Goal: Task Accomplishment & Management: Manage account settings

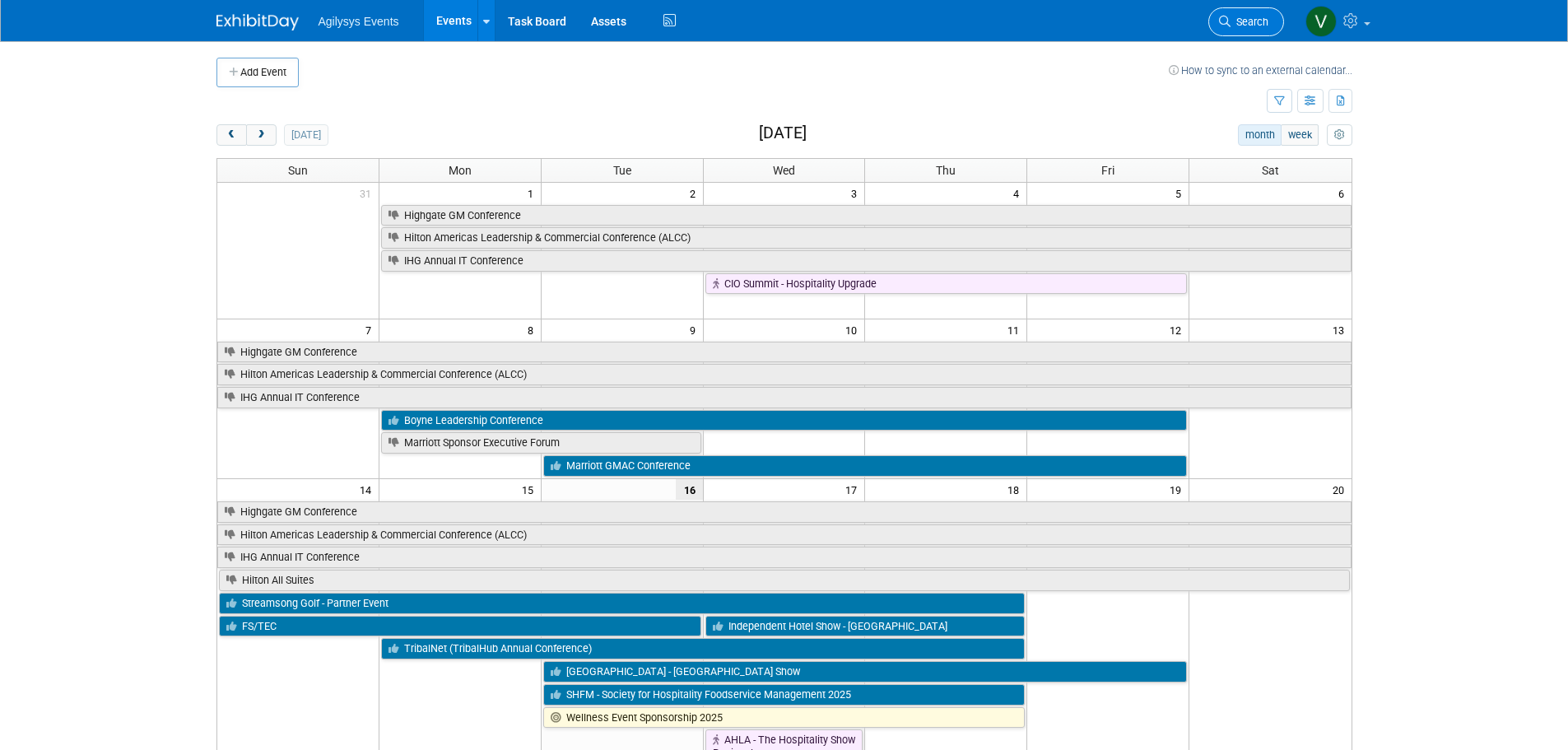
click at [1245, 28] on link "Search" at bounding box center [1246, 22] width 76 height 29
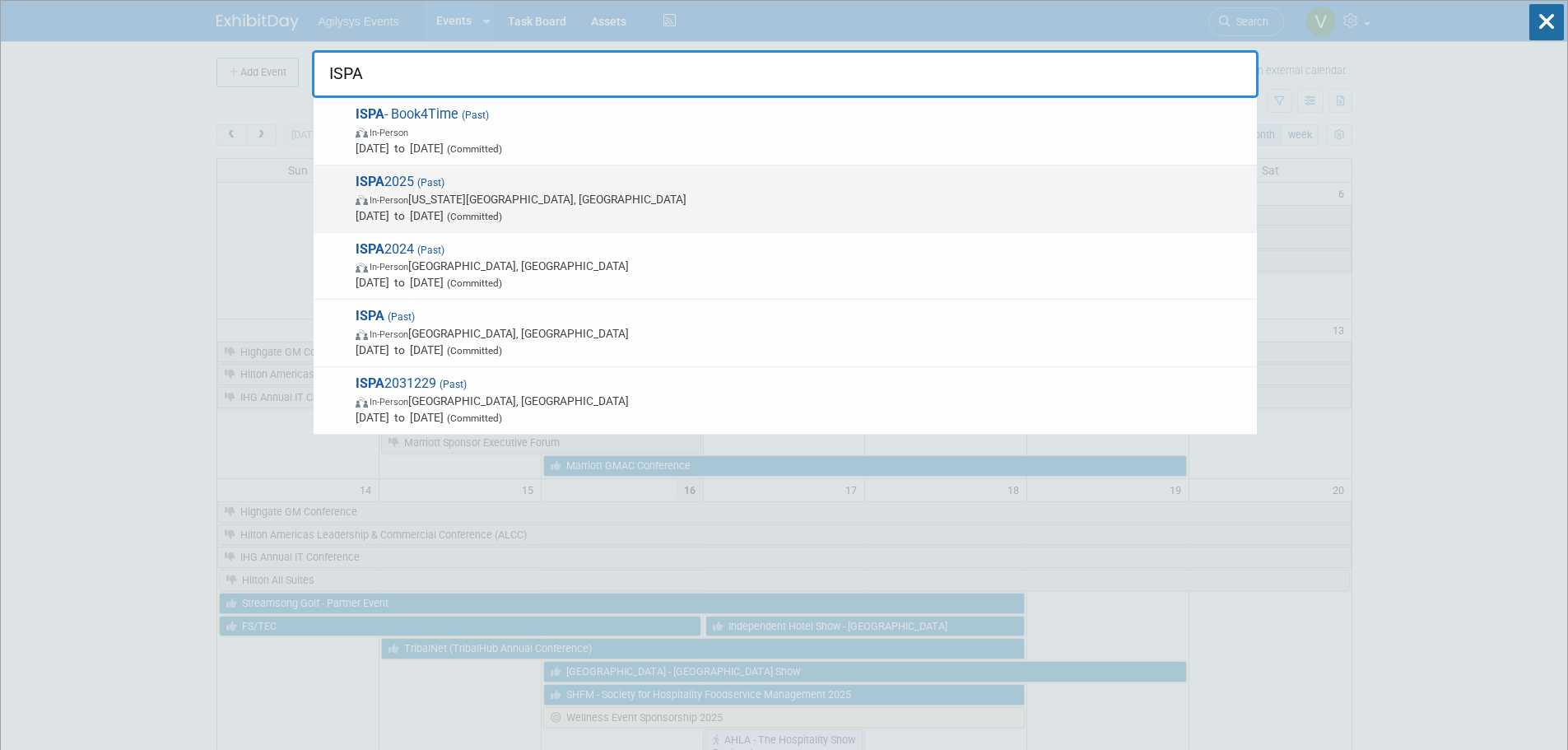
type input "ISPA"
click at [482, 207] on span "In-Person Colorado Springs, CO" at bounding box center [802, 199] width 893 height 16
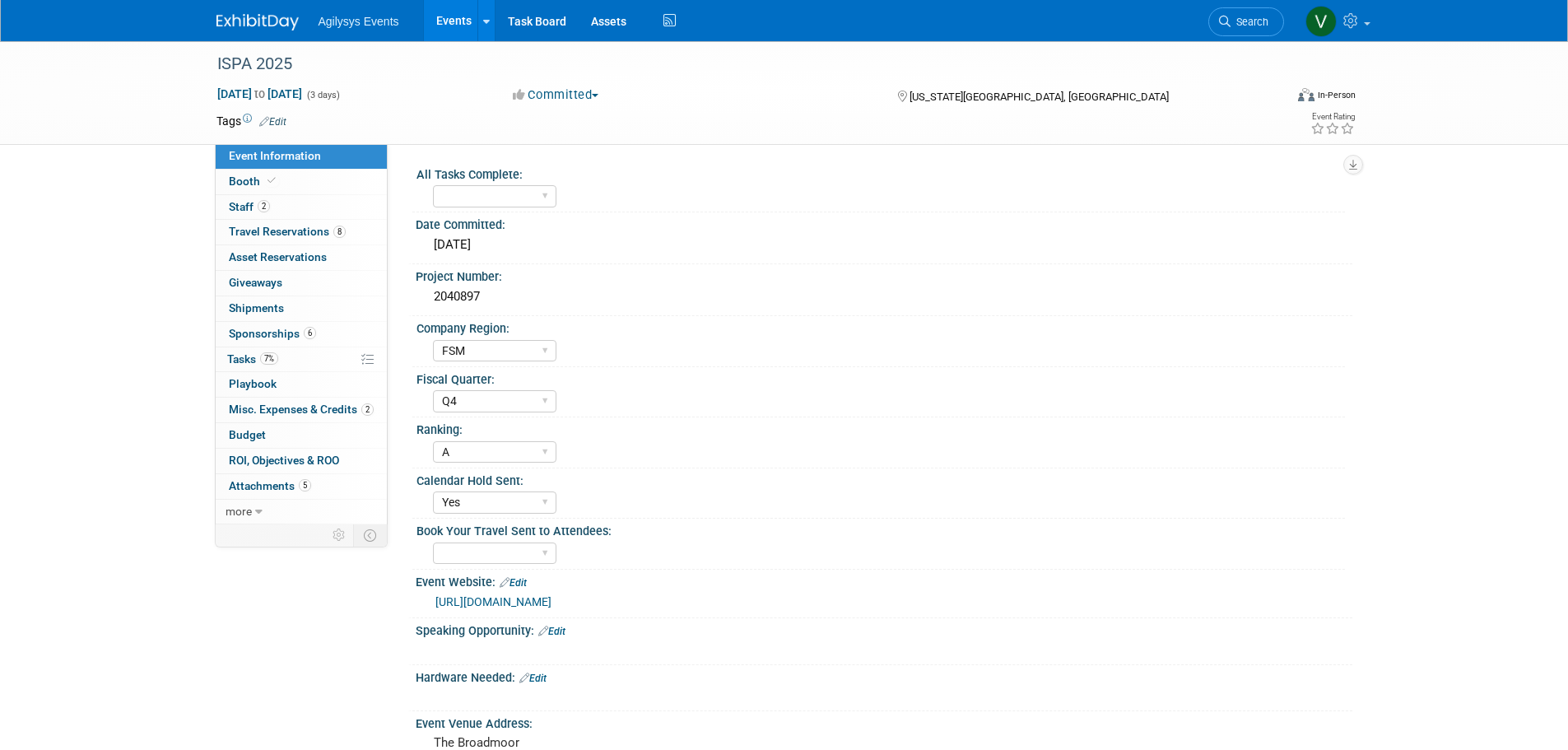
select select "FSM"
select select "Q4"
select select "A"
select select "Yes"
click at [276, 180] on span at bounding box center [272, 180] width 15 height 13
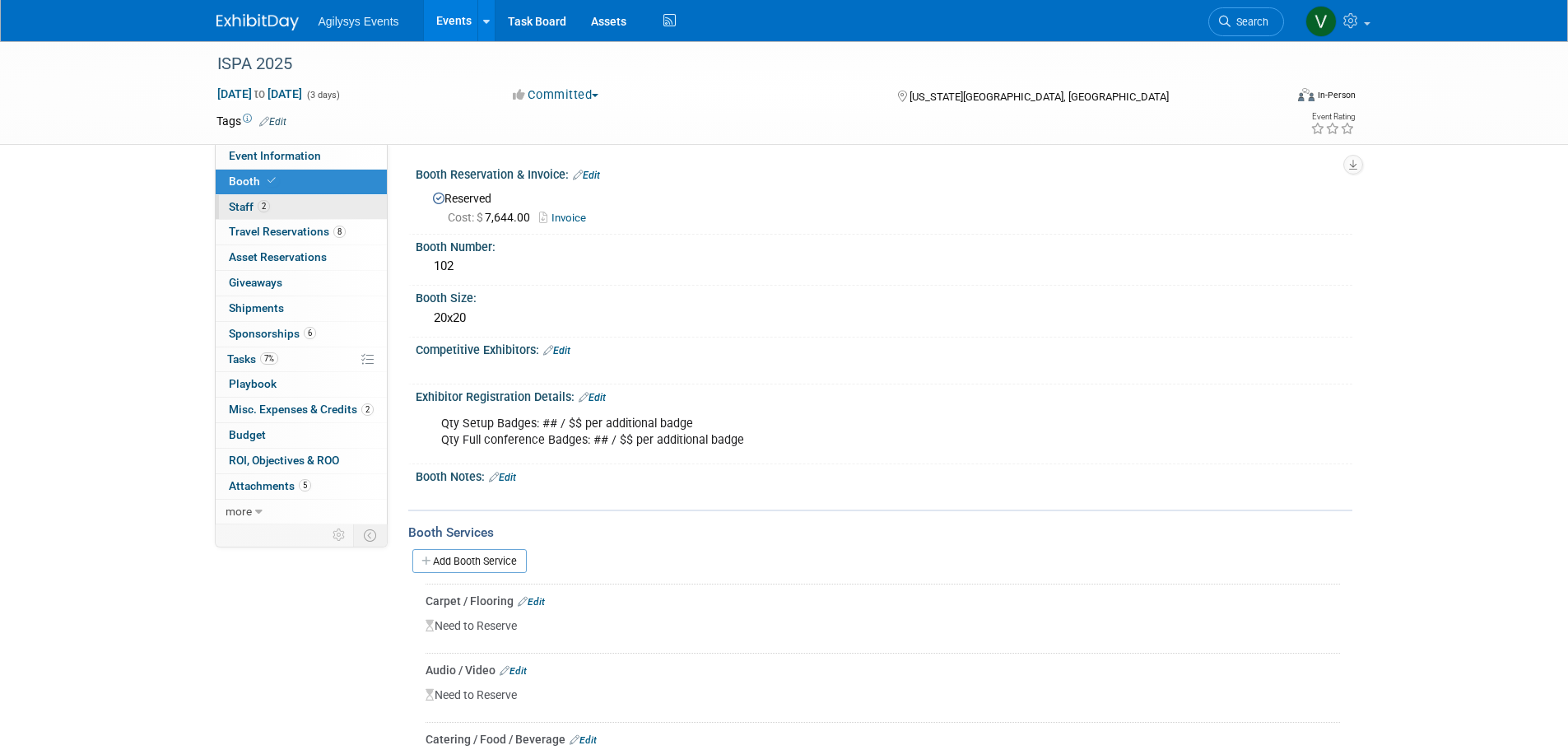
click at [270, 208] on link "2 Staff 2" at bounding box center [302, 207] width 171 height 25
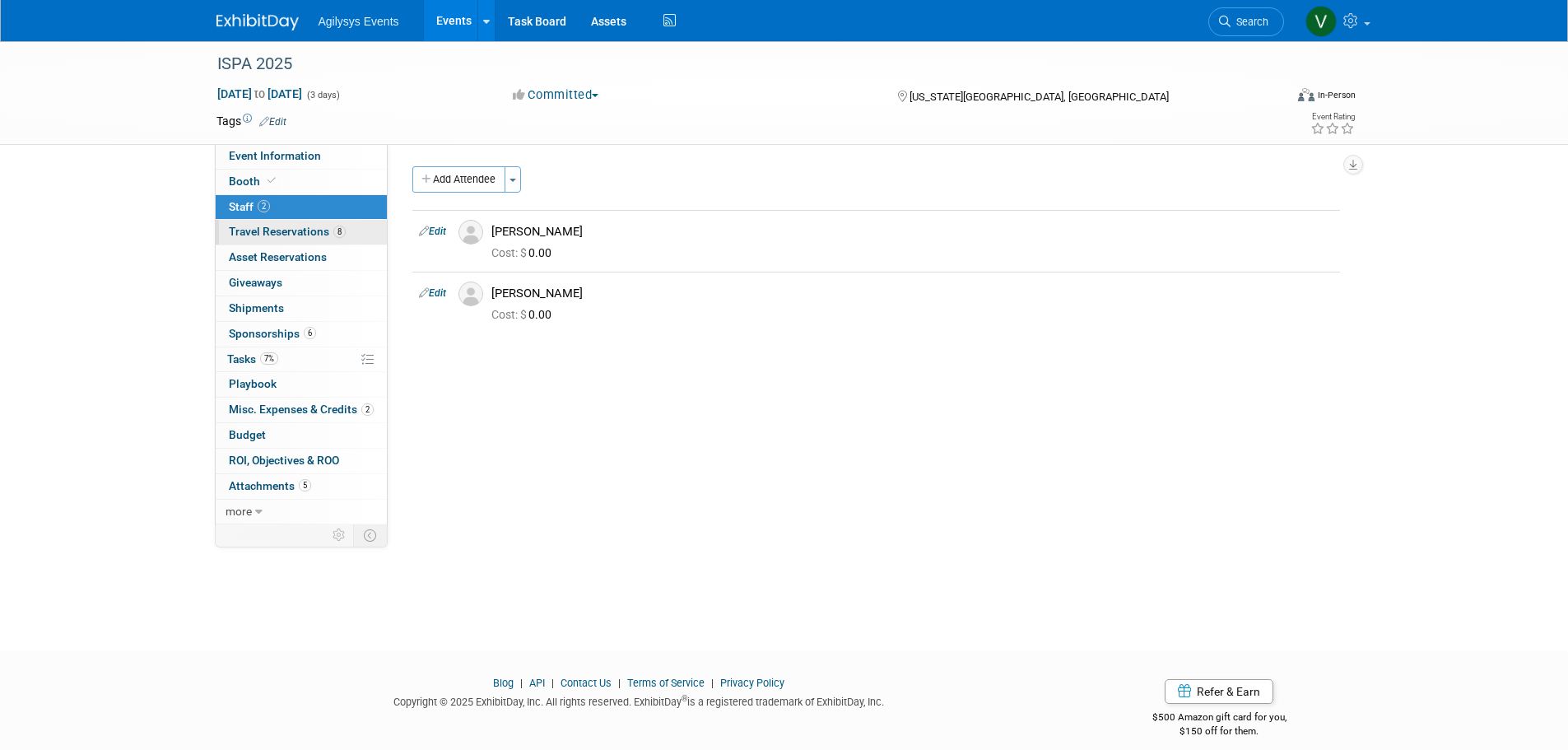
click at [277, 237] on span "Travel Reservations 8" at bounding box center [287, 231] width 117 height 13
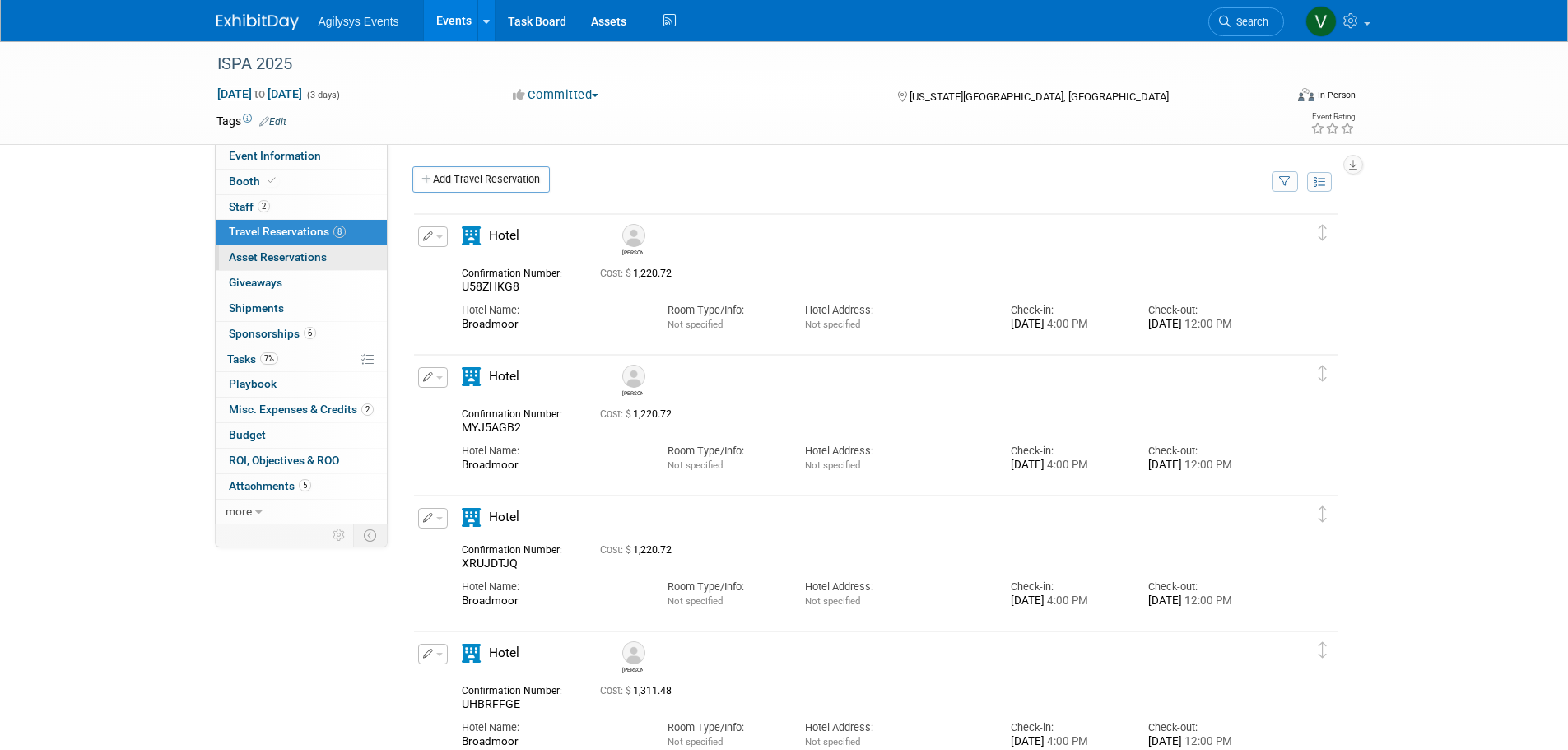
click at [318, 259] on span "Asset Reservations 0" at bounding box center [277, 257] width 98 height 13
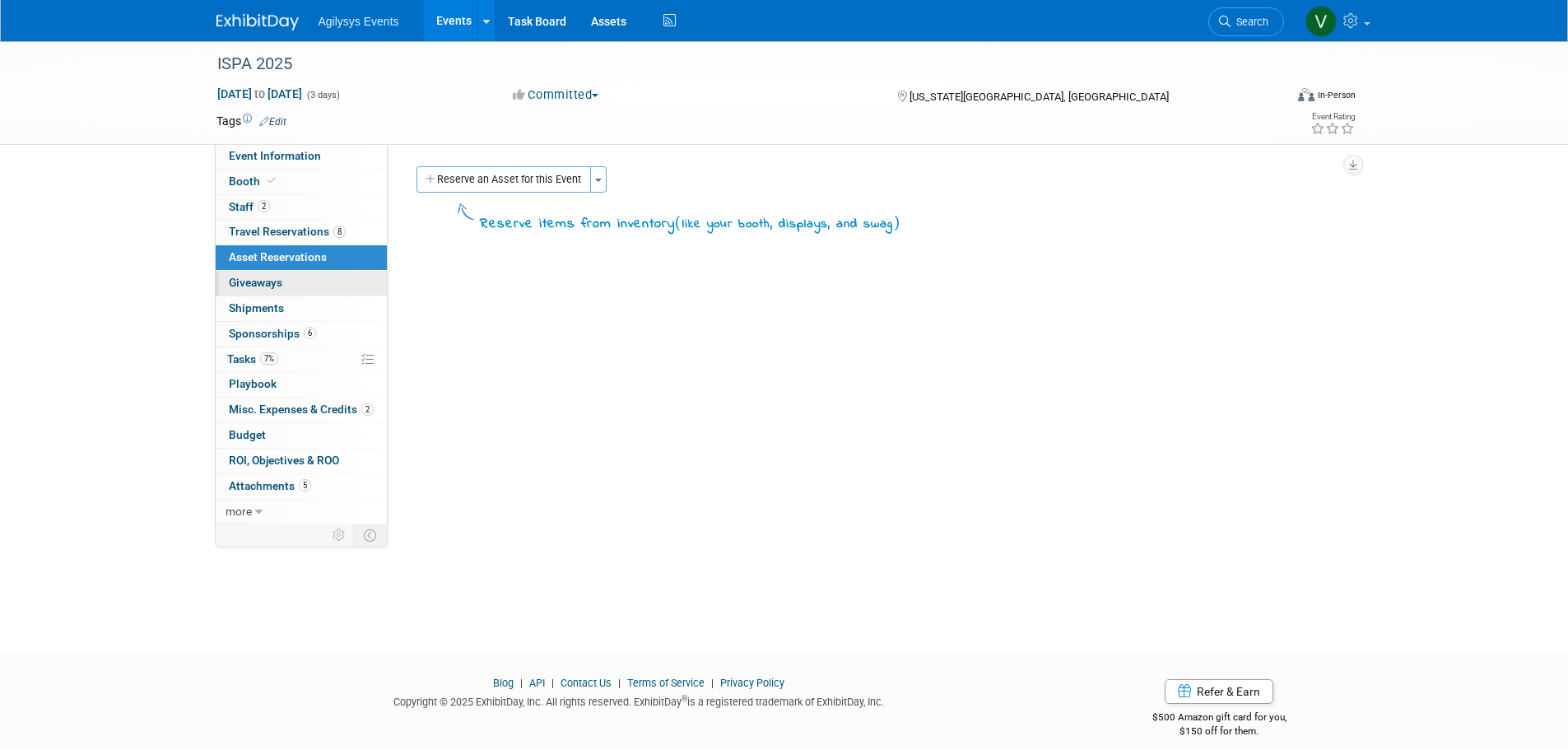
click at [300, 282] on link "0 Giveaways 0" at bounding box center [302, 283] width 171 height 25
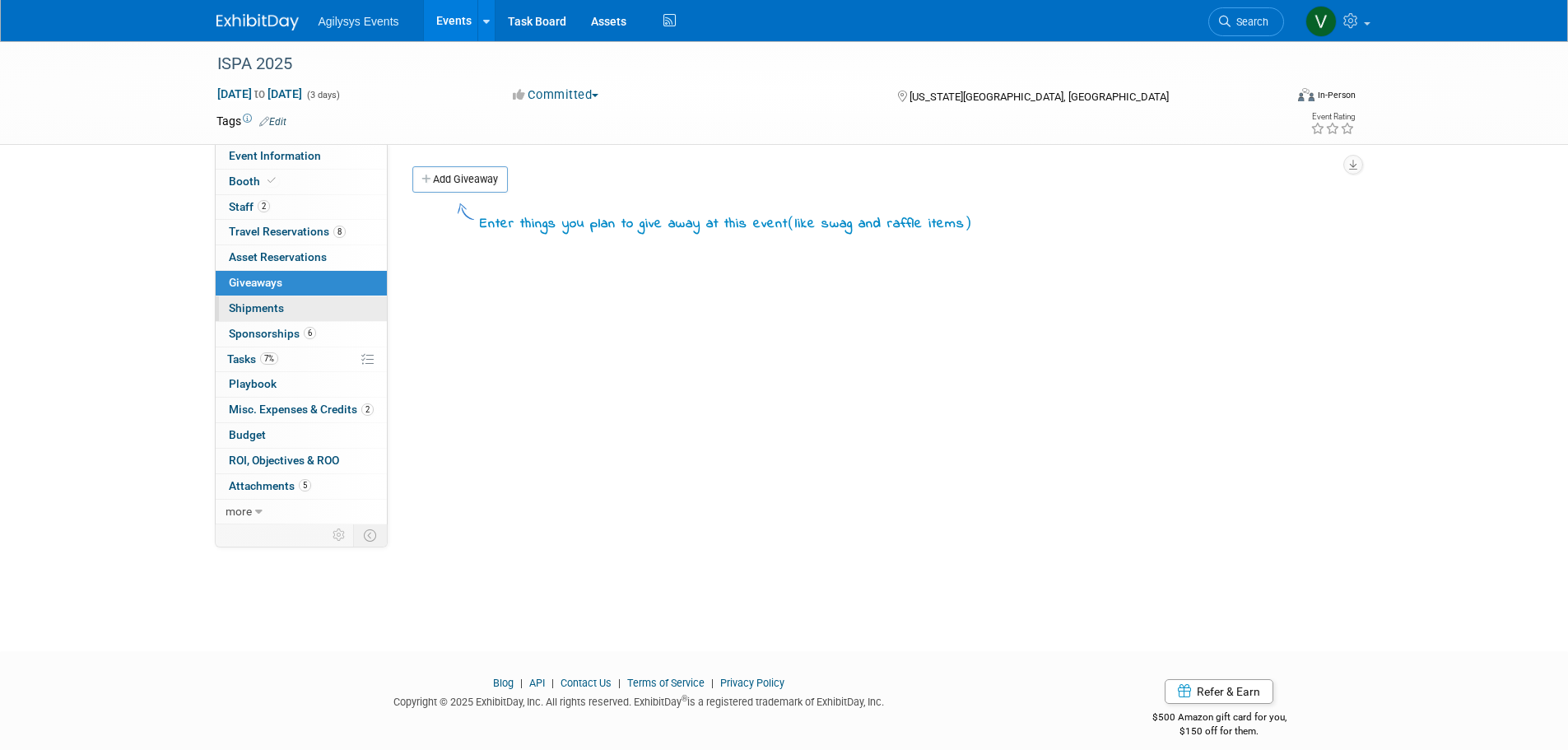
click at [289, 301] on link "0 Shipments 0" at bounding box center [302, 308] width 171 height 25
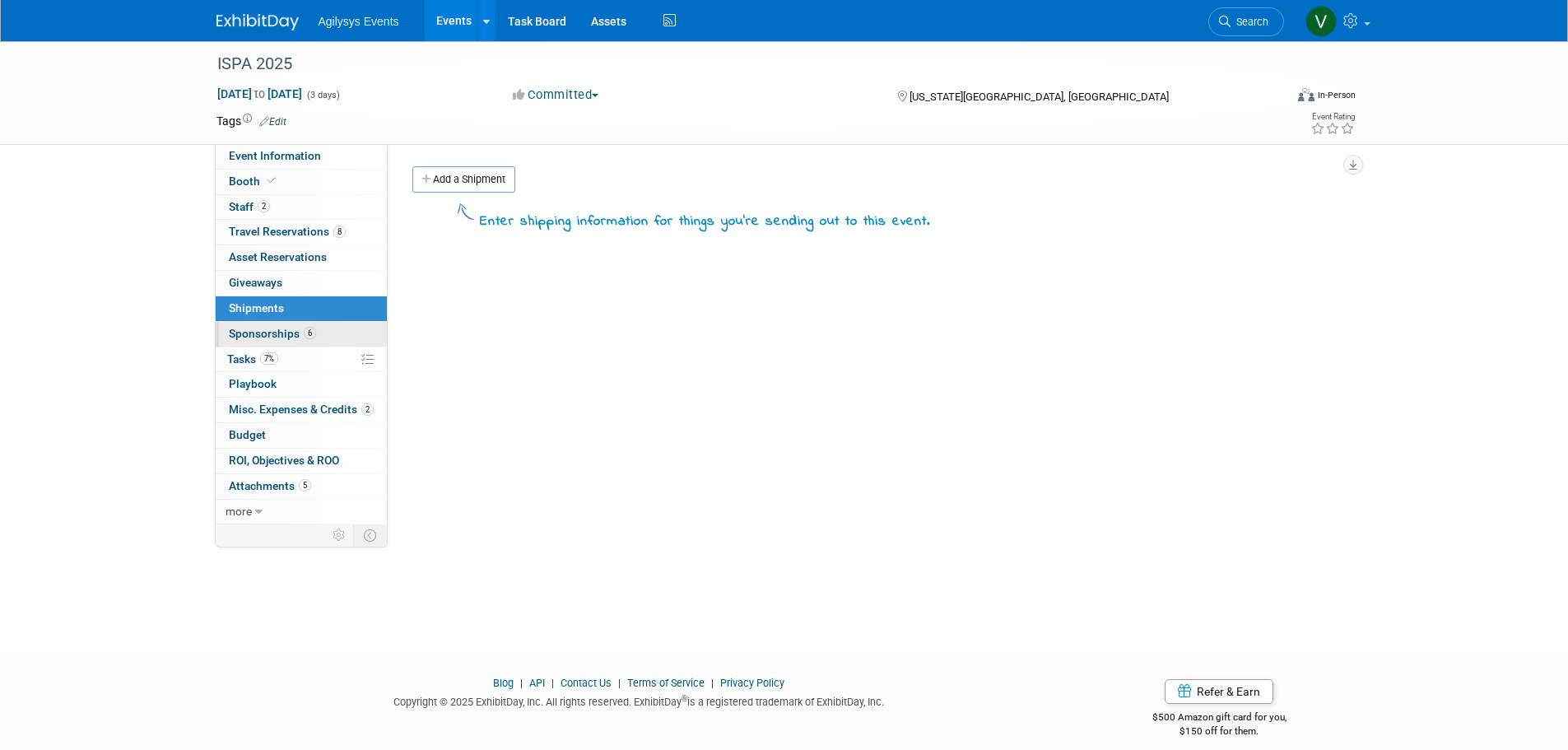
click at [288, 335] on span "Sponsorships 6" at bounding box center [273, 333] width 88 height 13
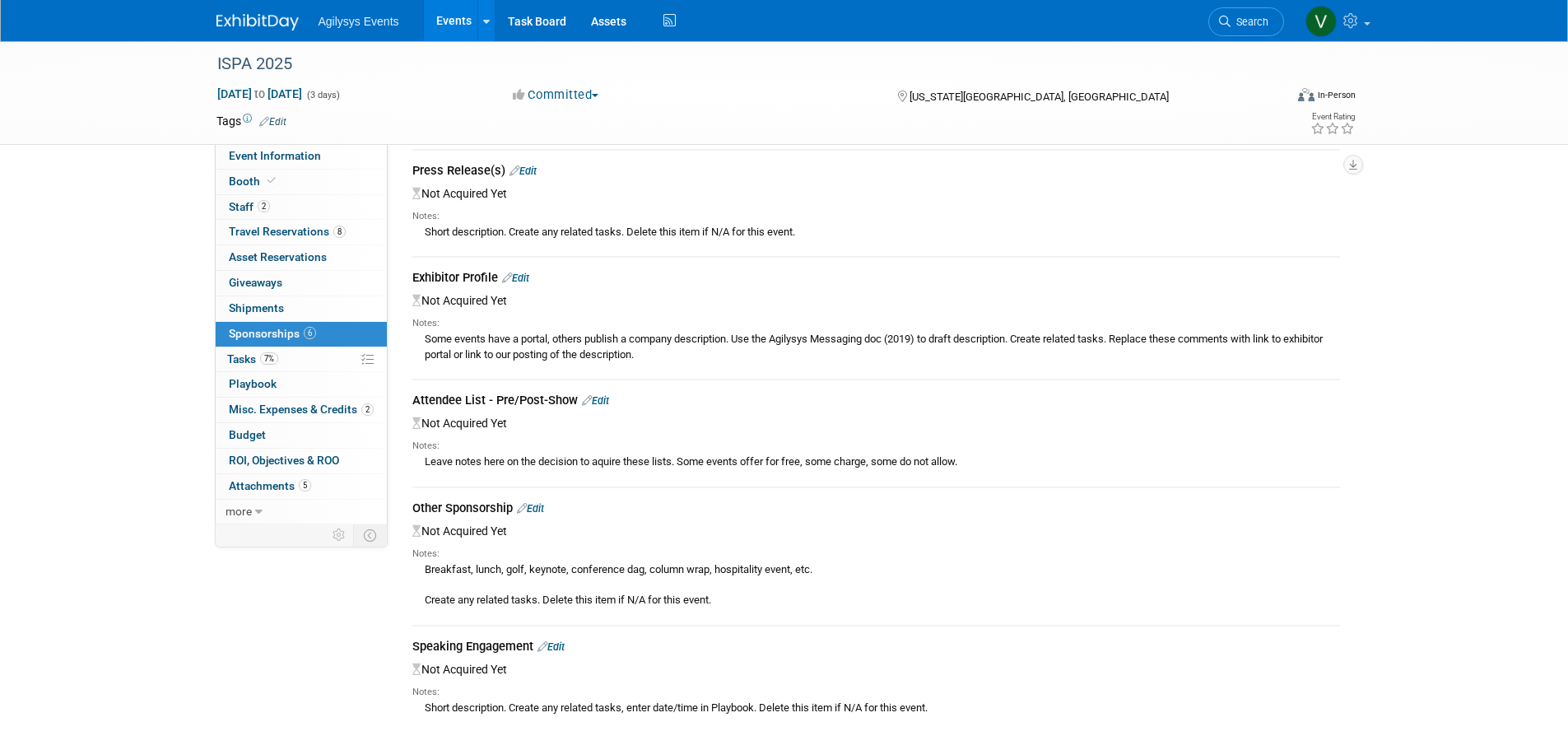
scroll to position [331, 0]
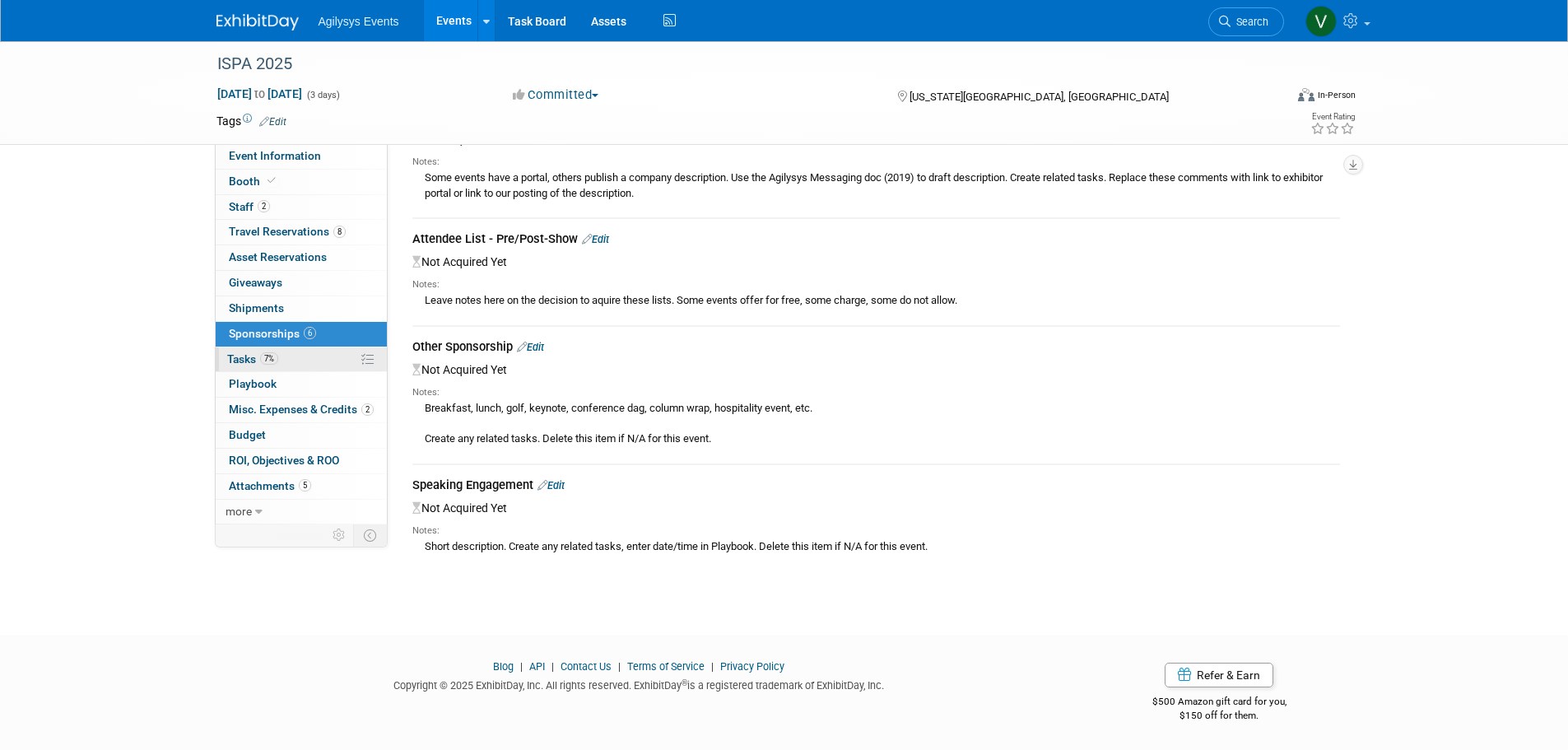
click at [296, 349] on link "7% Tasks 7%" at bounding box center [302, 359] width 171 height 25
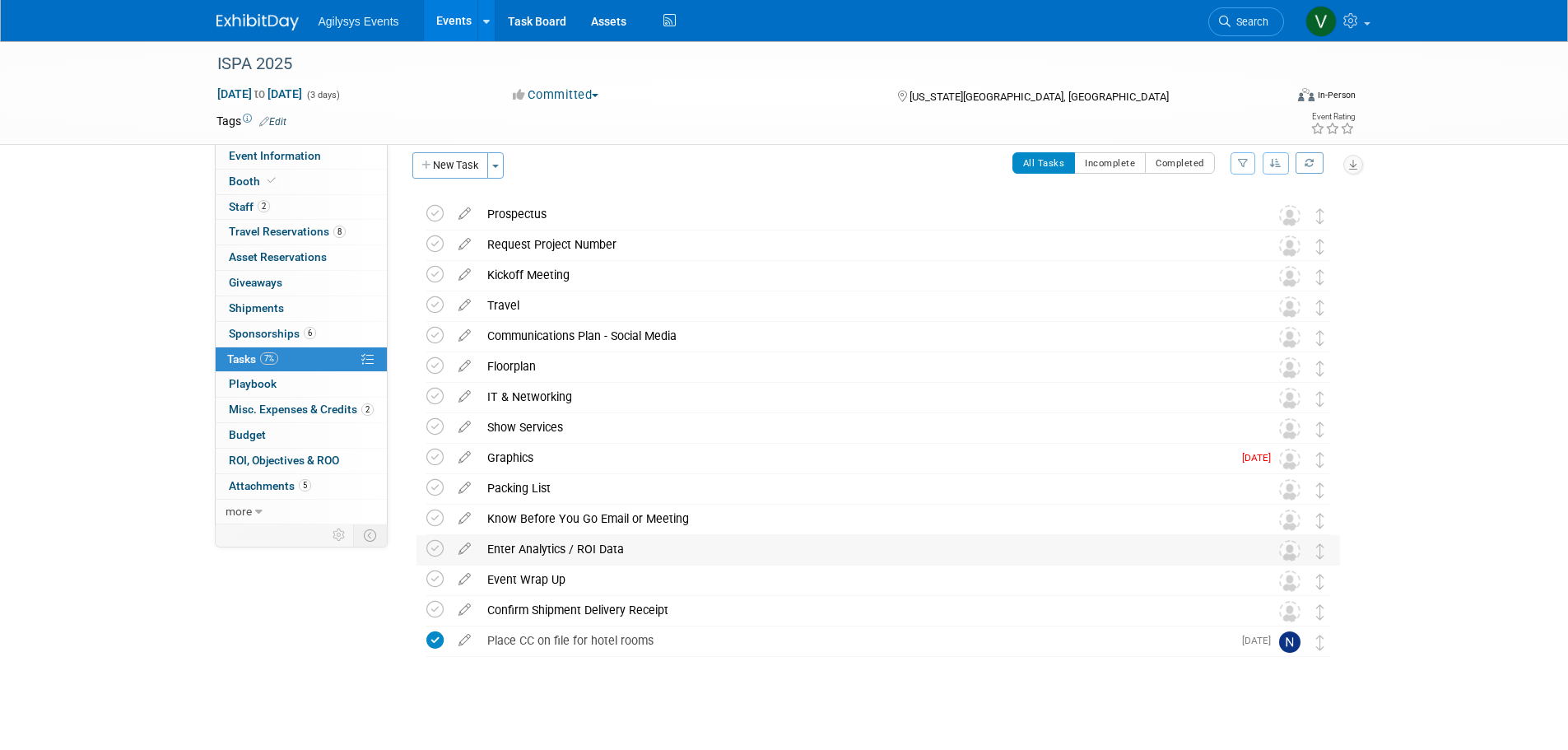
scroll to position [21, 0]
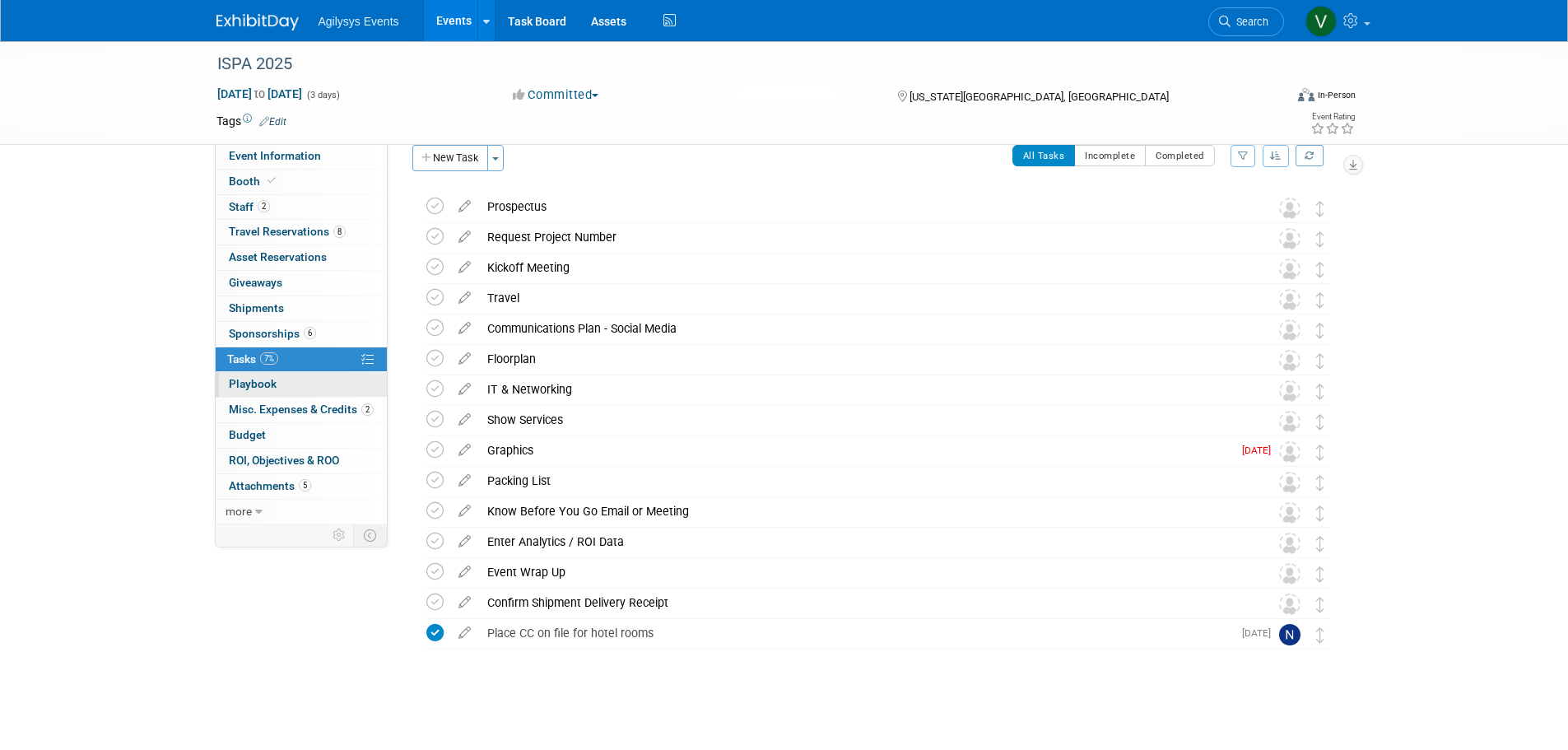
click at [284, 377] on link "0 Playbook 0" at bounding box center [302, 384] width 171 height 25
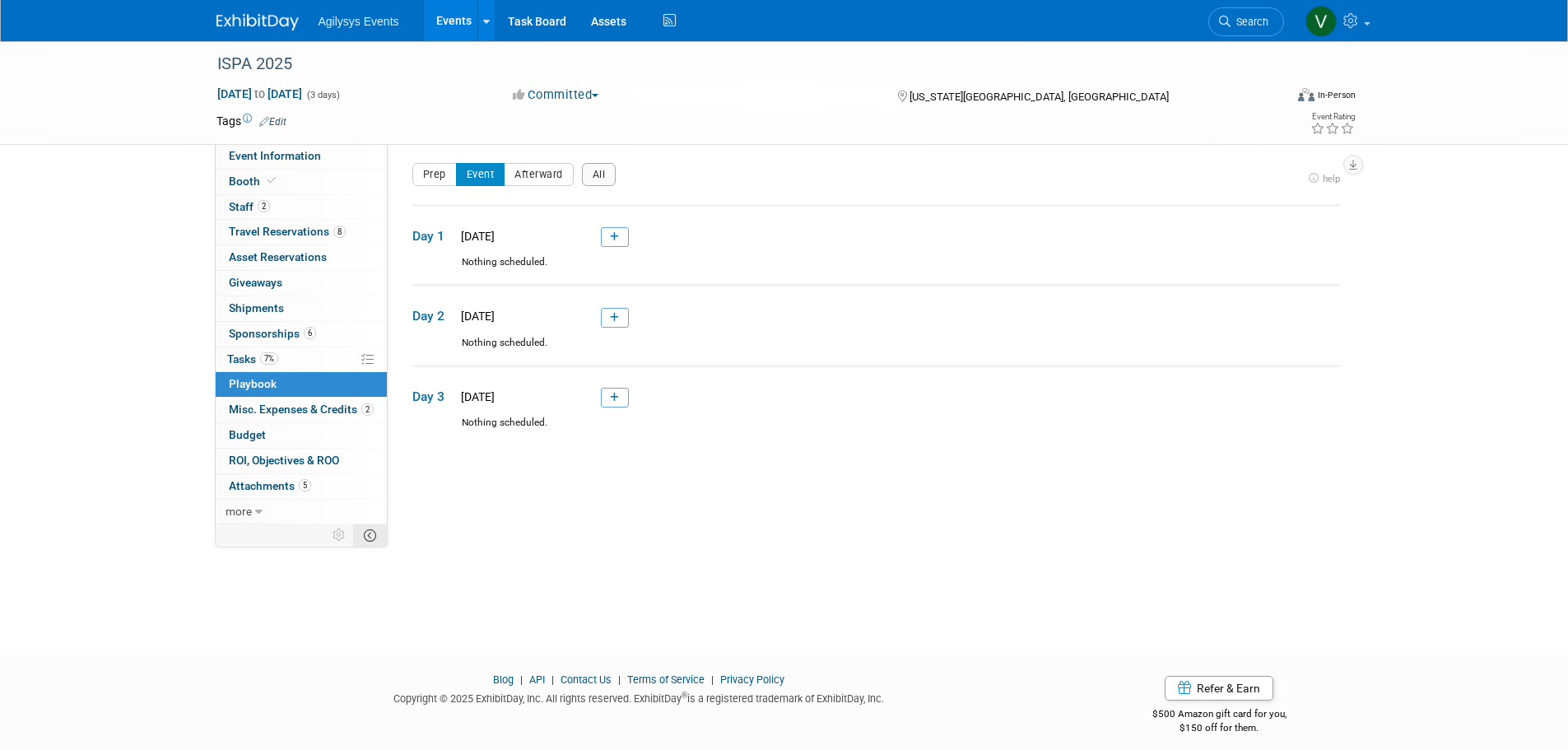
scroll to position [0, 0]
click at [284, 488] on span "Attachments 5" at bounding box center [270, 486] width 82 height 13
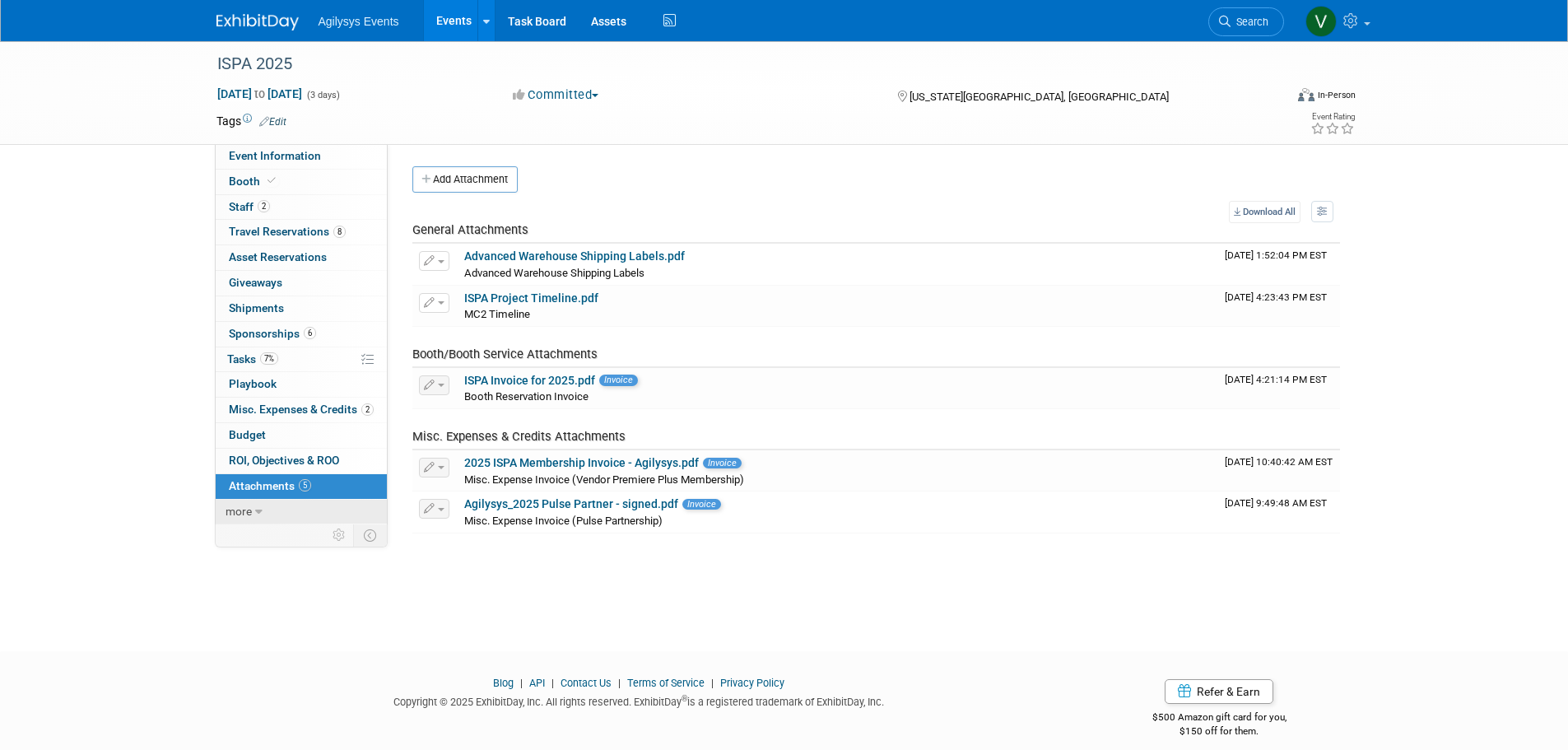
click at [251, 508] on span "more" at bounding box center [238, 511] width 26 height 13
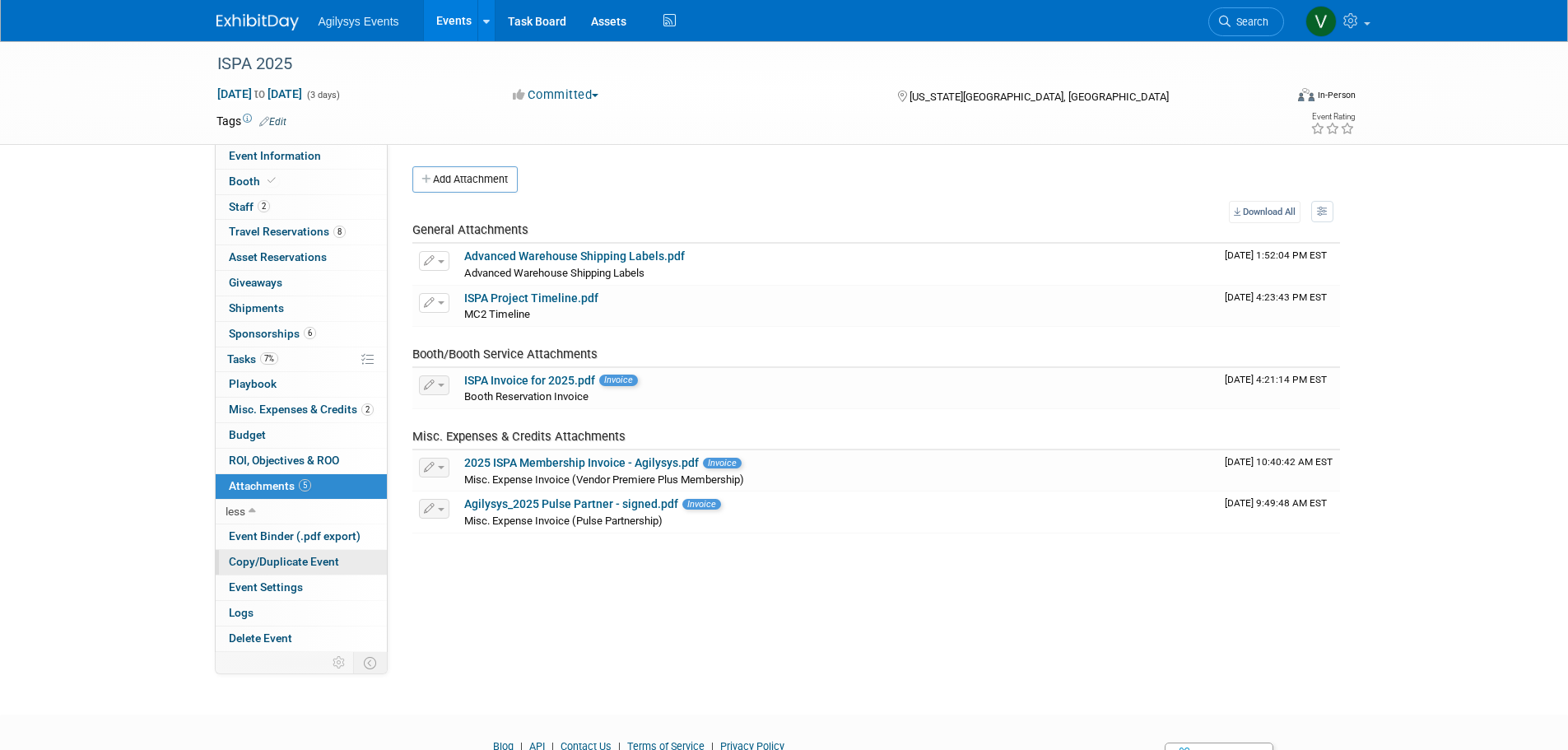
click at [271, 560] on span "Copy/Duplicate Event" at bounding box center [284, 561] width 110 height 13
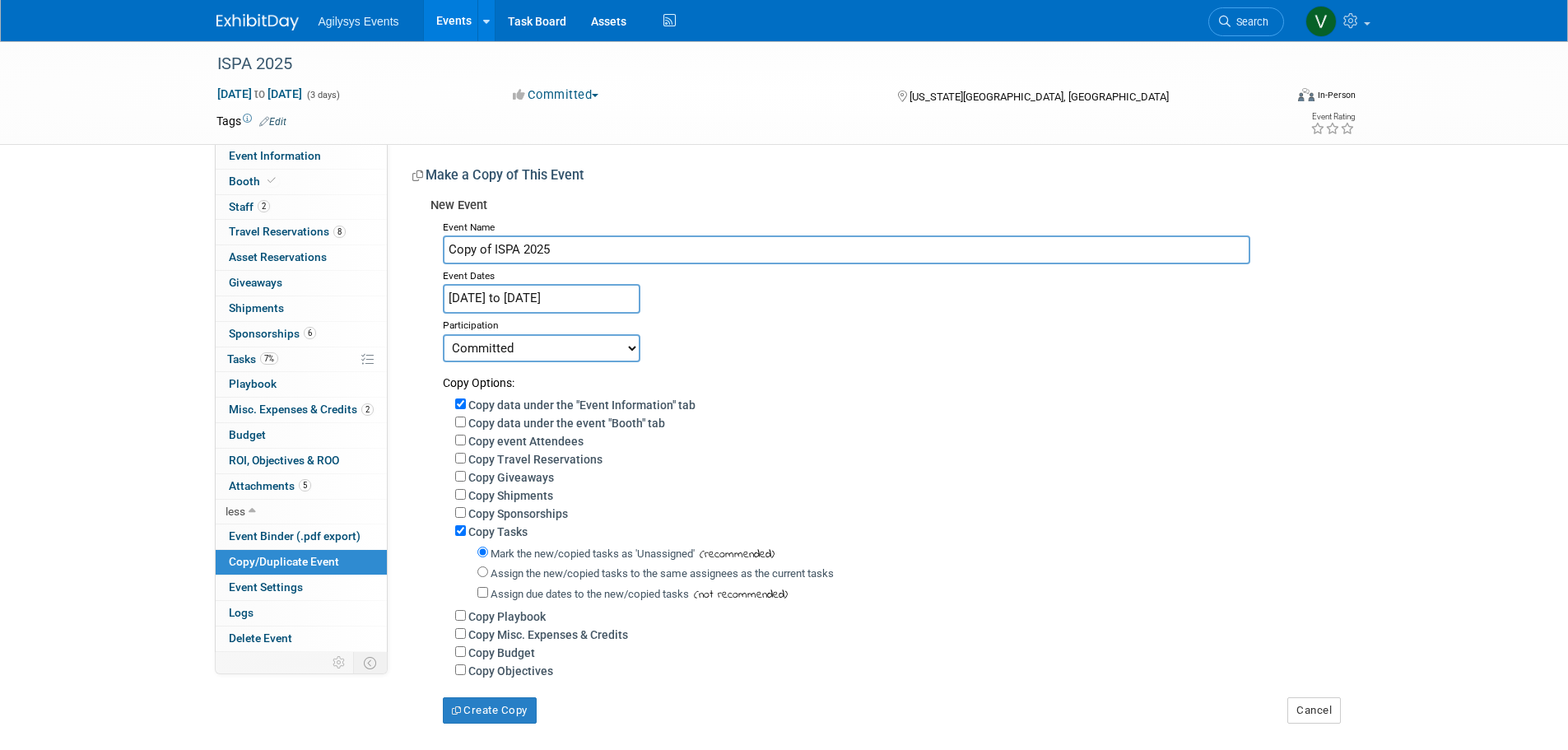
click at [480, 248] on input "Copy of ISPA 2025" at bounding box center [847, 250] width 808 height 29
drag, startPoint x: 491, startPoint y: 244, endPoint x: 385, endPoint y: 241, distance: 106.0
click at [385, 241] on div "Event Information Event Info Booth Booth 2 Staff 2 Staff 8 Travel Reservations …" at bounding box center [784, 382] width 1161 height 683
click at [512, 250] on input "ISPA 2025" at bounding box center [847, 250] width 808 height 29
type input "ISPA 2026"
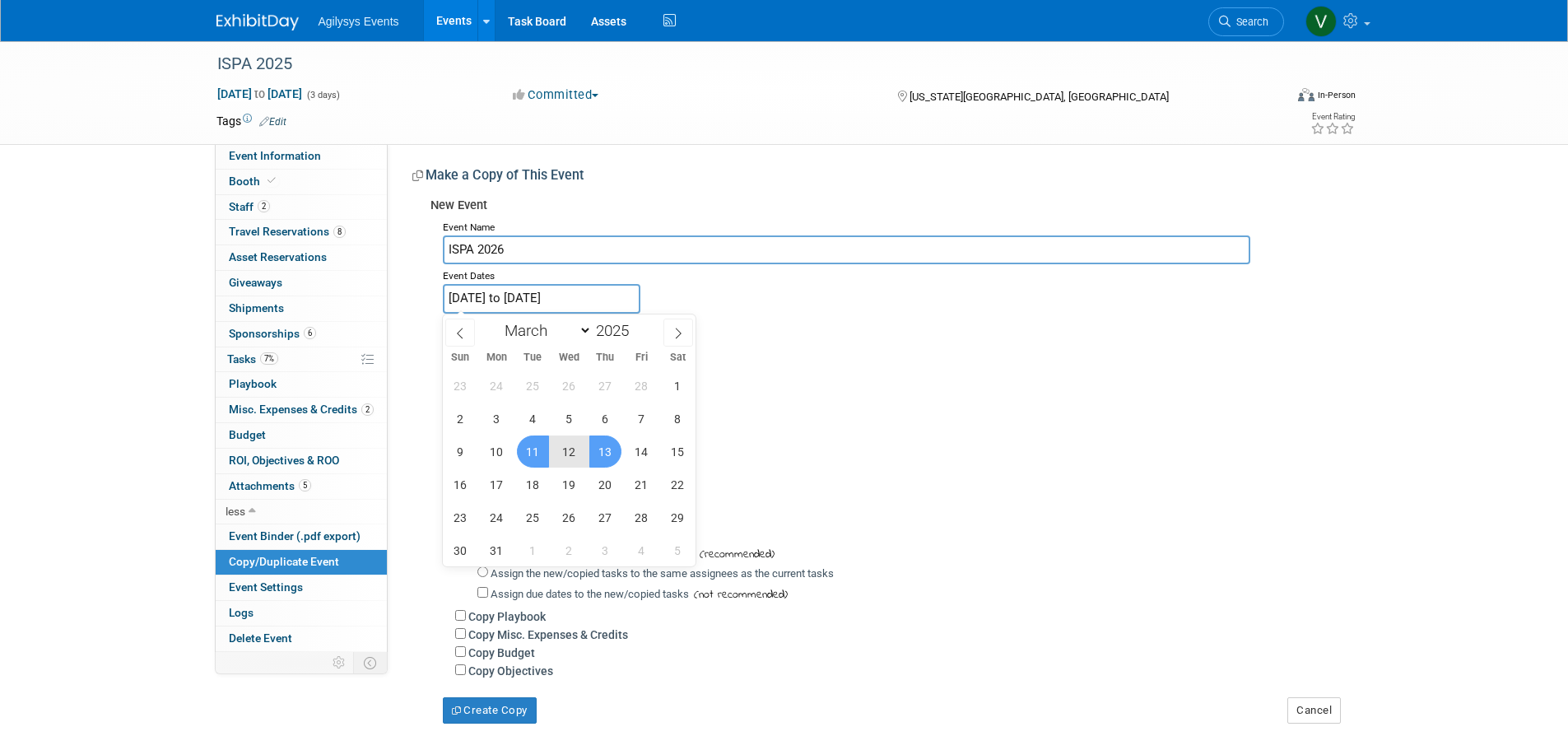
click at [612, 294] on input "Mar 11, 2025 to Mar 13, 2025" at bounding box center [542, 299] width 198 height 29
click at [675, 333] on icon at bounding box center [678, 333] width 12 height 12
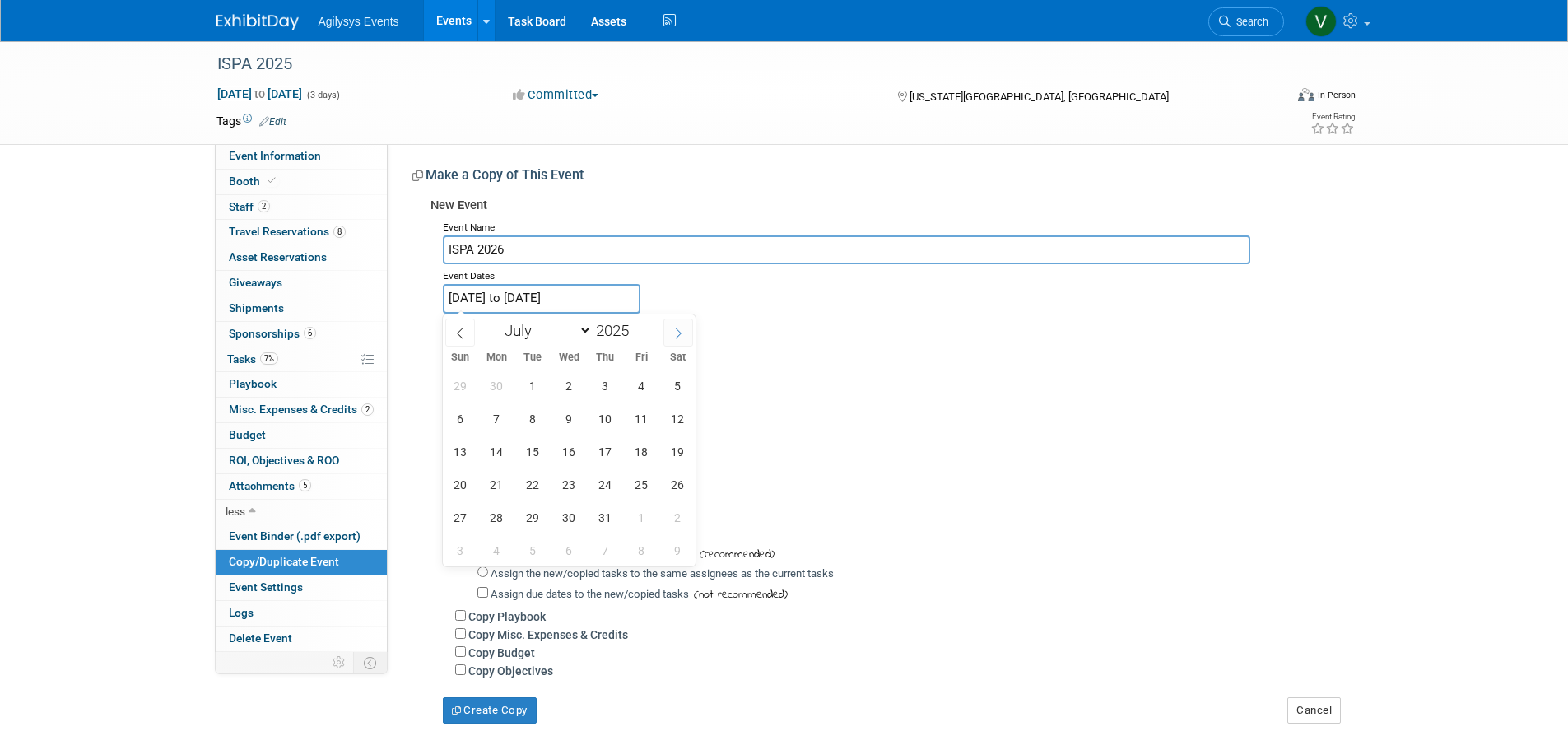
click at [675, 333] on icon at bounding box center [678, 333] width 12 height 12
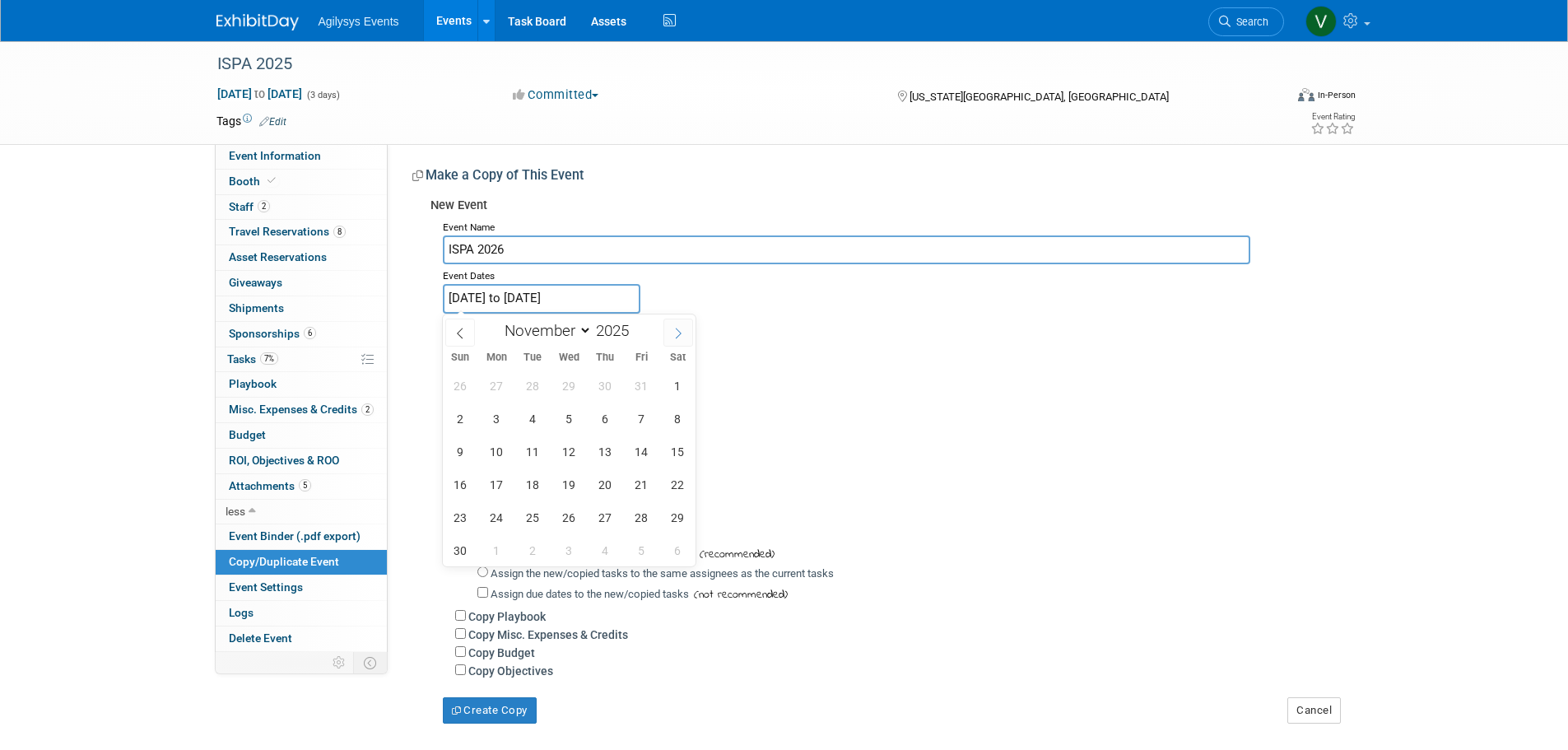
select select "11"
click at [675, 333] on icon at bounding box center [678, 333] width 12 height 12
type input "2026"
click at [675, 333] on icon at bounding box center [678, 333] width 12 height 12
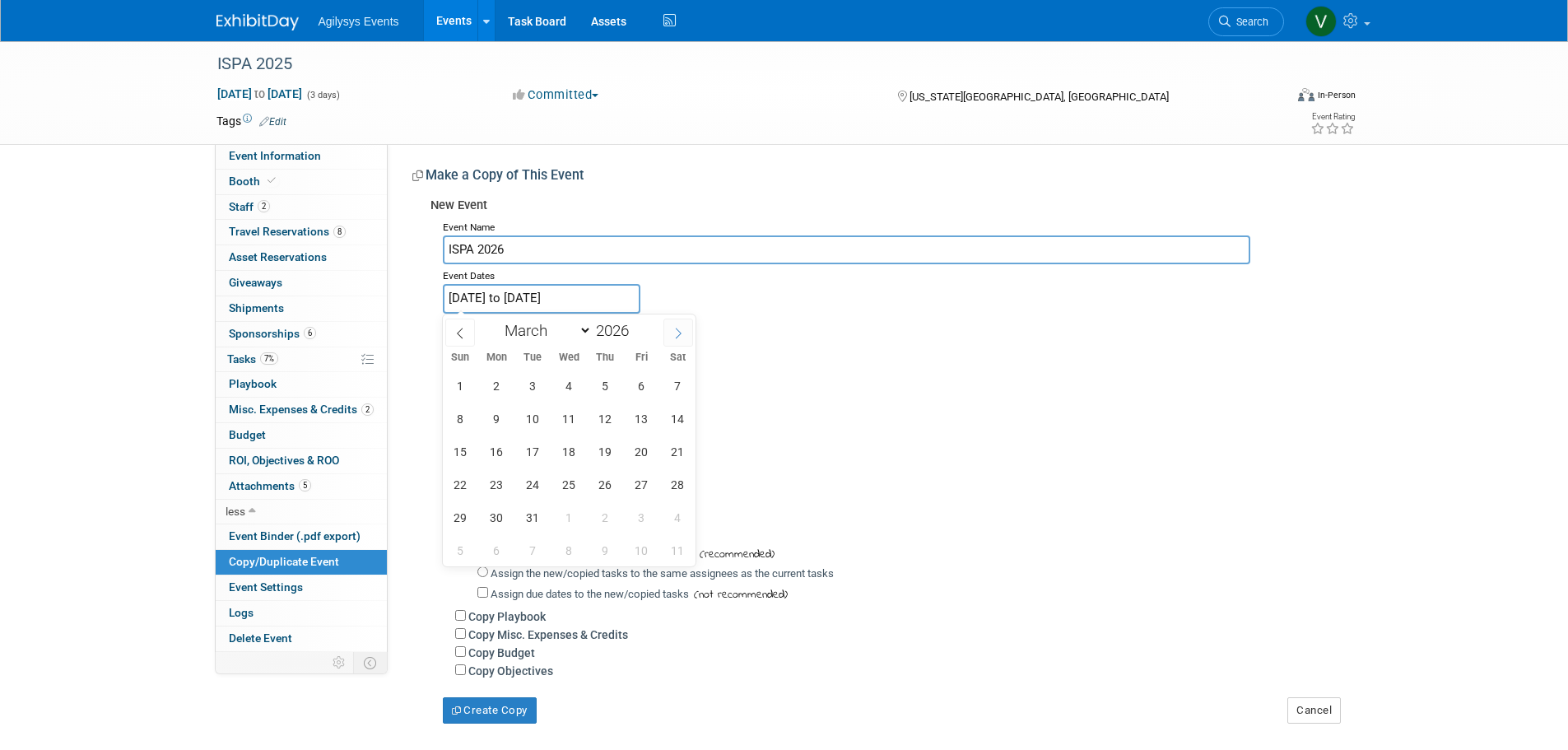
click at [675, 333] on icon at bounding box center [678, 333] width 12 height 12
click at [458, 340] on span at bounding box center [460, 332] width 30 height 28
select select "2"
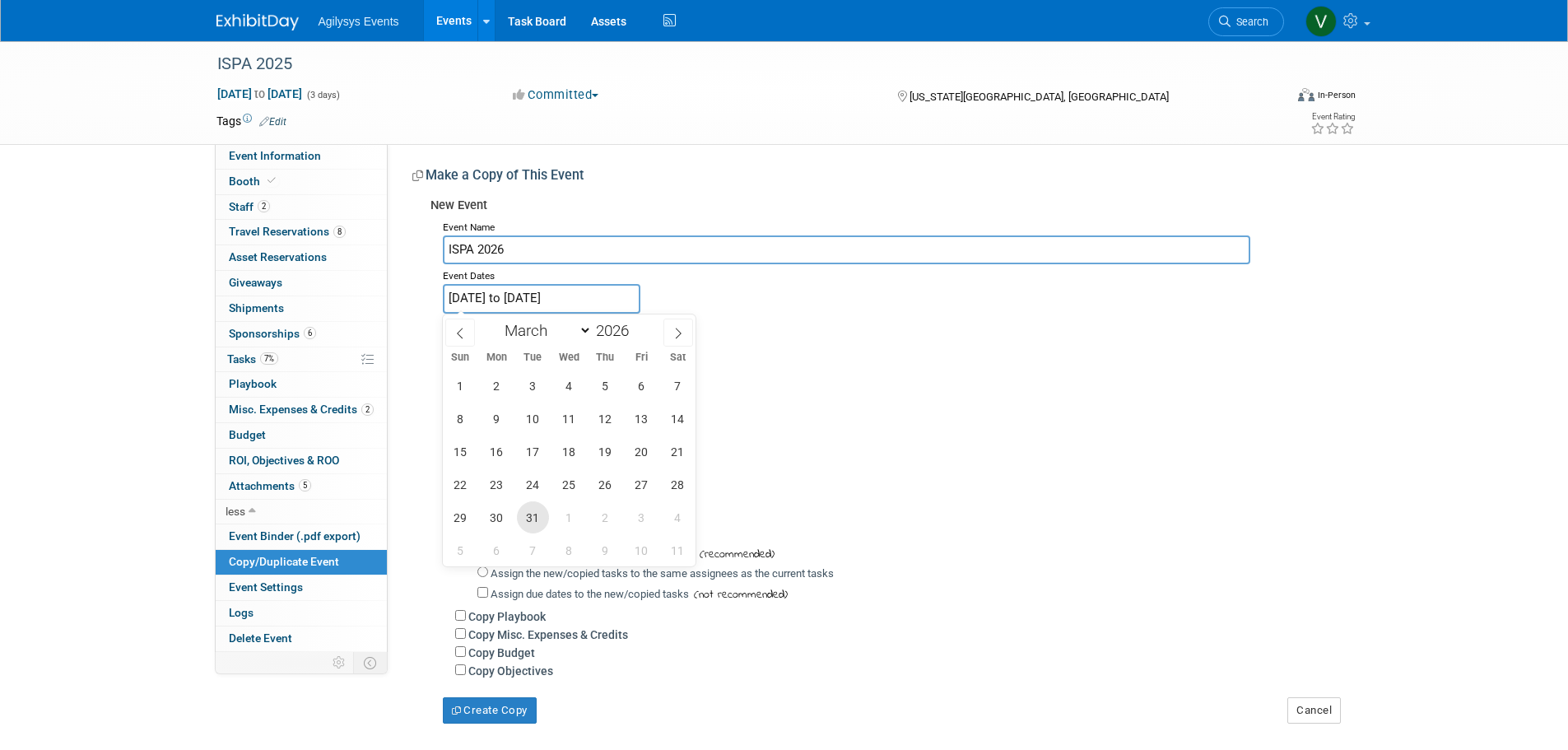
click at [531, 516] on span "31" at bounding box center [532, 517] width 32 height 32
click at [611, 520] on span "2" at bounding box center [605, 517] width 32 height 32
type input "Mar 31, 2026 to Apr 2, 2026"
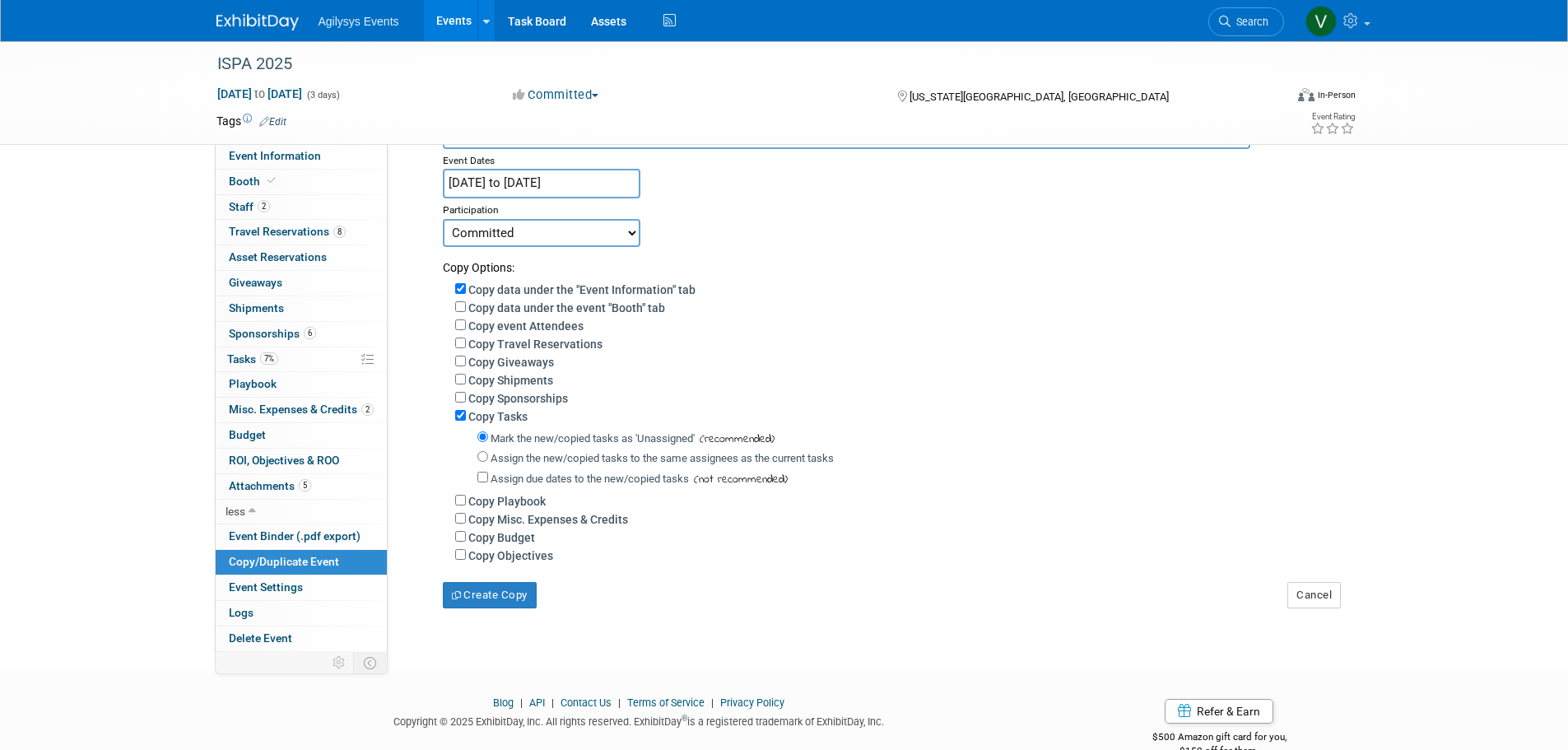
scroll to position [161, 0]
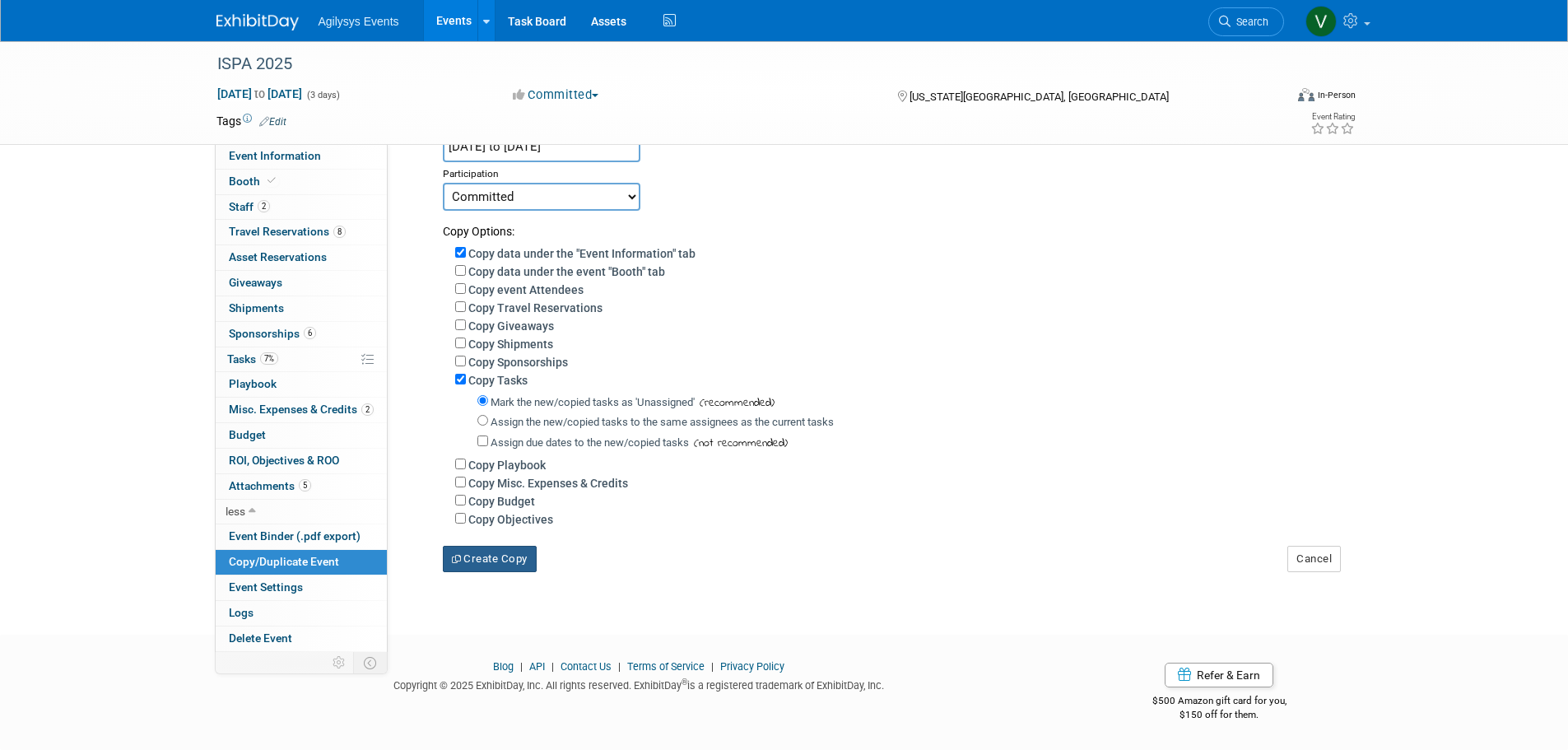
click at [470, 561] on button "Create Copy" at bounding box center [490, 559] width 94 height 26
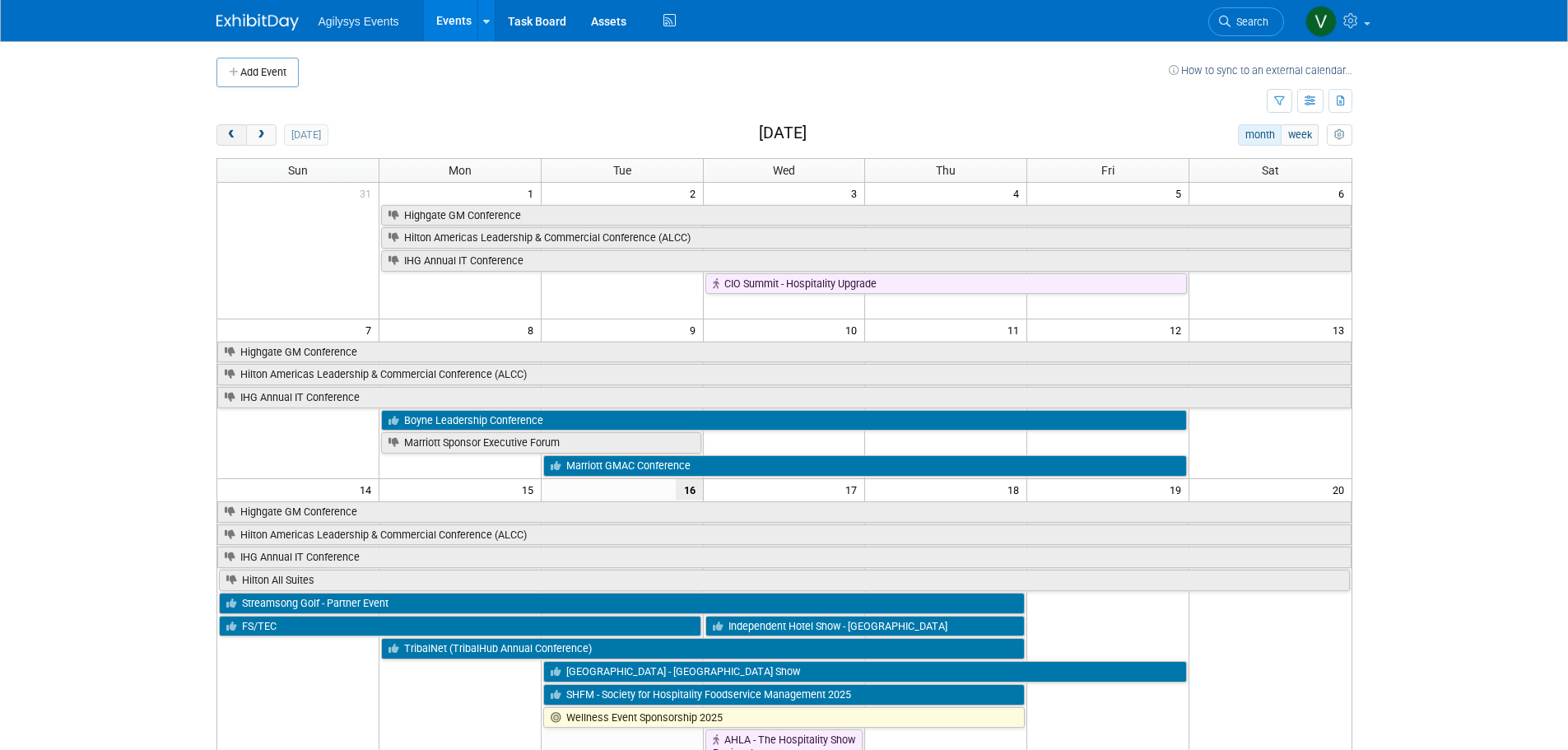
click at [237, 128] on button "prev" at bounding box center [231, 134] width 30 height 21
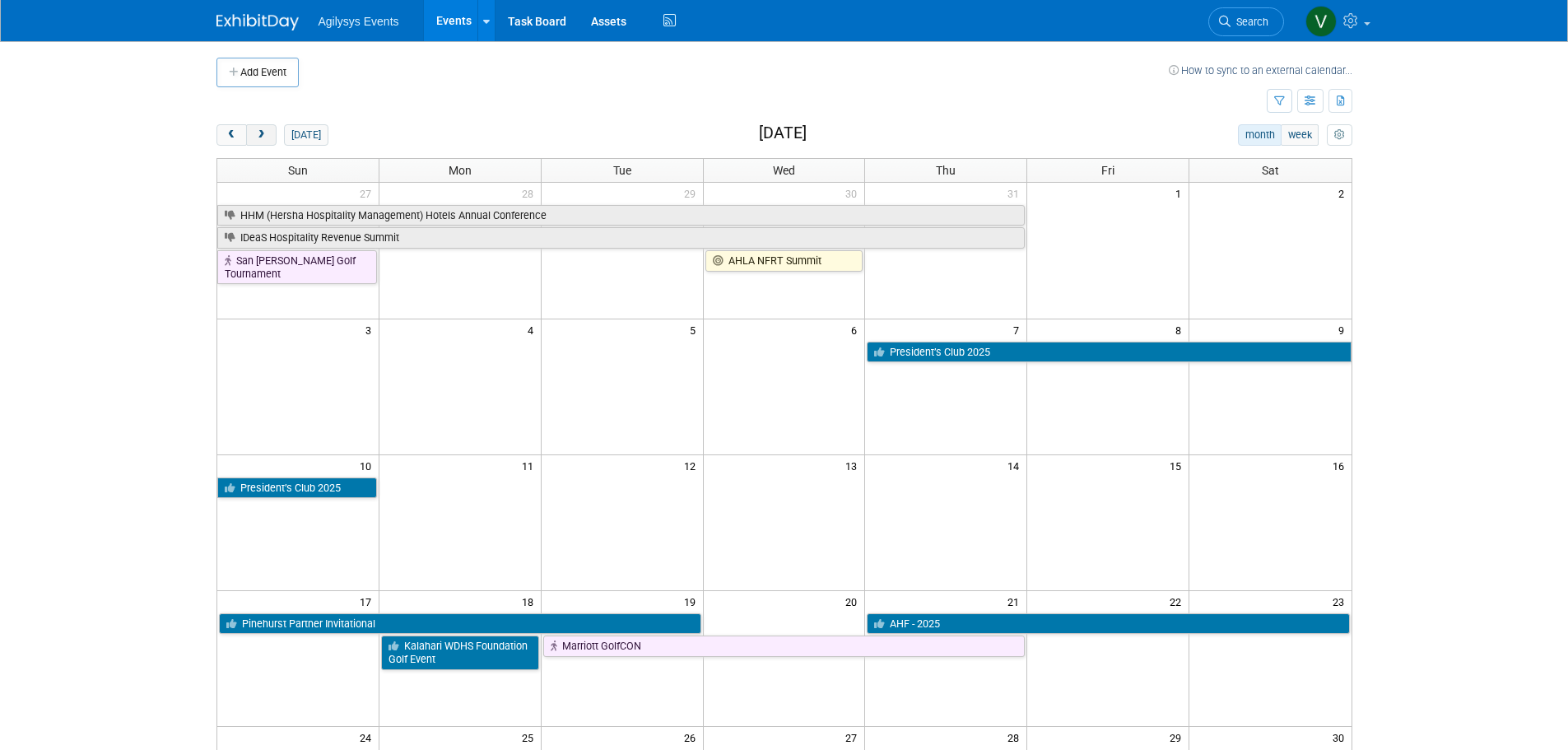
click at [265, 134] on span "next" at bounding box center [262, 136] width 13 height 11
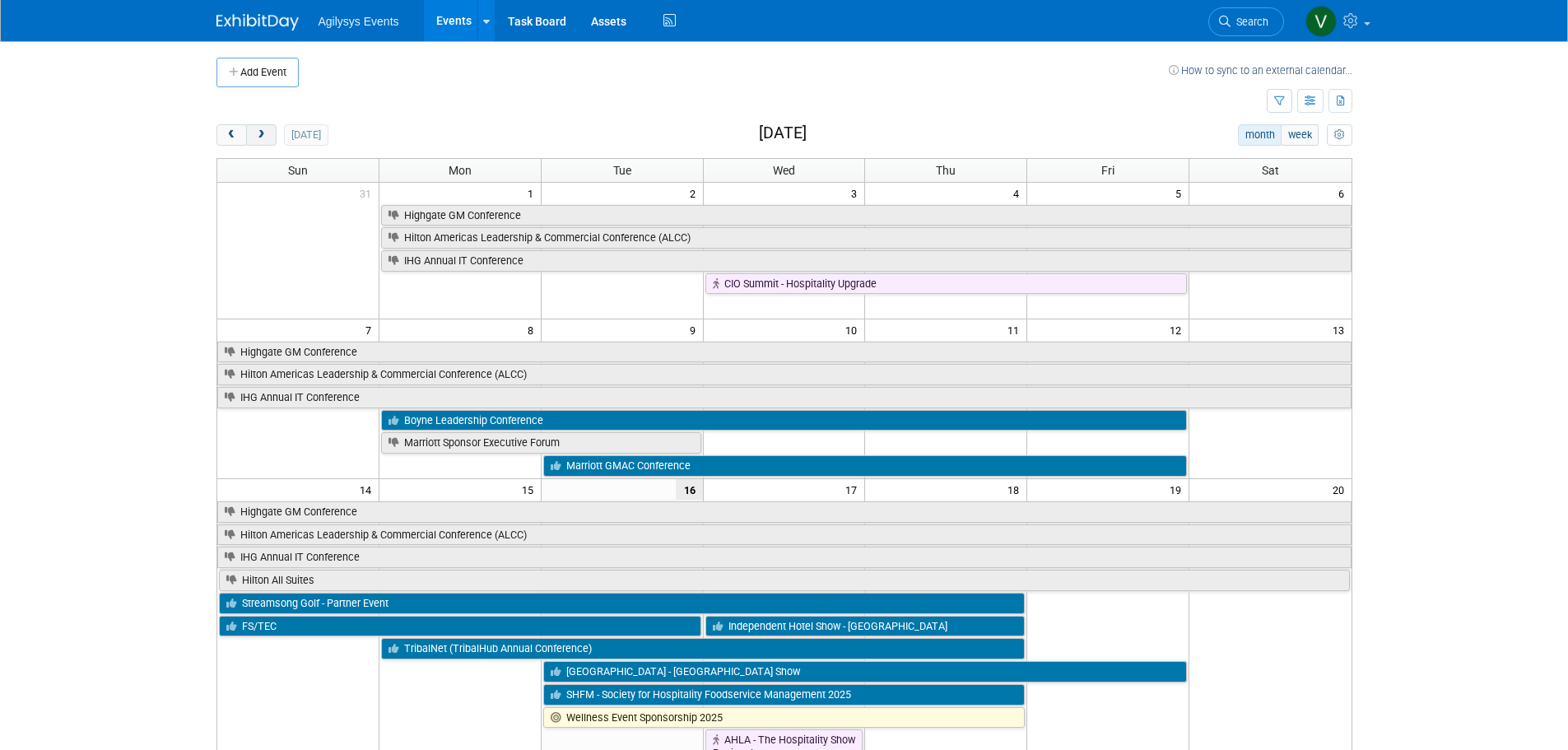
click at [265, 134] on span "next" at bounding box center [262, 136] width 13 height 11
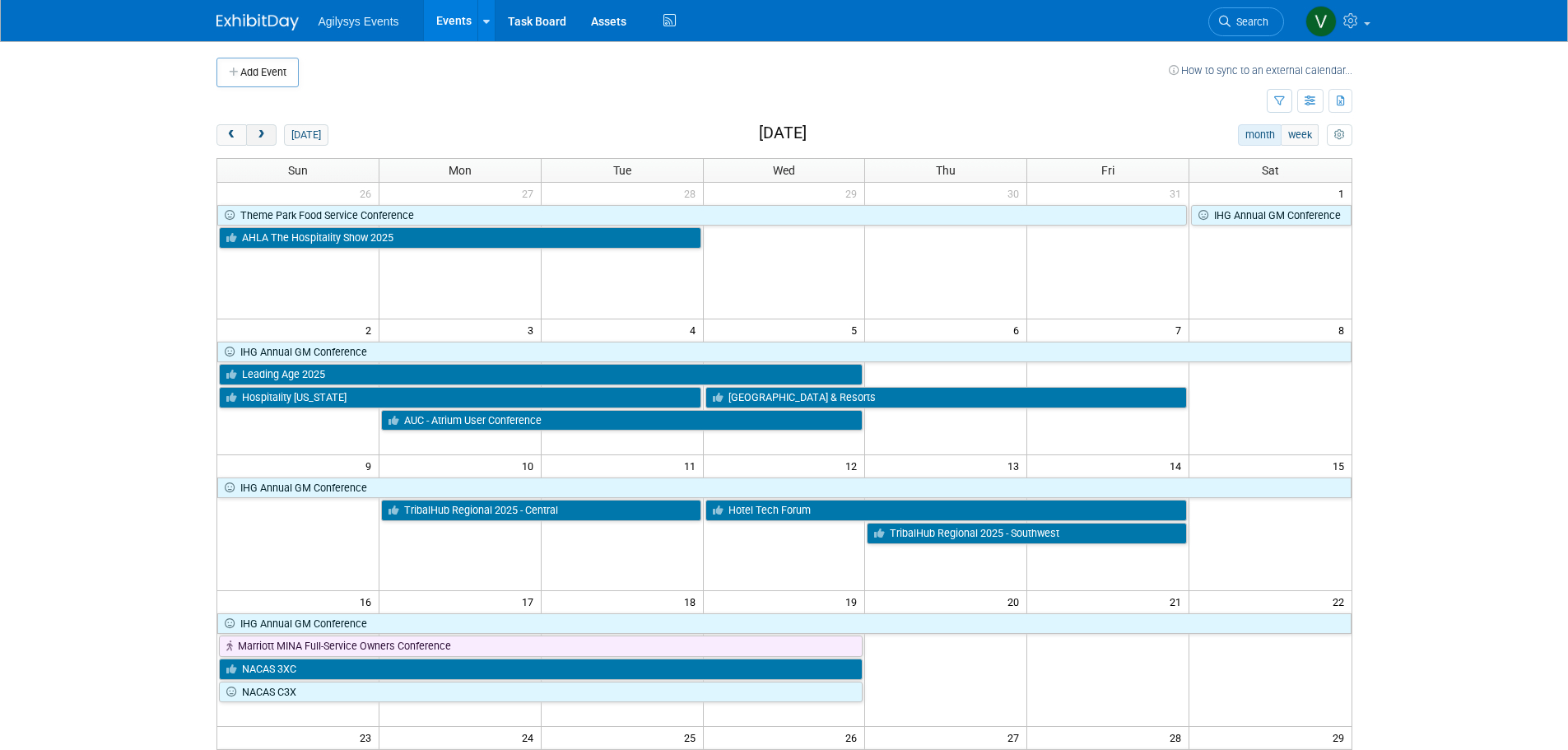
click at [265, 134] on span "next" at bounding box center [262, 136] width 13 height 11
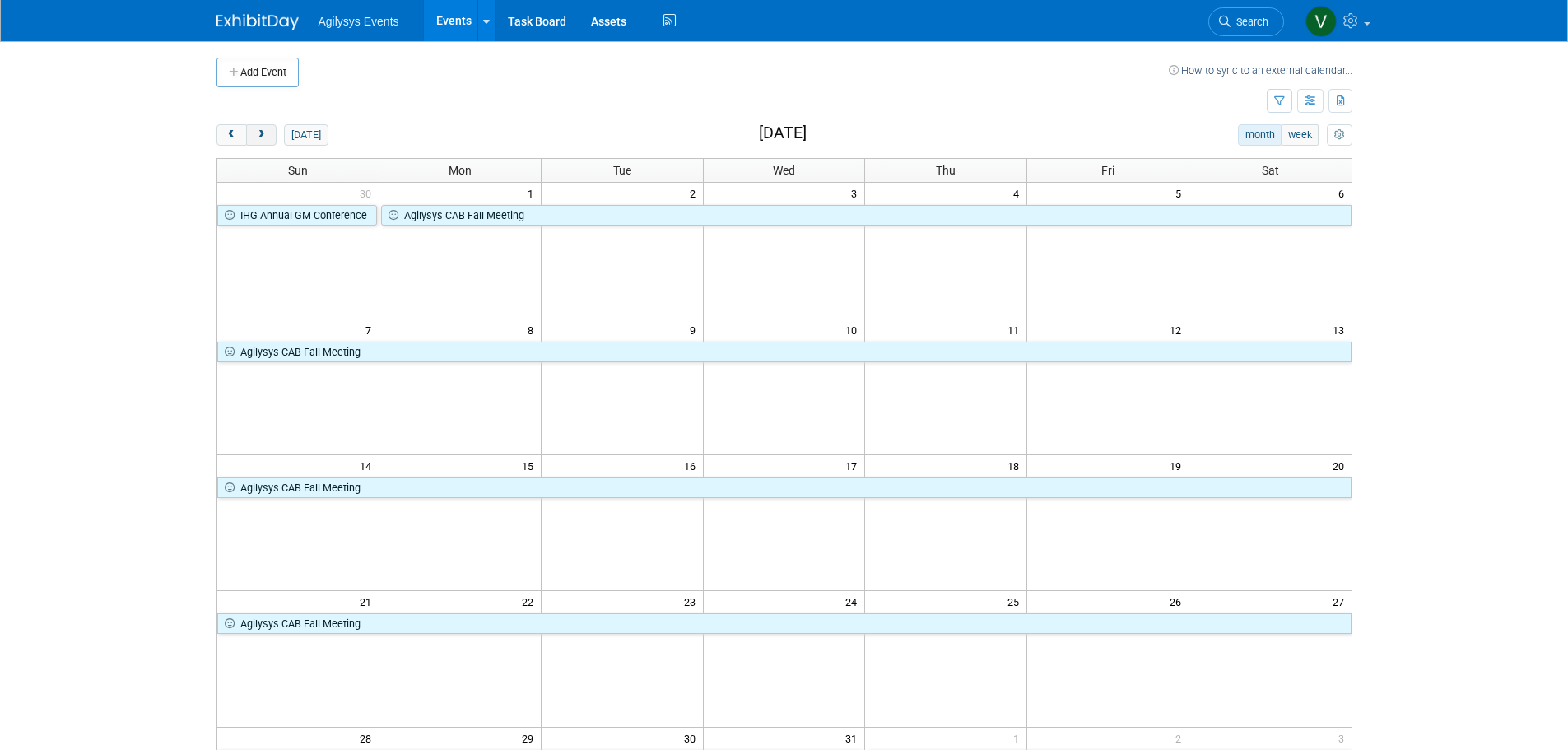
click at [265, 134] on span "next" at bounding box center [262, 136] width 13 height 11
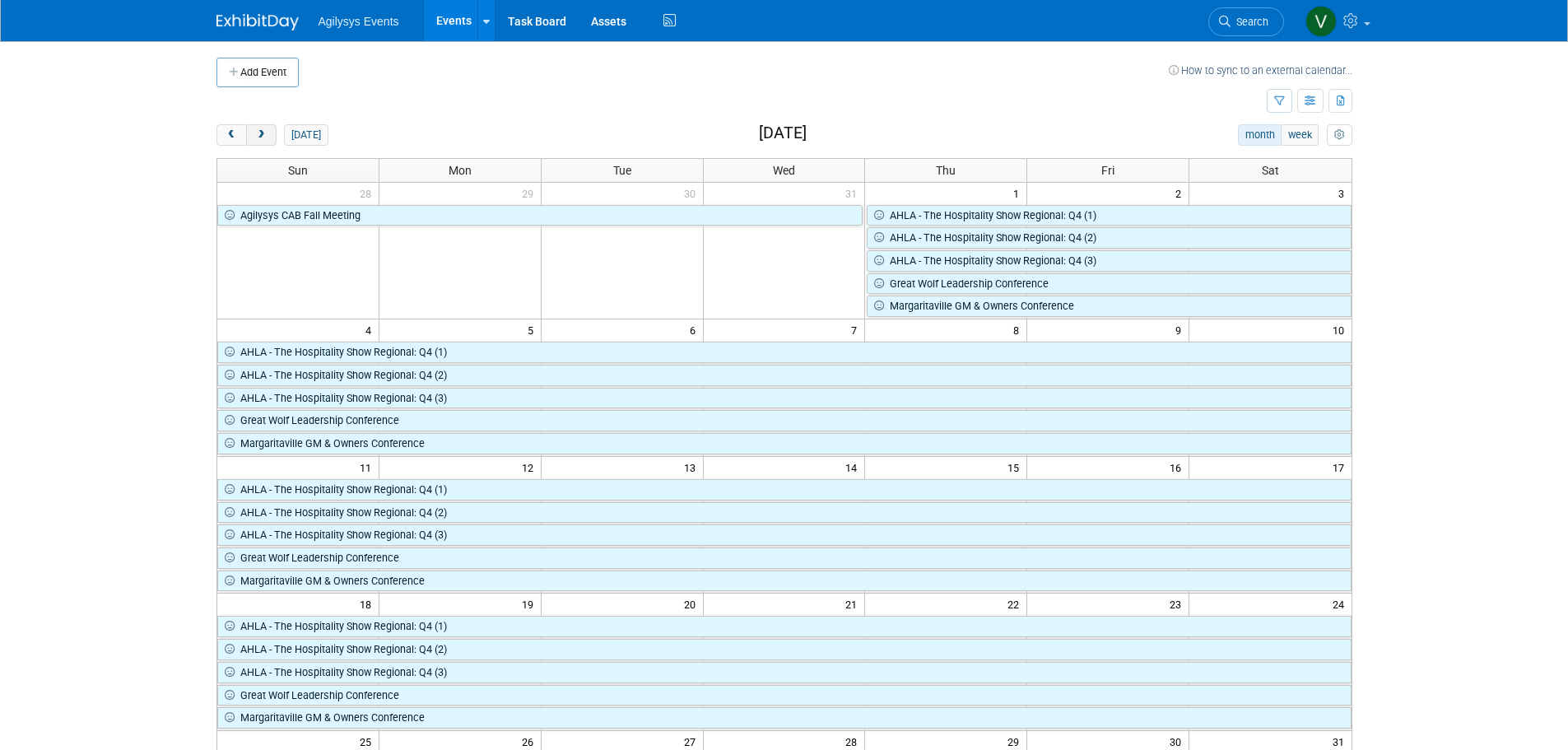
click at [265, 134] on span "next" at bounding box center [262, 136] width 13 height 11
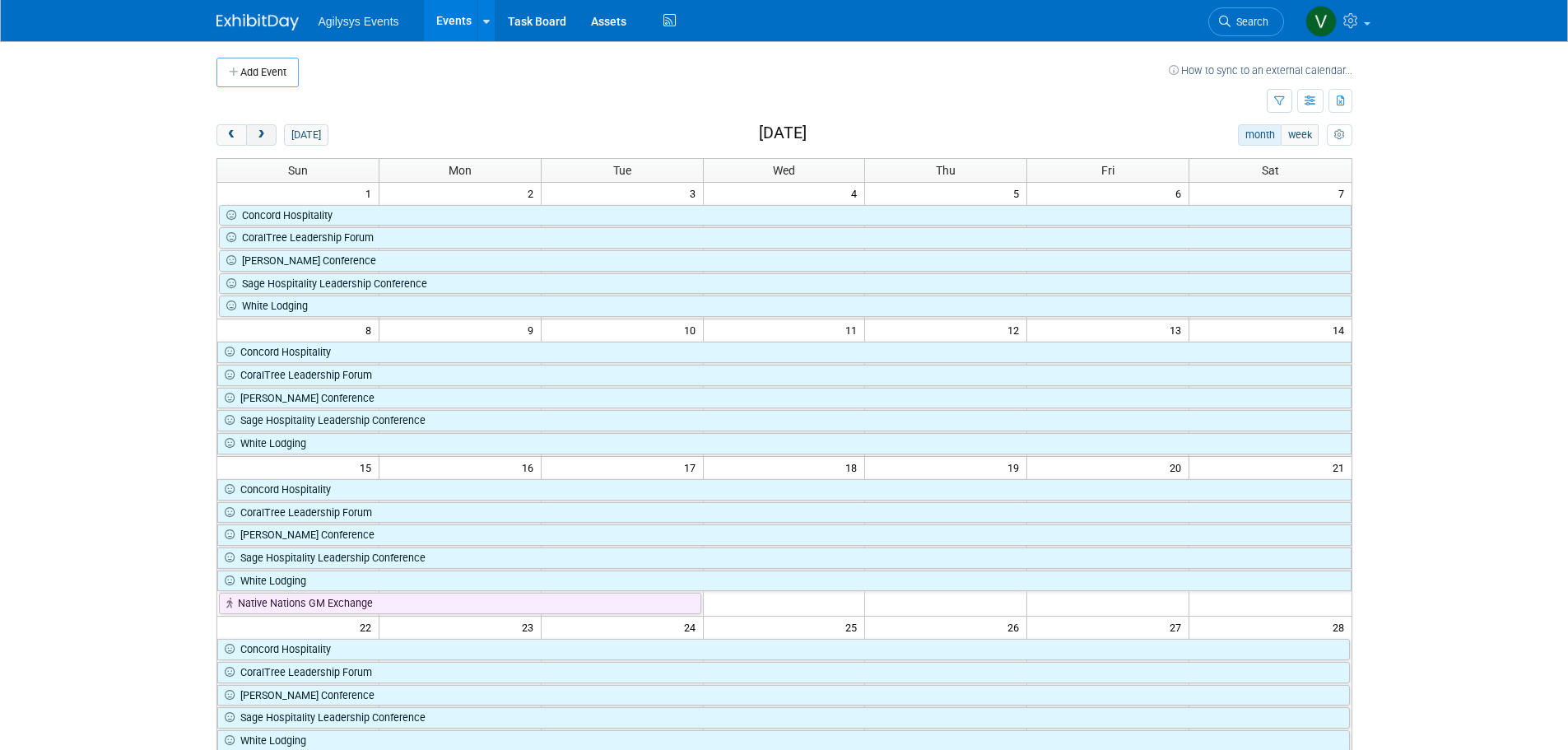
click at [265, 134] on span "next" at bounding box center [262, 136] width 13 height 11
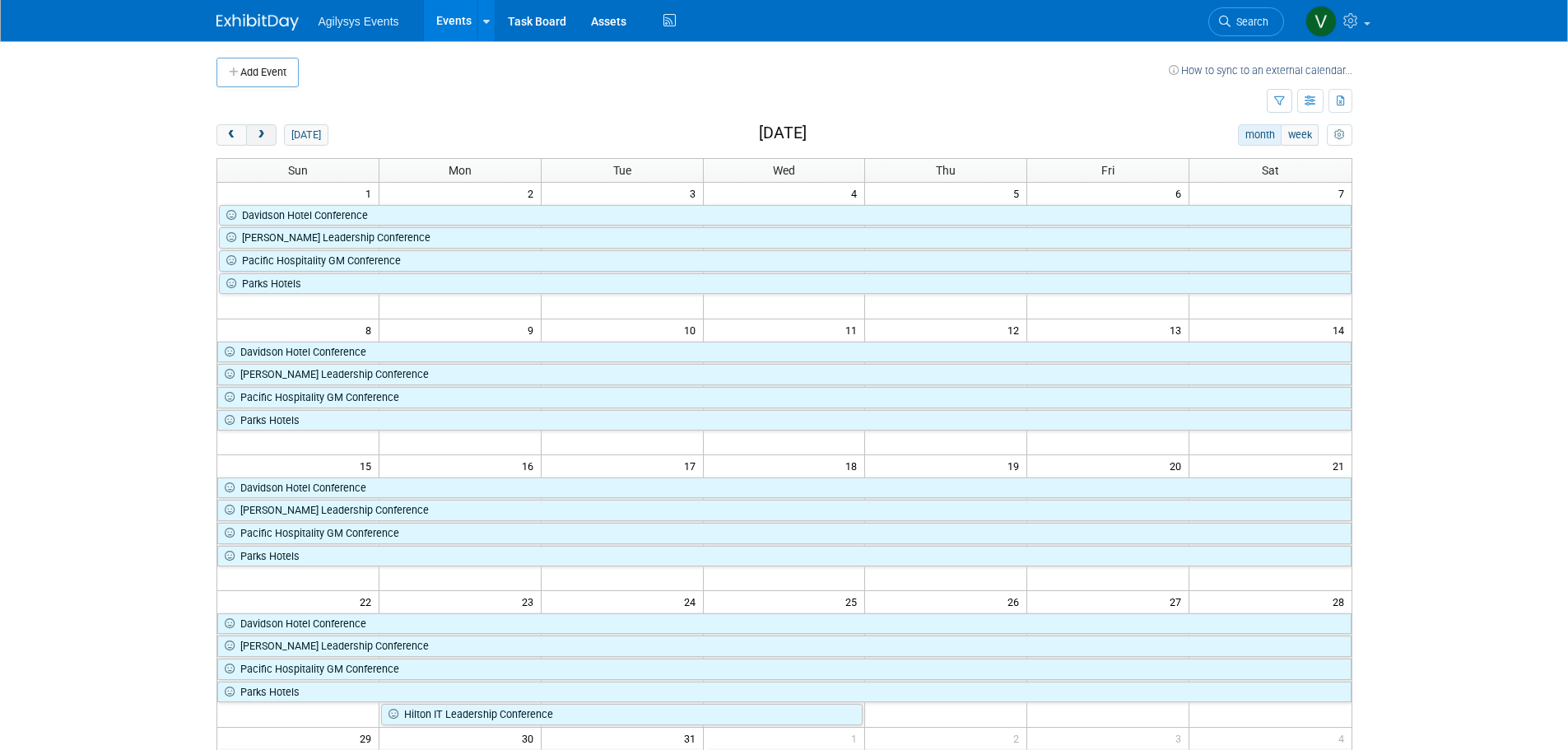
click at [265, 134] on span "next" at bounding box center [262, 136] width 13 height 11
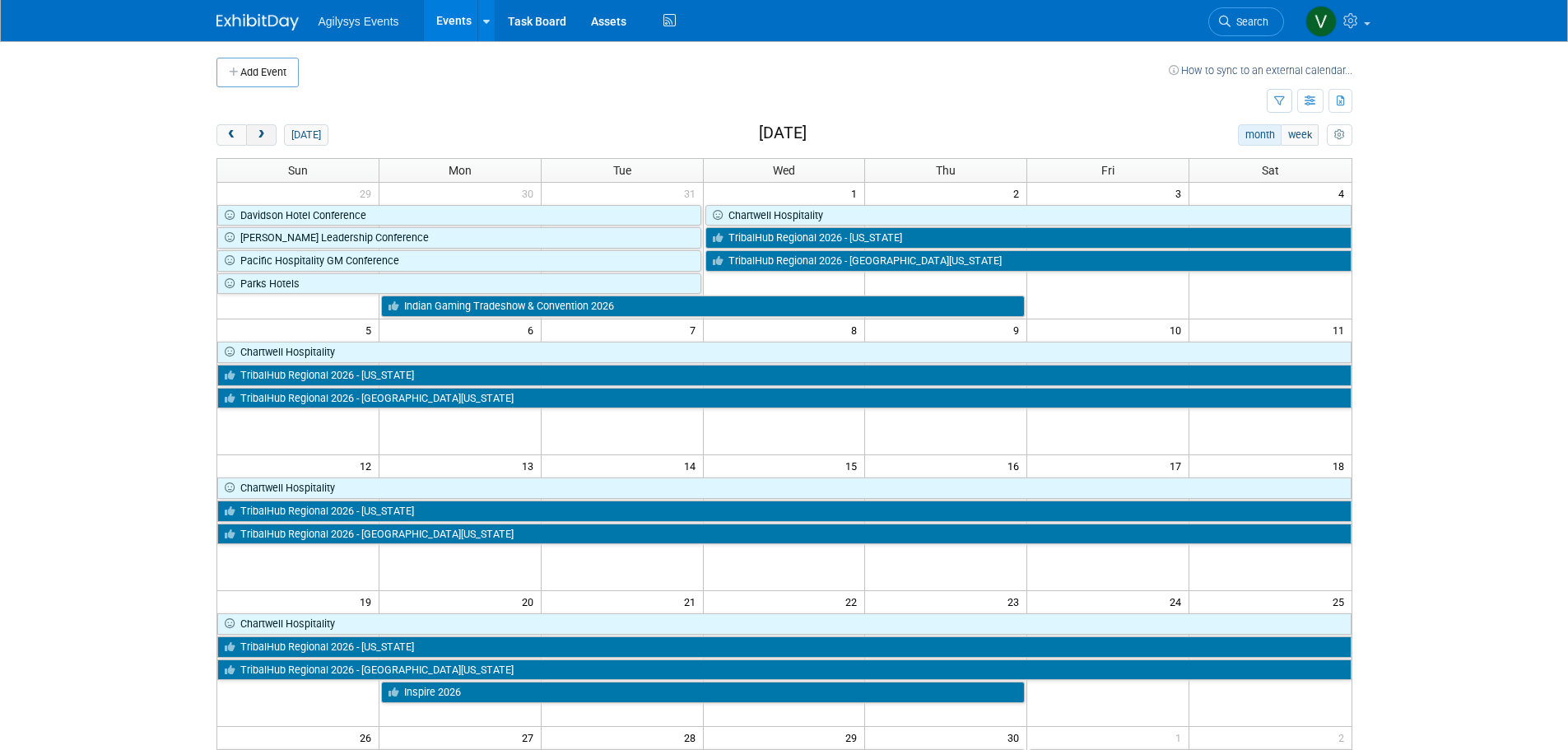
click at [248, 138] on button "next" at bounding box center [261, 134] width 30 height 21
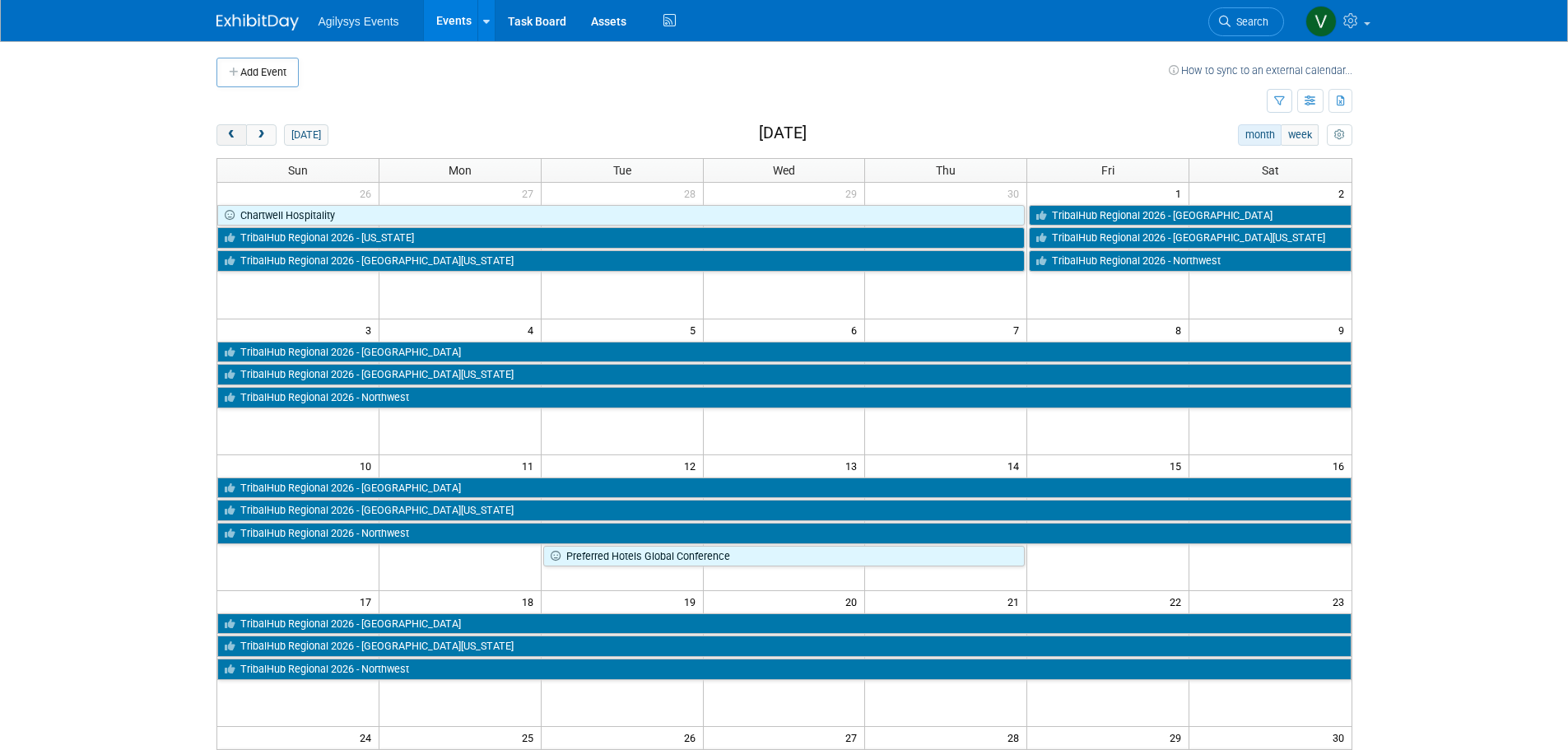
click at [242, 138] on button "prev" at bounding box center [231, 134] width 30 height 21
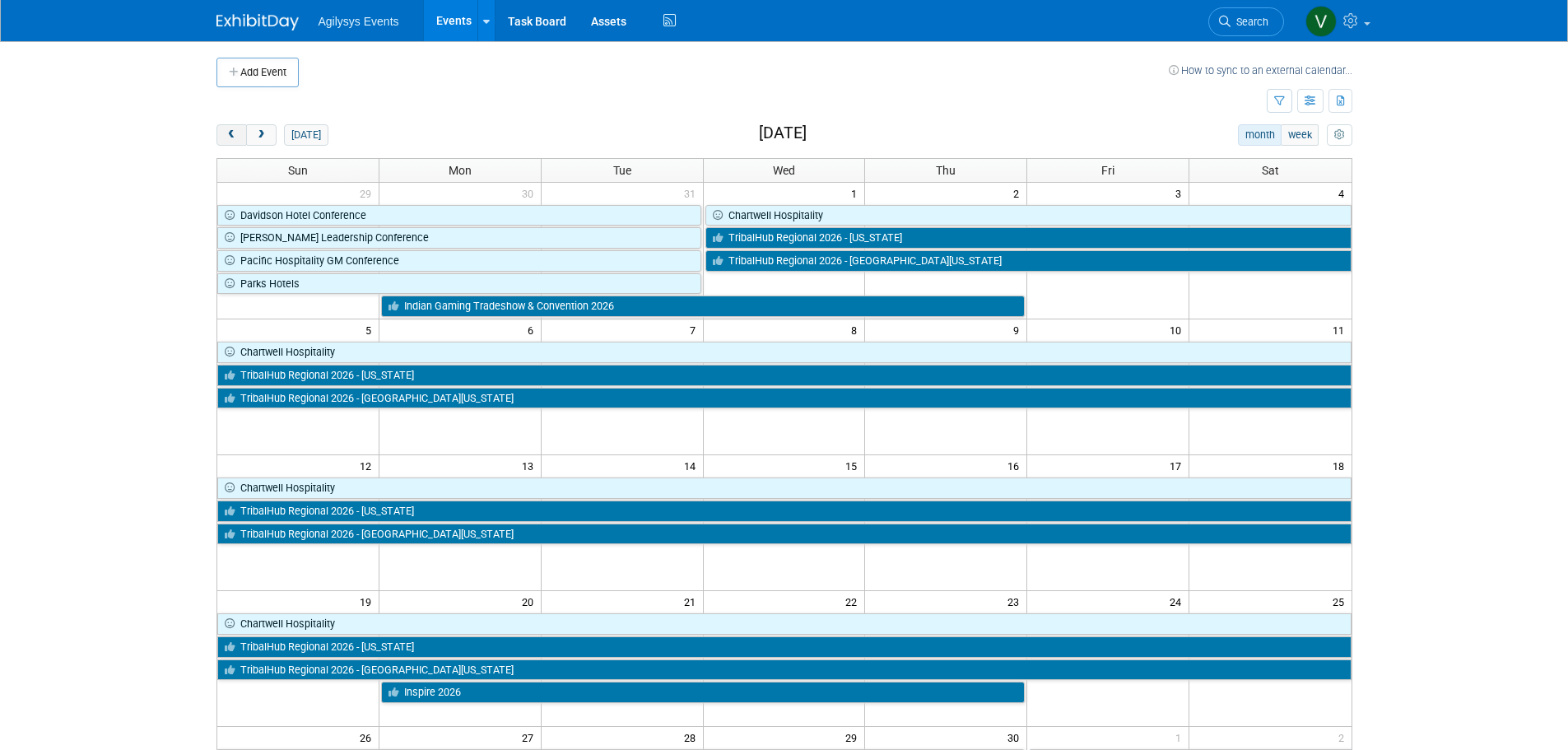
click at [242, 138] on button "prev" at bounding box center [231, 134] width 30 height 21
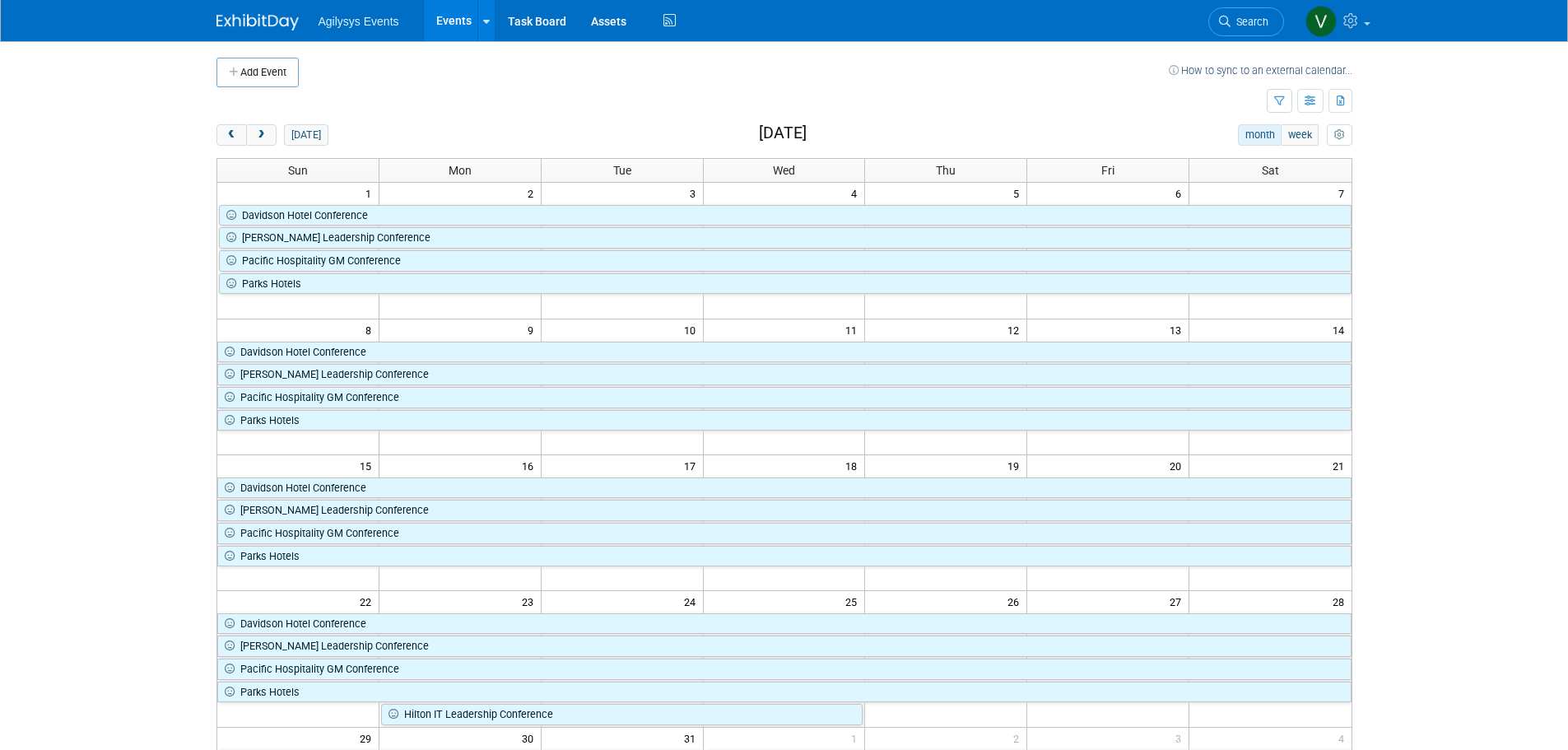
scroll to position [430, 0]
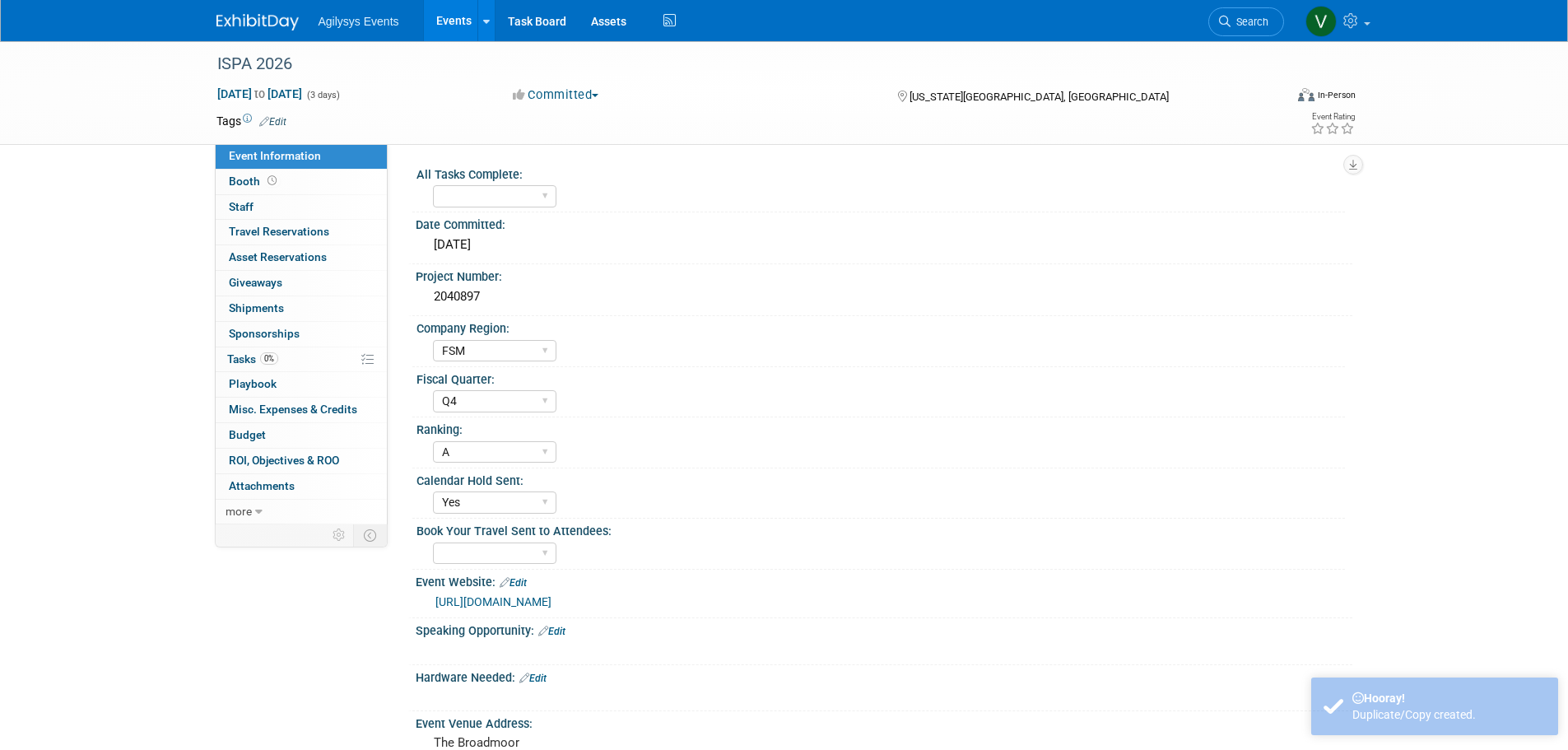
select select "FSM"
select select "Q4"
select select "A"
select select "Yes"
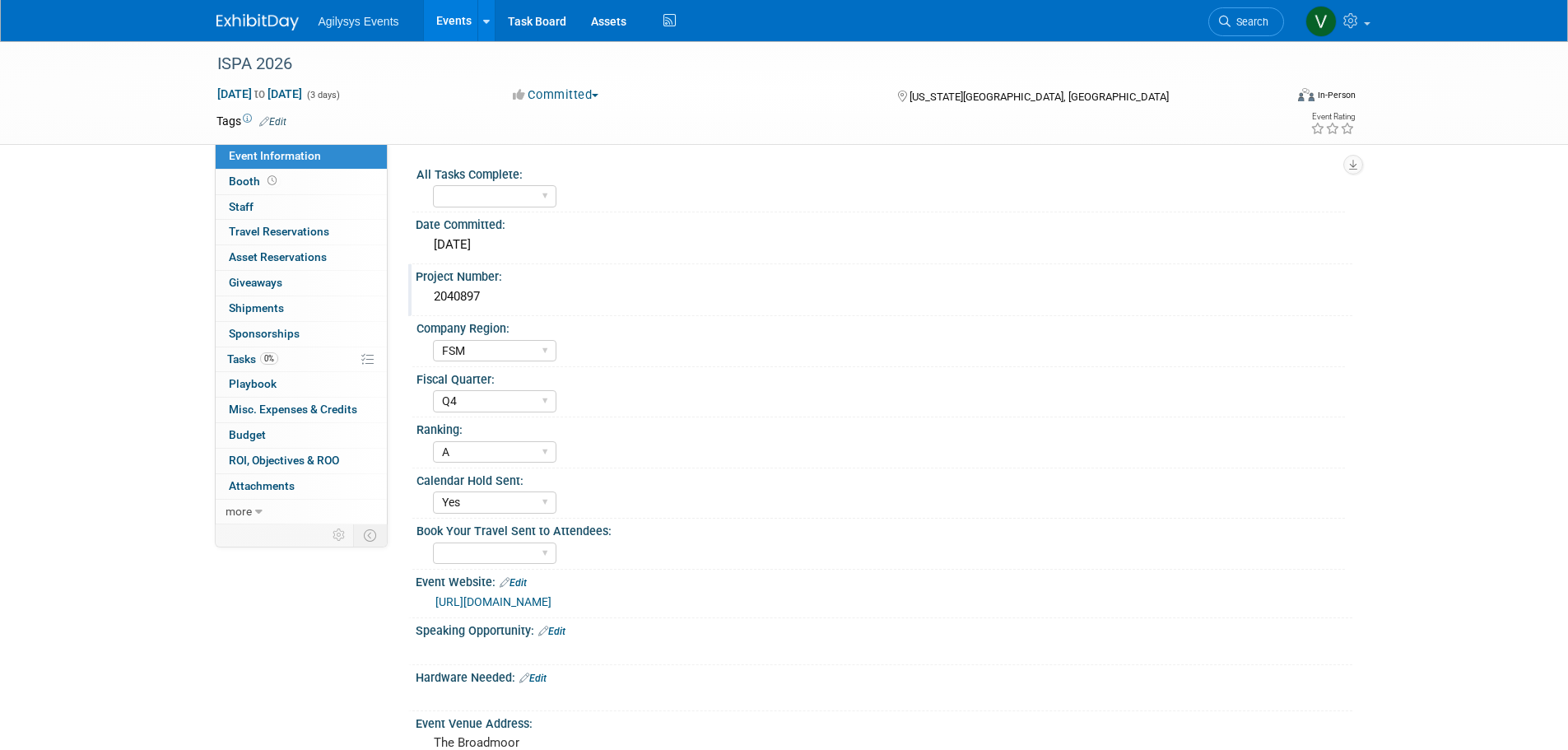
click at [463, 300] on div "2040897" at bounding box center [884, 297] width 913 height 26
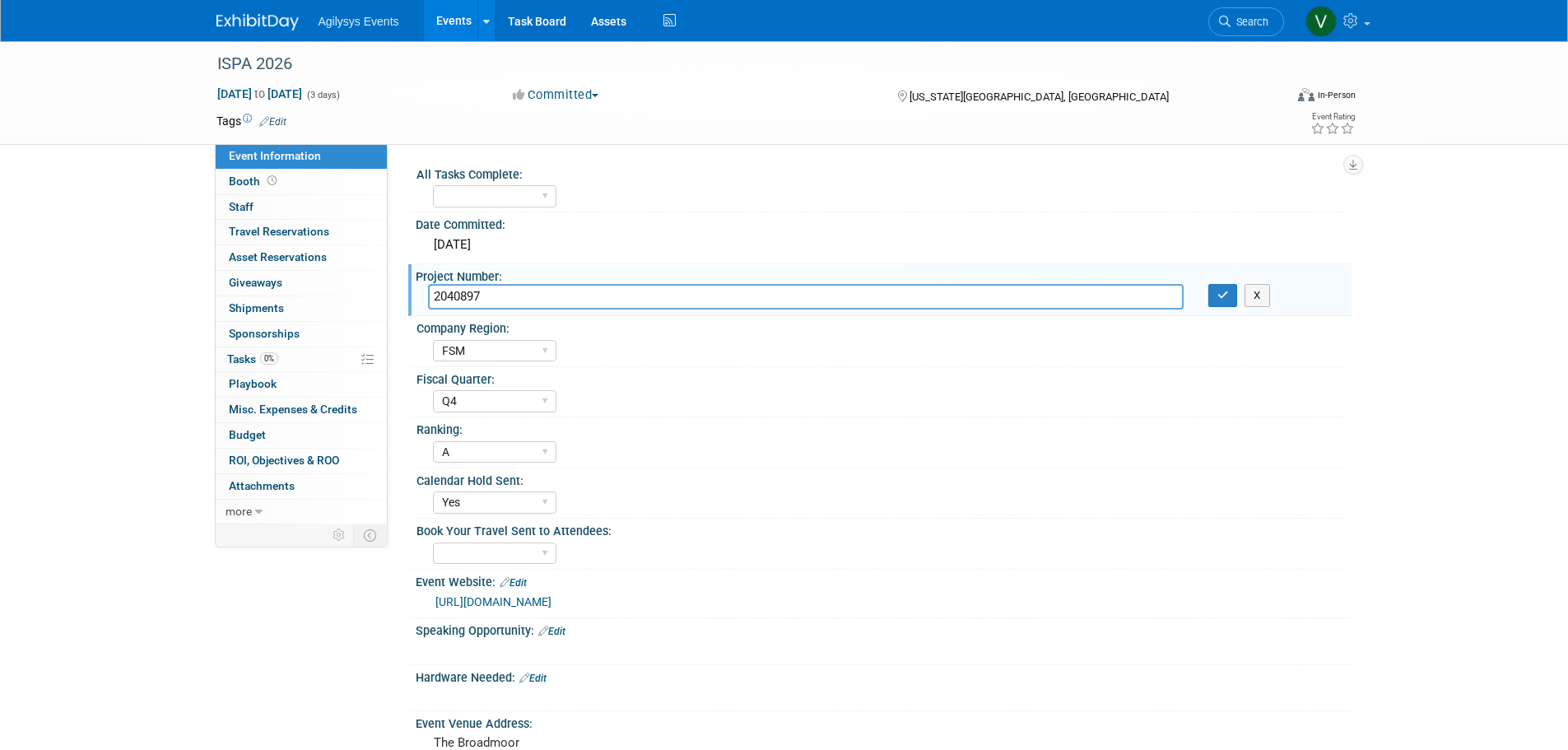
drag, startPoint x: 457, startPoint y: 296, endPoint x: 395, endPoint y: 296, distance: 62.0
click at [395, 296] on div "All Tasks Complete: Yes Date Committed: 7/9/2024 Project Number: 2040897 204089…" at bounding box center [870, 334] width 965 height 380
click at [946, 447] on div "A B C" at bounding box center [889, 449] width 913 height 26
click at [1224, 291] on icon "button" at bounding box center [1223, 295] width 12 height 11
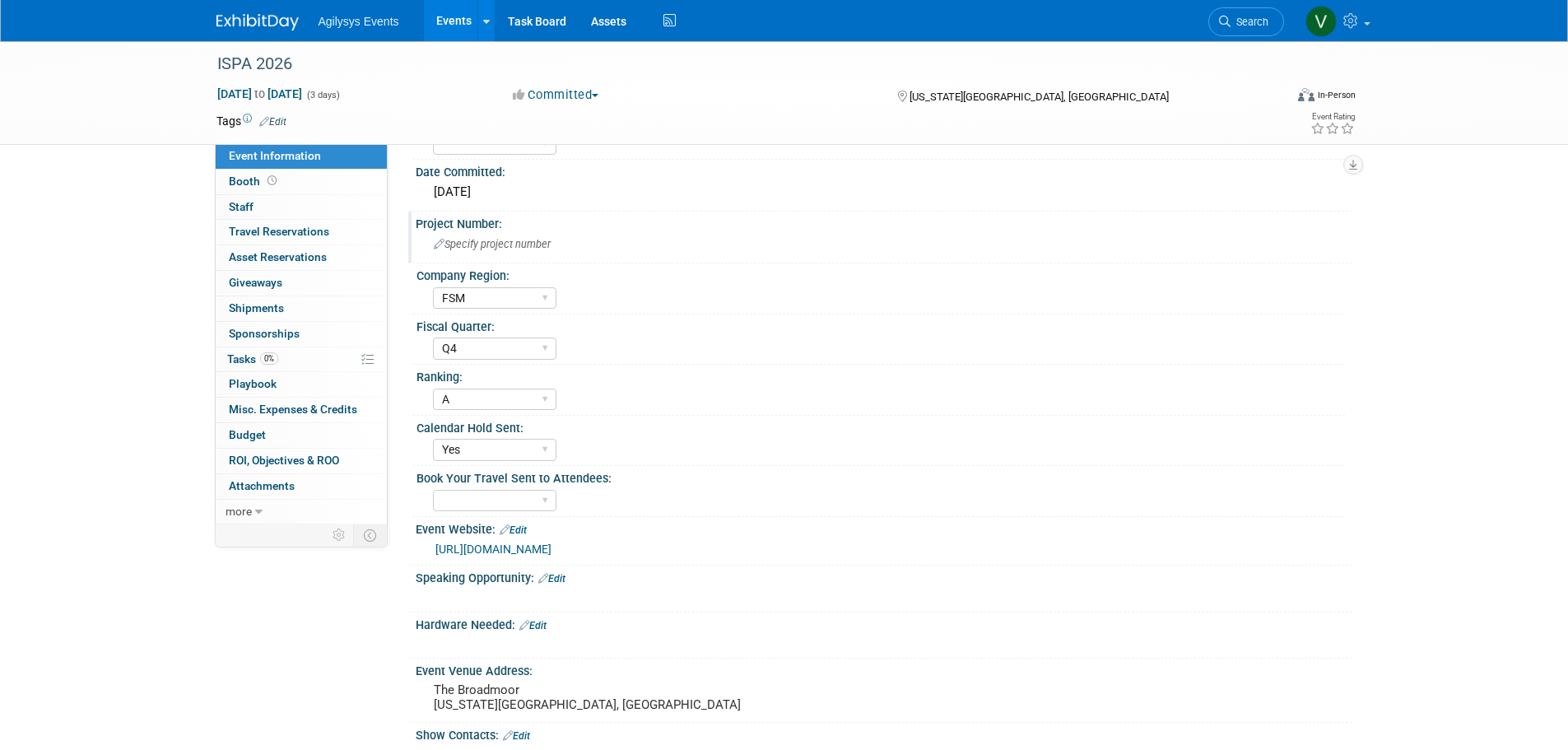
scroll to position [82, 0]
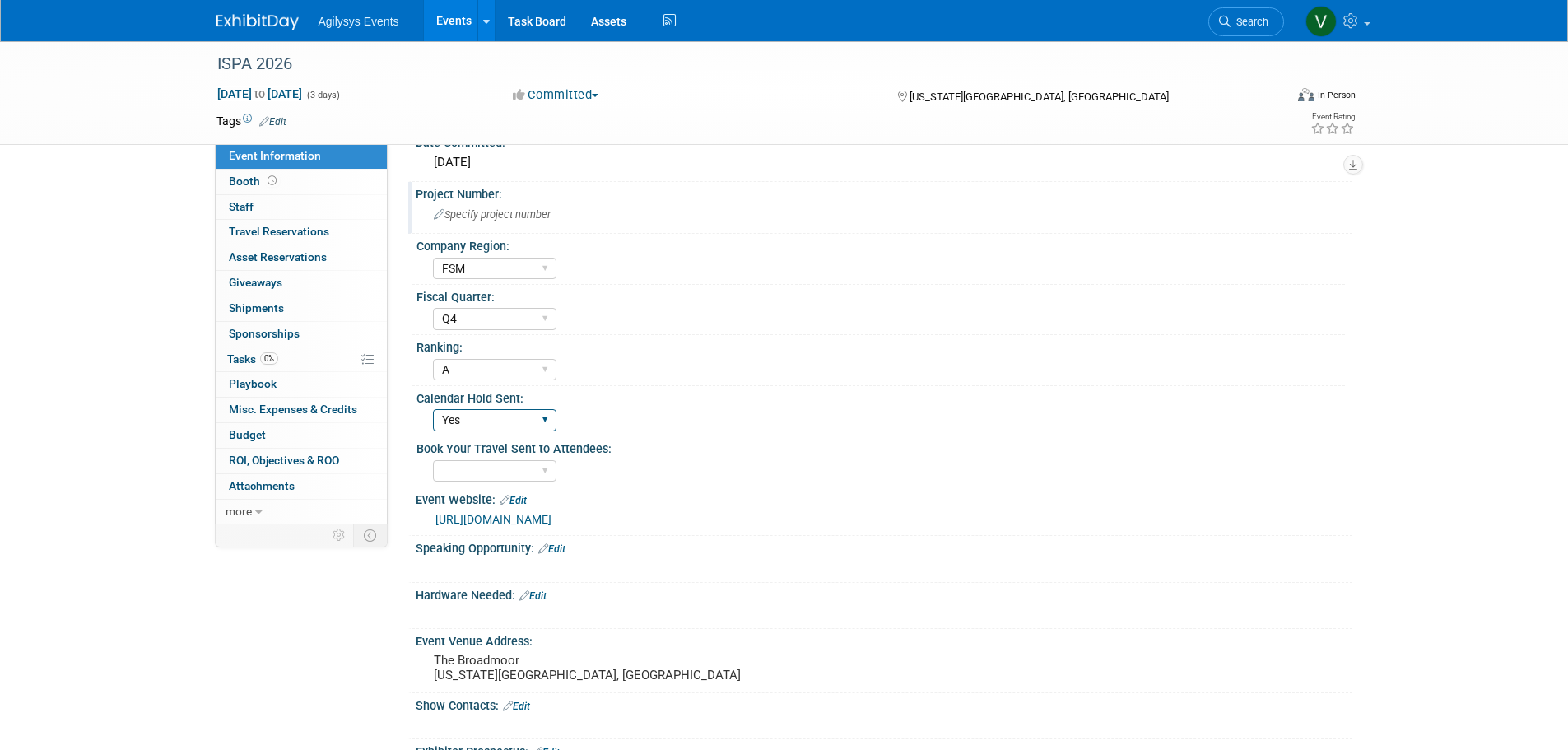
click at [511, 420] on select "Yes" at bounding box center [494, 420] width 123 height 22
select select
click at [433, 409] on select "Yes" at bounding box center [494, 420] width 123 height 22
drag, startPoint x: 522, startPoint y: 498, endPoint x: 499, endPoint y: 498, distance: 23.0
click at [522, 498] on link "Edit" at bounding box center [513, 500] width 27 height 12
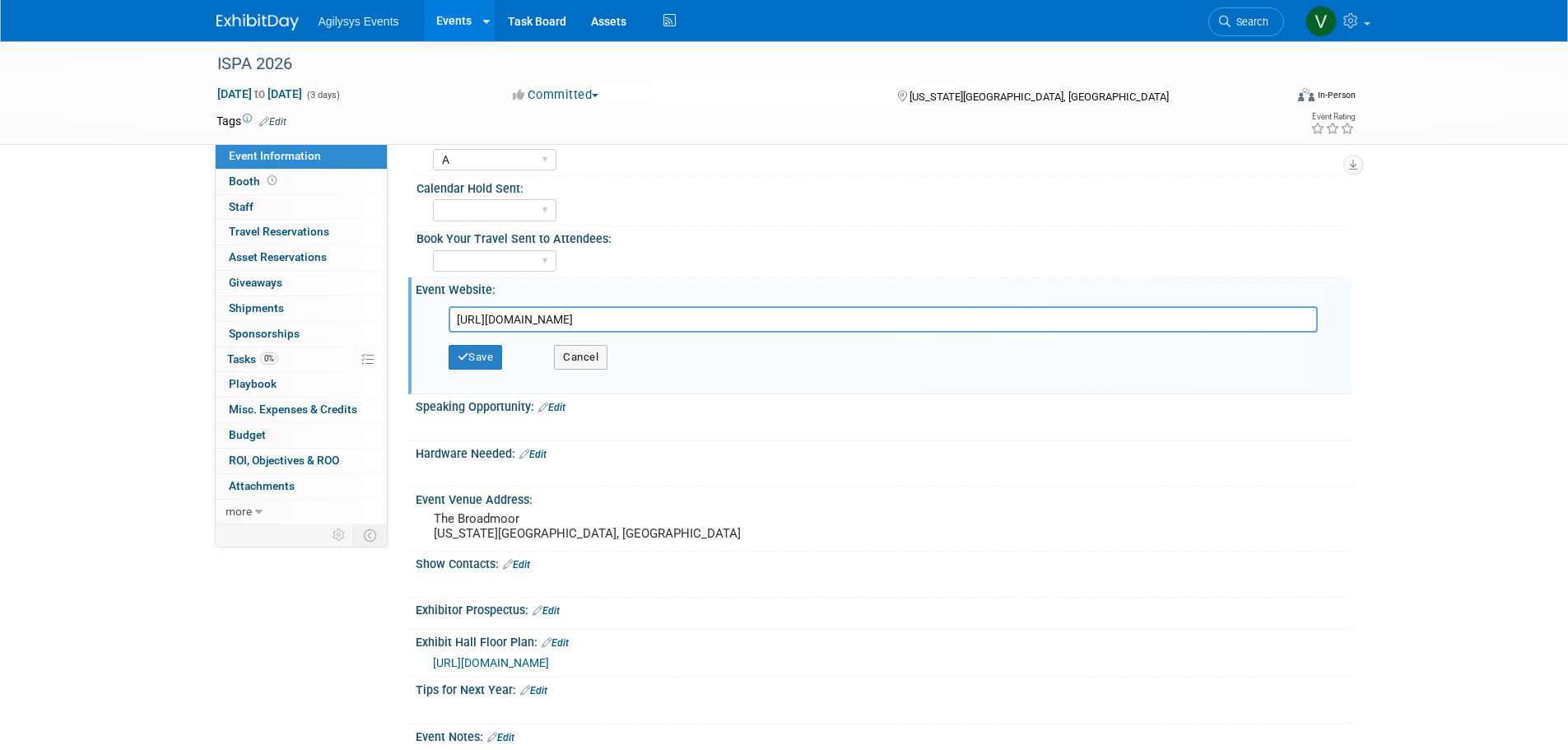
scroll to position [329, 0]
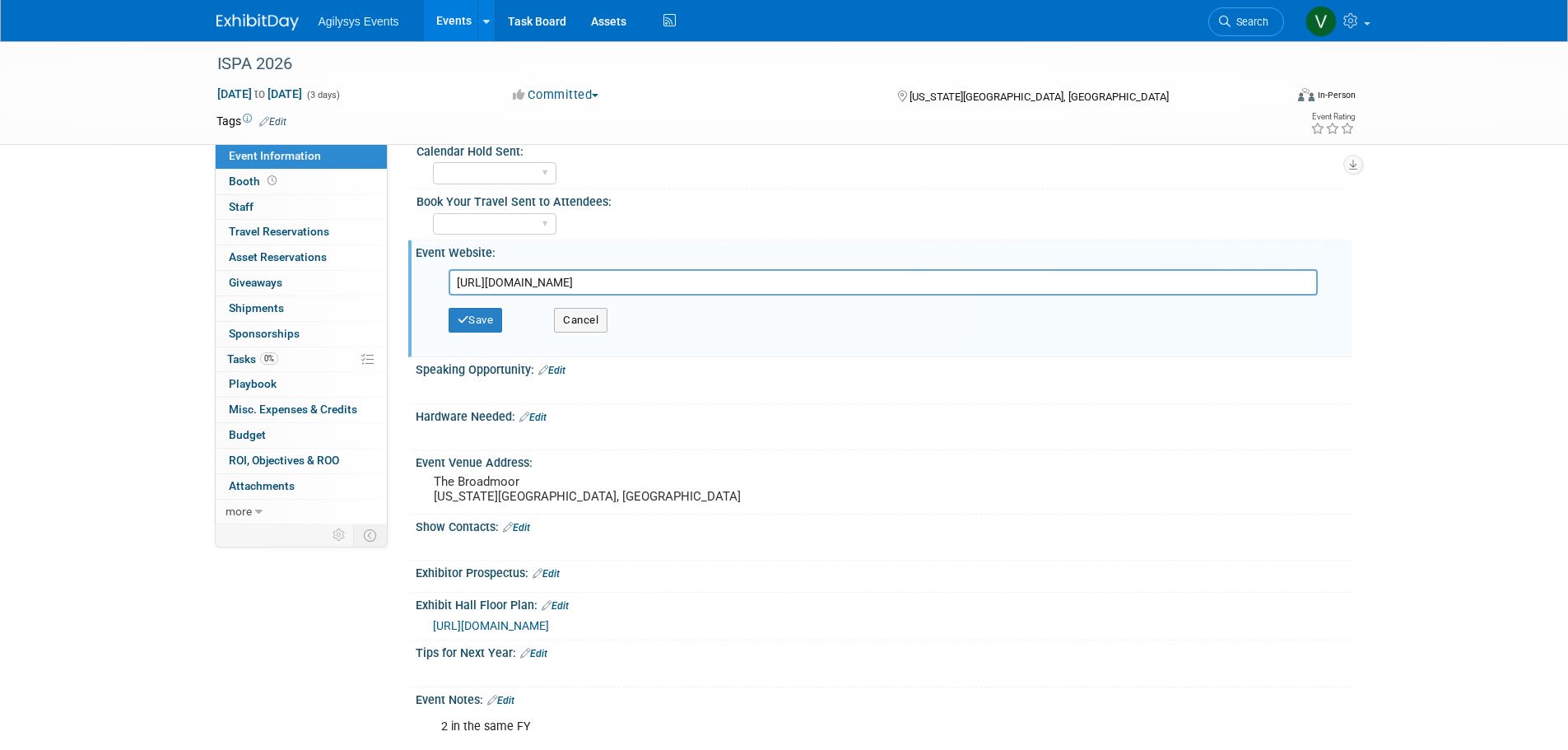
click at [561, 604] on link "Edit" at bounding box center [555, 605] width 27 height 12
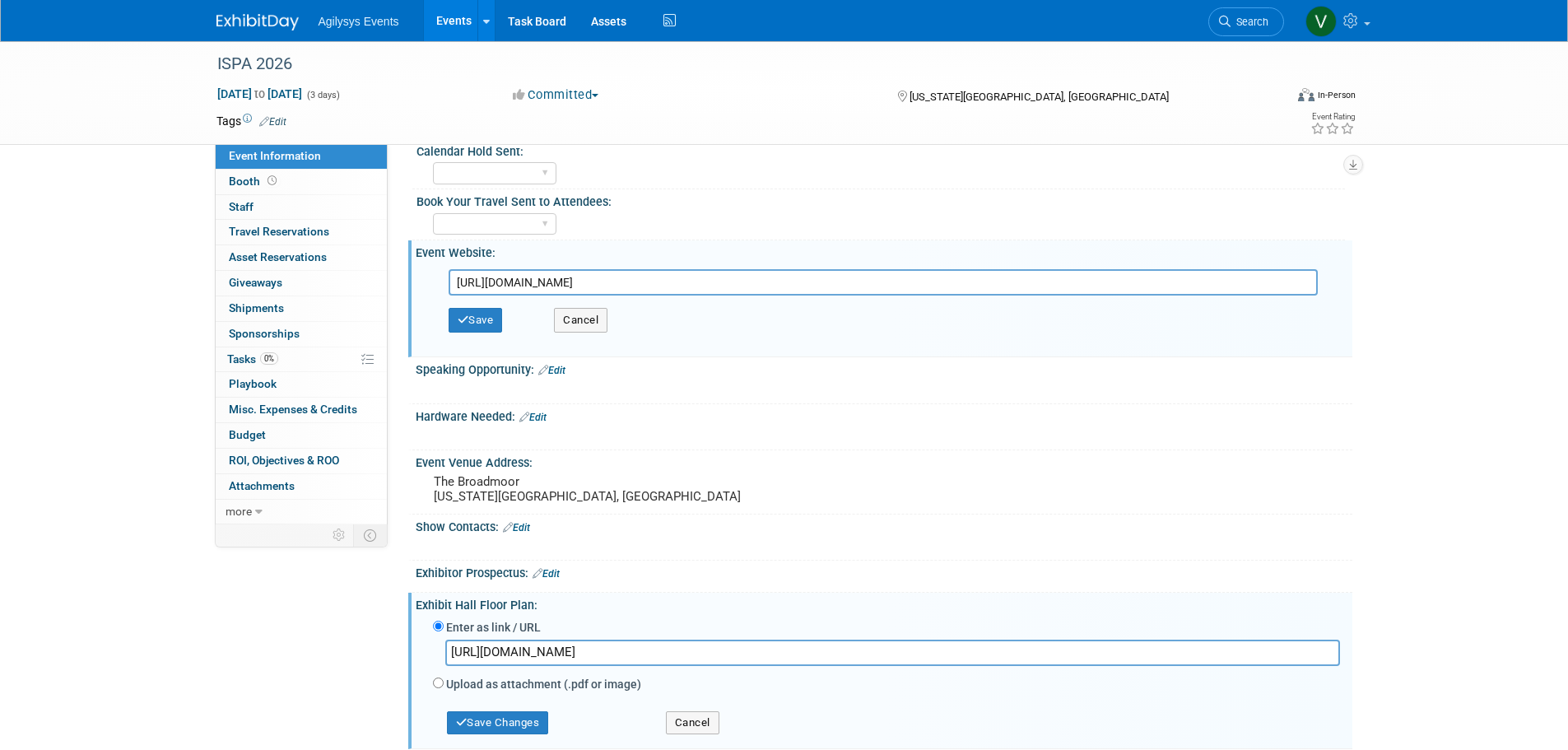
drag, startPoint x: 810, startPoint y: 657, endPoint x: 363, endPoint y: 656, distance: 447.0
click at [369, 656] on div "Event Information Event Info Booth Booth 0 Staff 0 Staff 0 Travel Reservations …" at bounding box center [784, 302] width 1161 height 1179
type input "https://nam10.safelinks.protection.outlook.com/?url=https%3A%2F%2Fs19.a2zinc.ne…"
click at [497, 731] on button "Save Changes" at bounding box center [498, 722] width 102 height 23
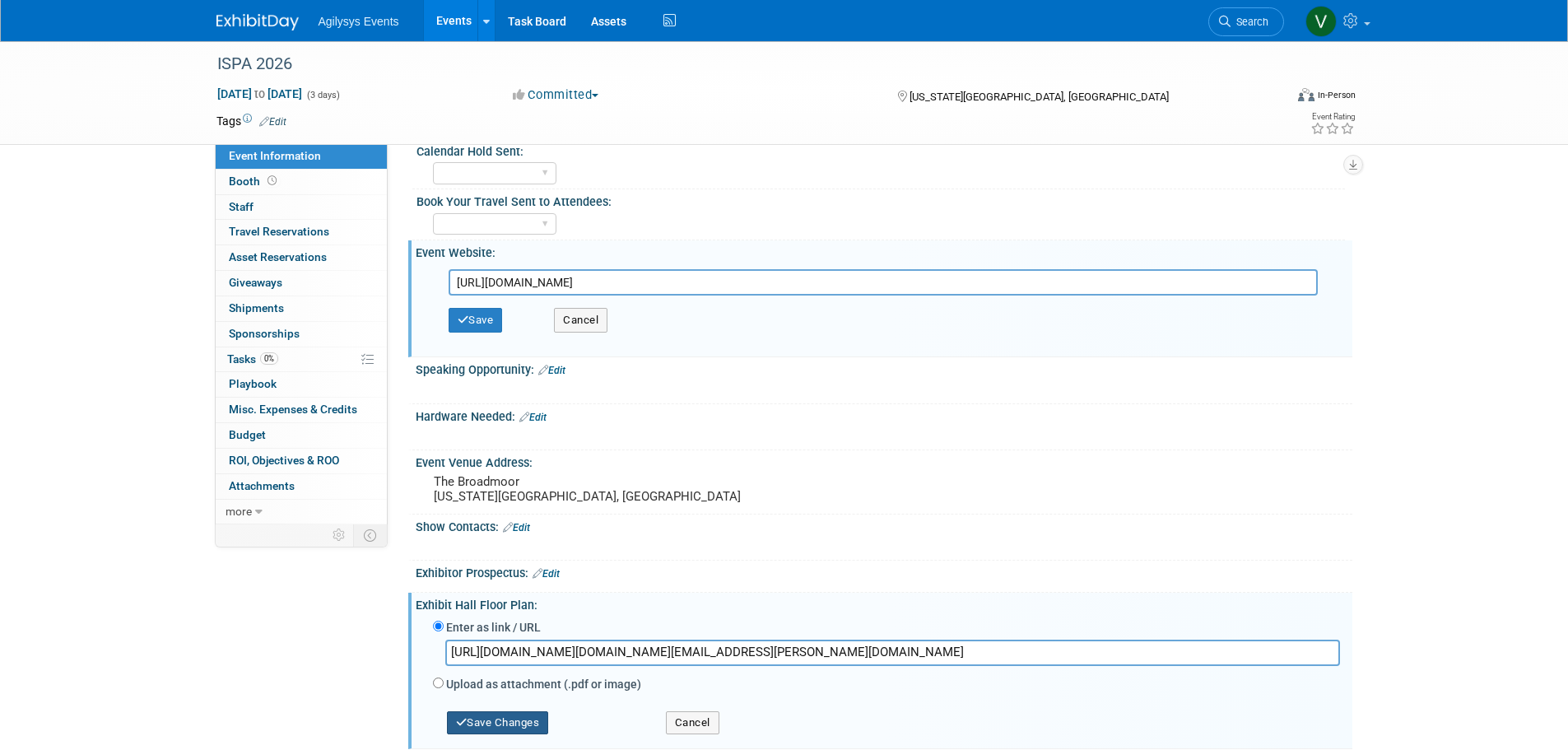
scroll to position [0, 0]
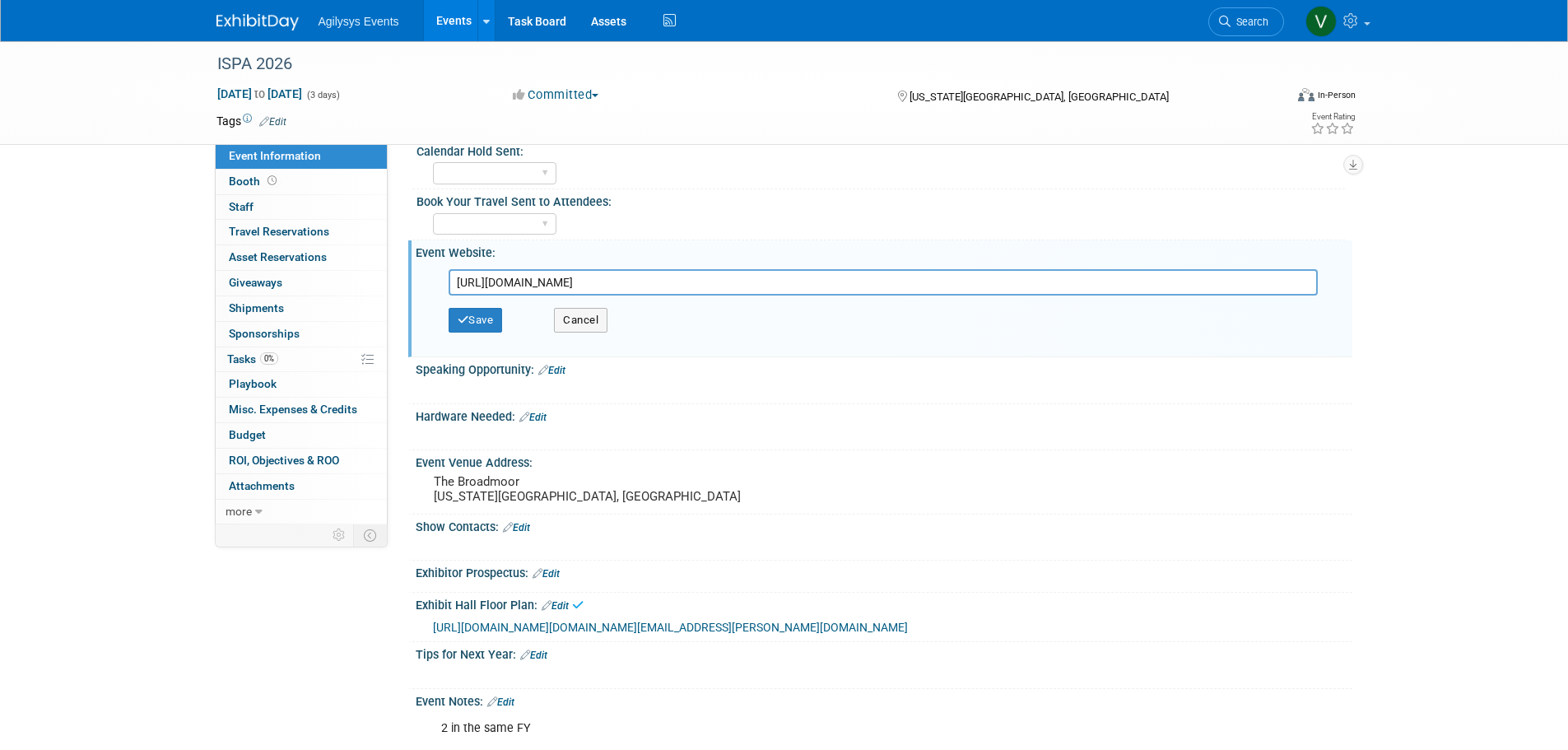
click at [520, 633] on span "https://nam10.safelinks.protection.outlook.com/?url=https%3A%2F%2Fs19.a2zinc.ne…" at bounding box center [670, 627] width 475 height 13
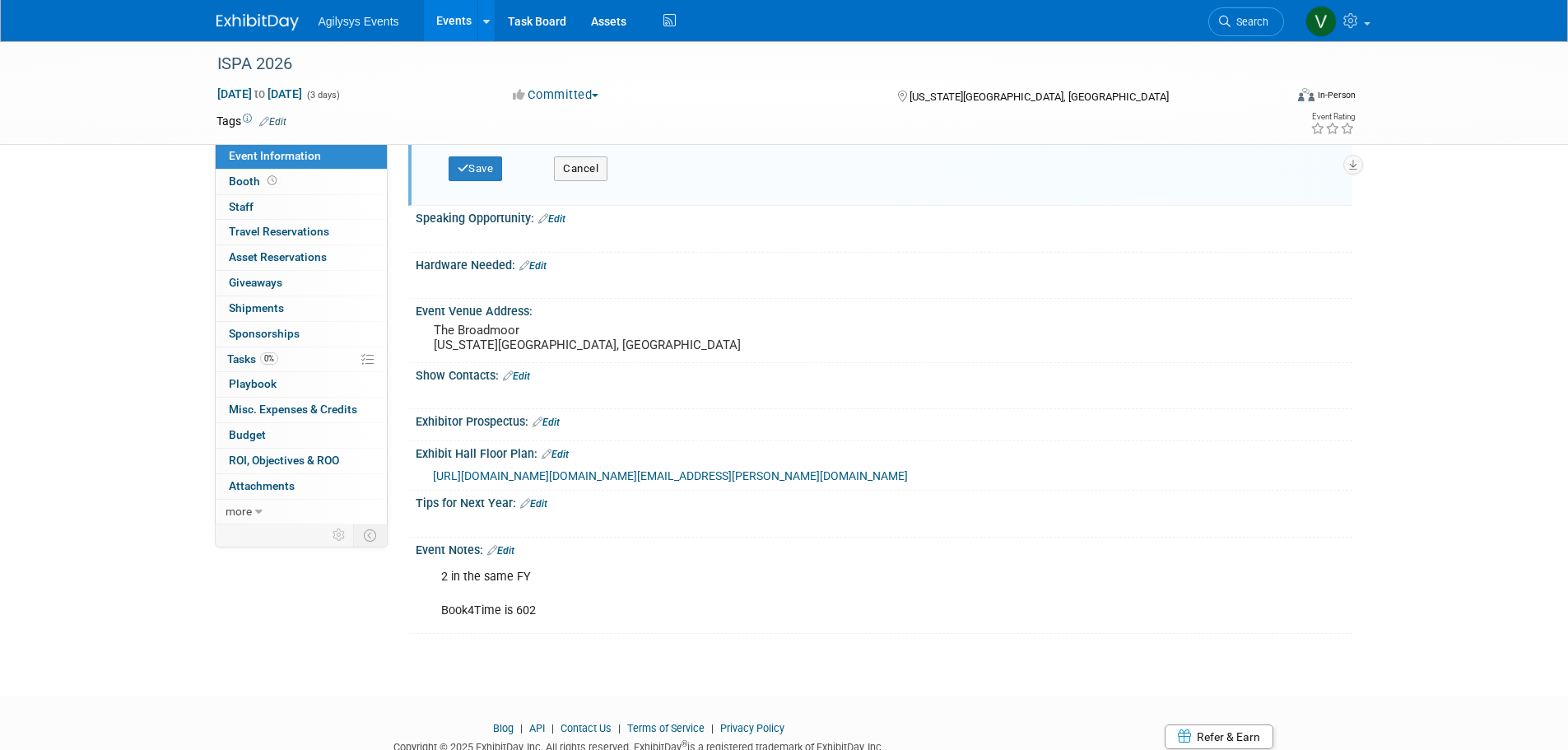
scroll to position [494, 0]
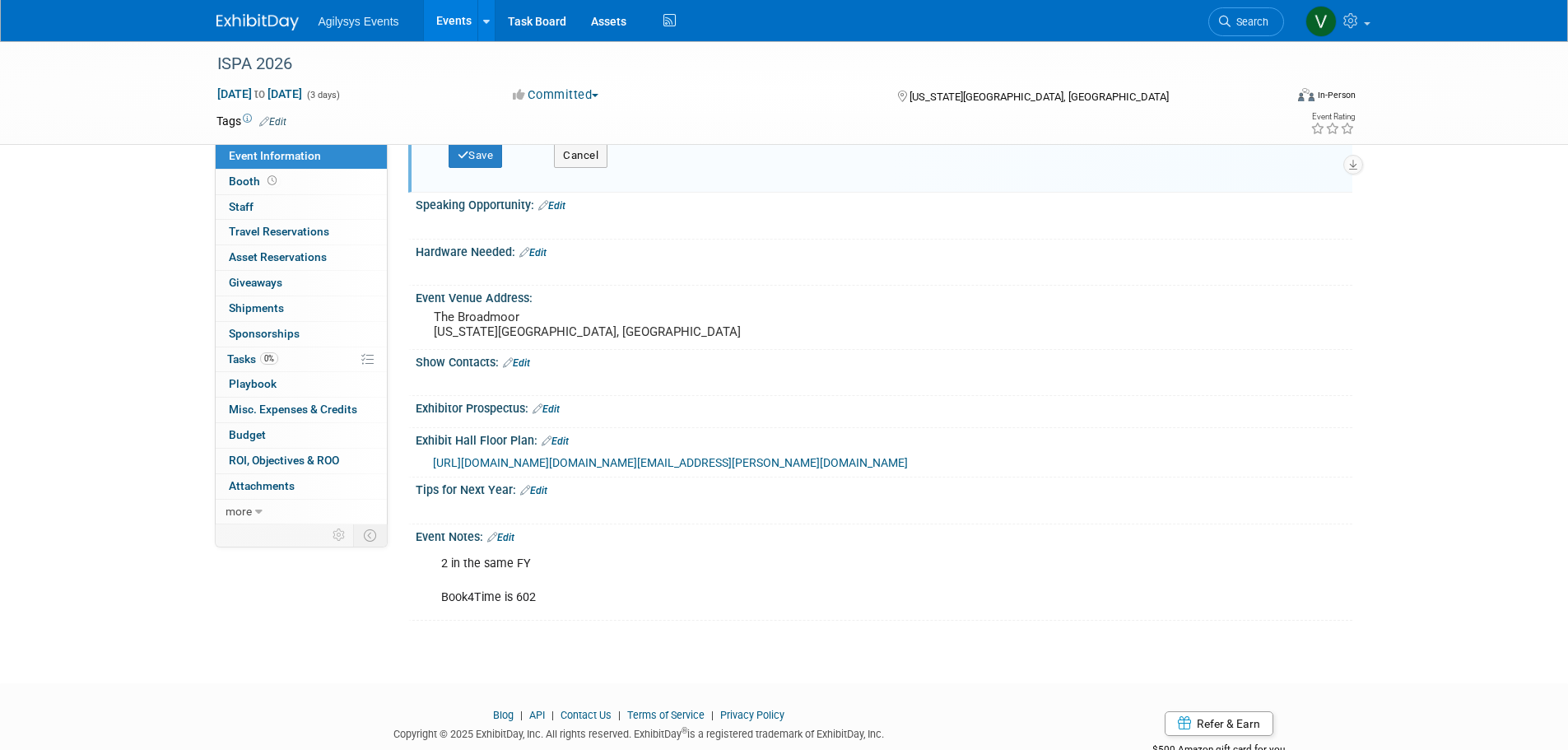
click at [561, 448] on div "https://nam10.safelinks.protection.outlook.com/?url=https%3A%2F%2Fs19.a2zinc.ne…" at bounding box center [884, 459] width 937 height 26
click at [562, 443] on link "Edit" at bounding box center [555, 441] width 27 height 12
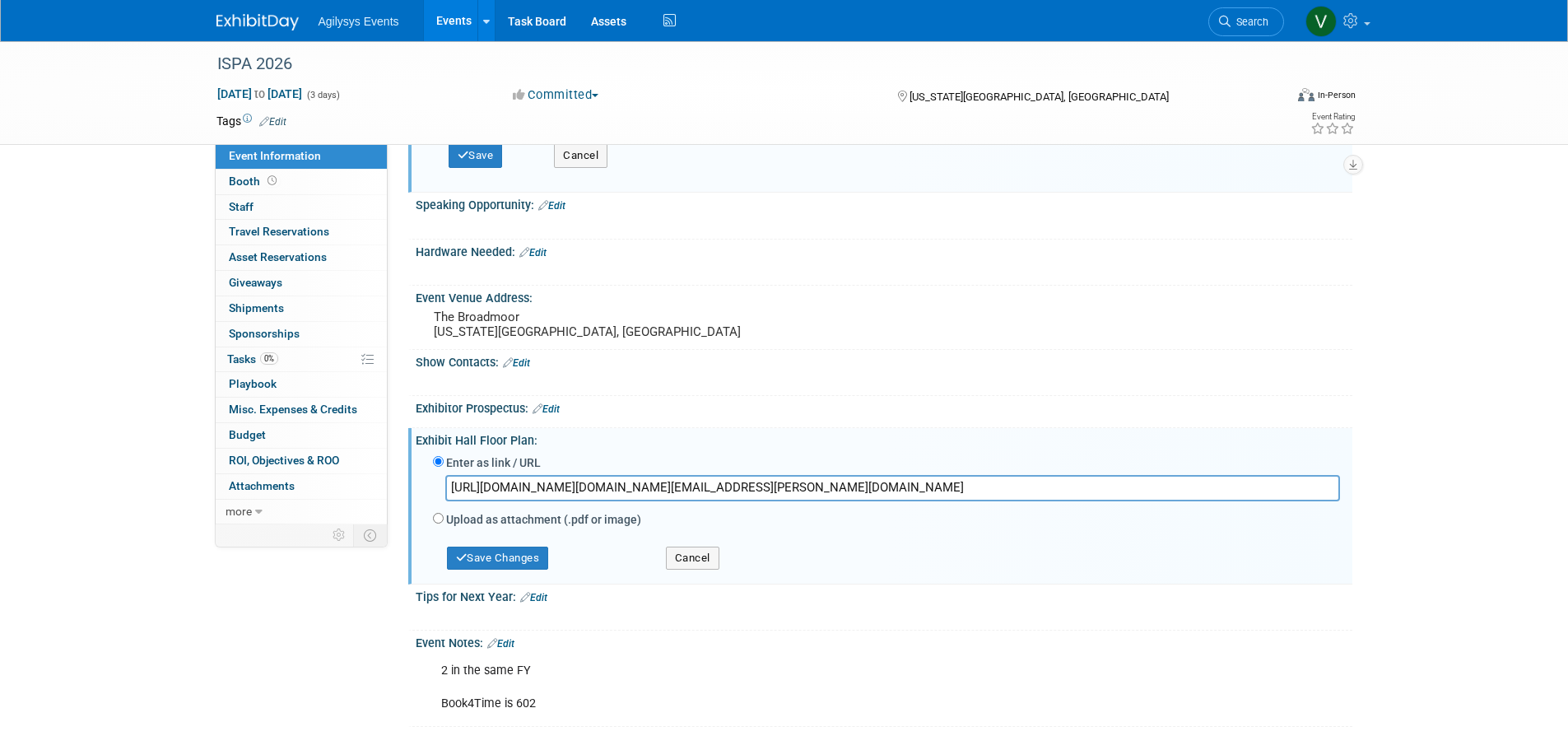
scroll to position [0, 2367]
drag, startPoint x: 452, startPoint y: 487, endPoint x: 1580, endPoint y: 512, distance: 1128.3
type input "https://s19.a2zinc.net/clients/SPA/ISPA2026/Public/EventMap.aspx?shMode=E"
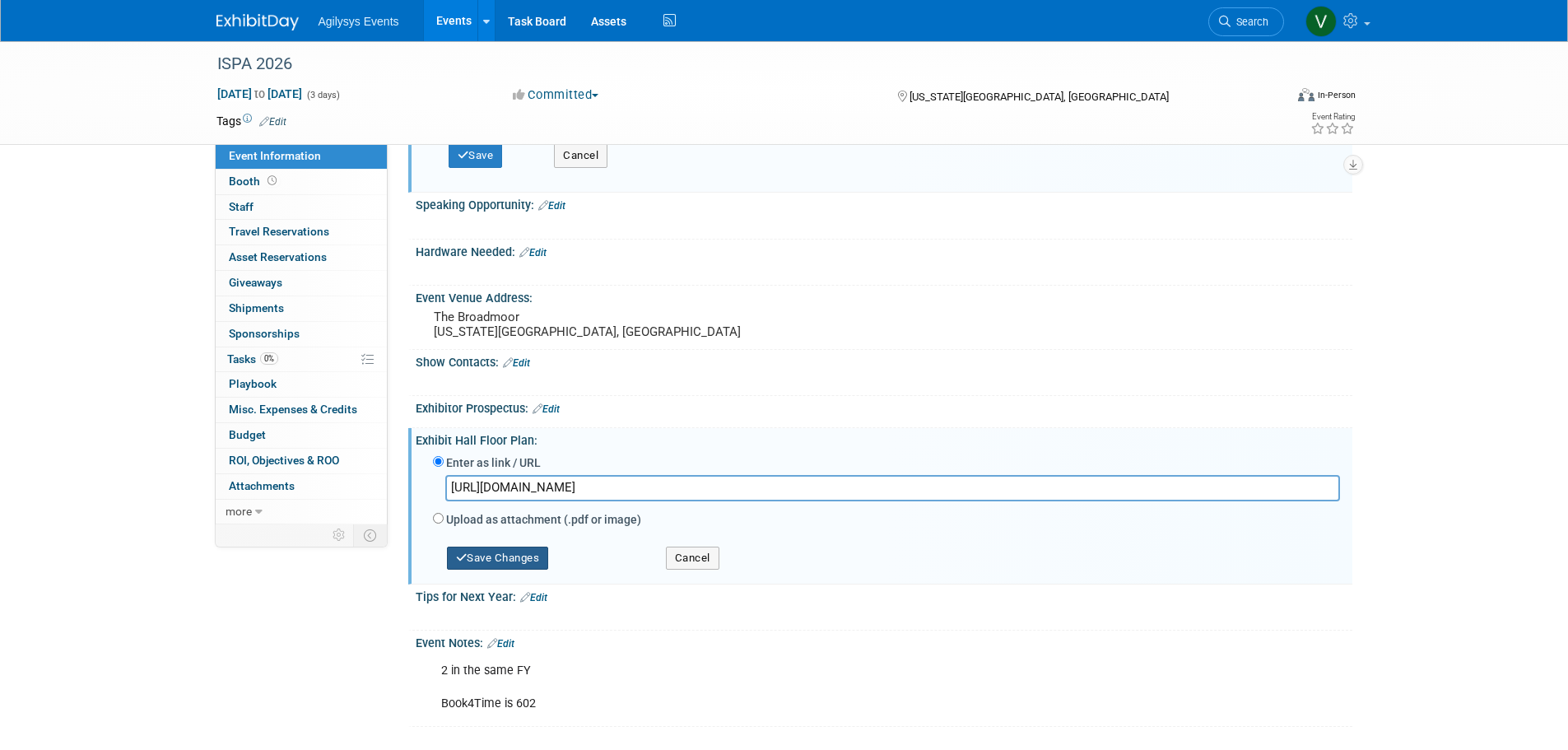
click at [508, 556] on button "Save Changes" at bounding box center [498, 558] width 102 height 23
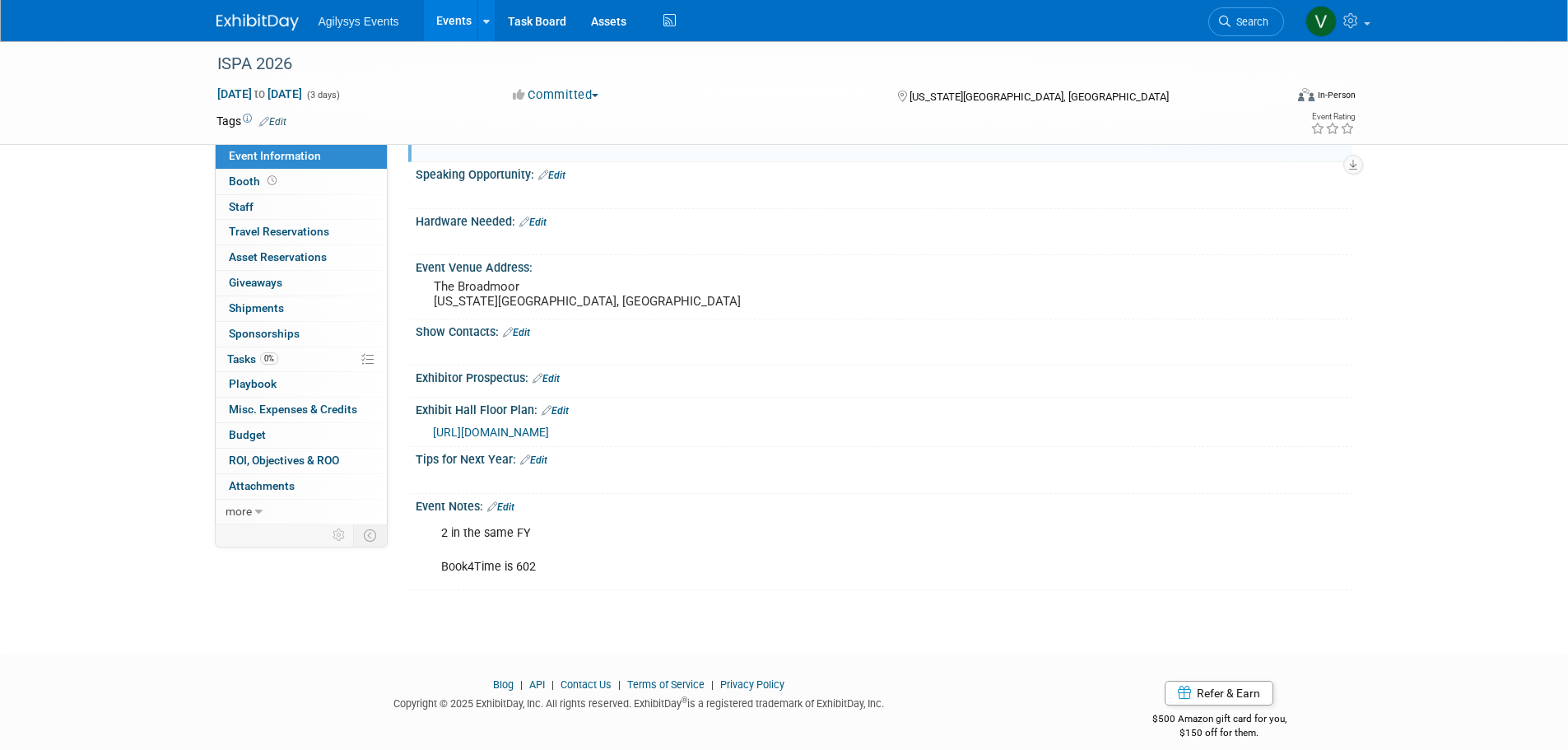
scroll to position [541, 0]
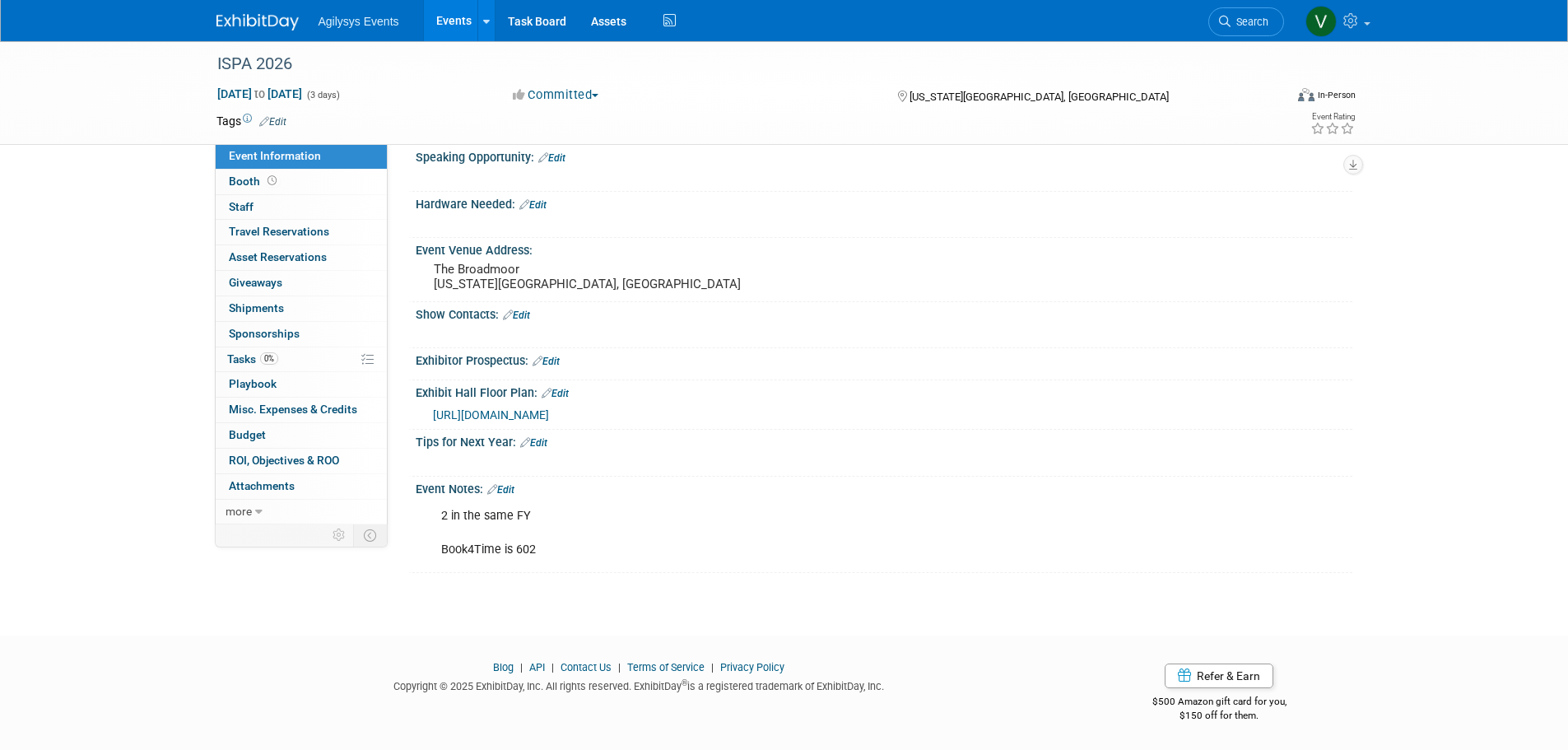
click at [502, 489] on link "Edit" at bounding box center [501, 489] width 27 height 12
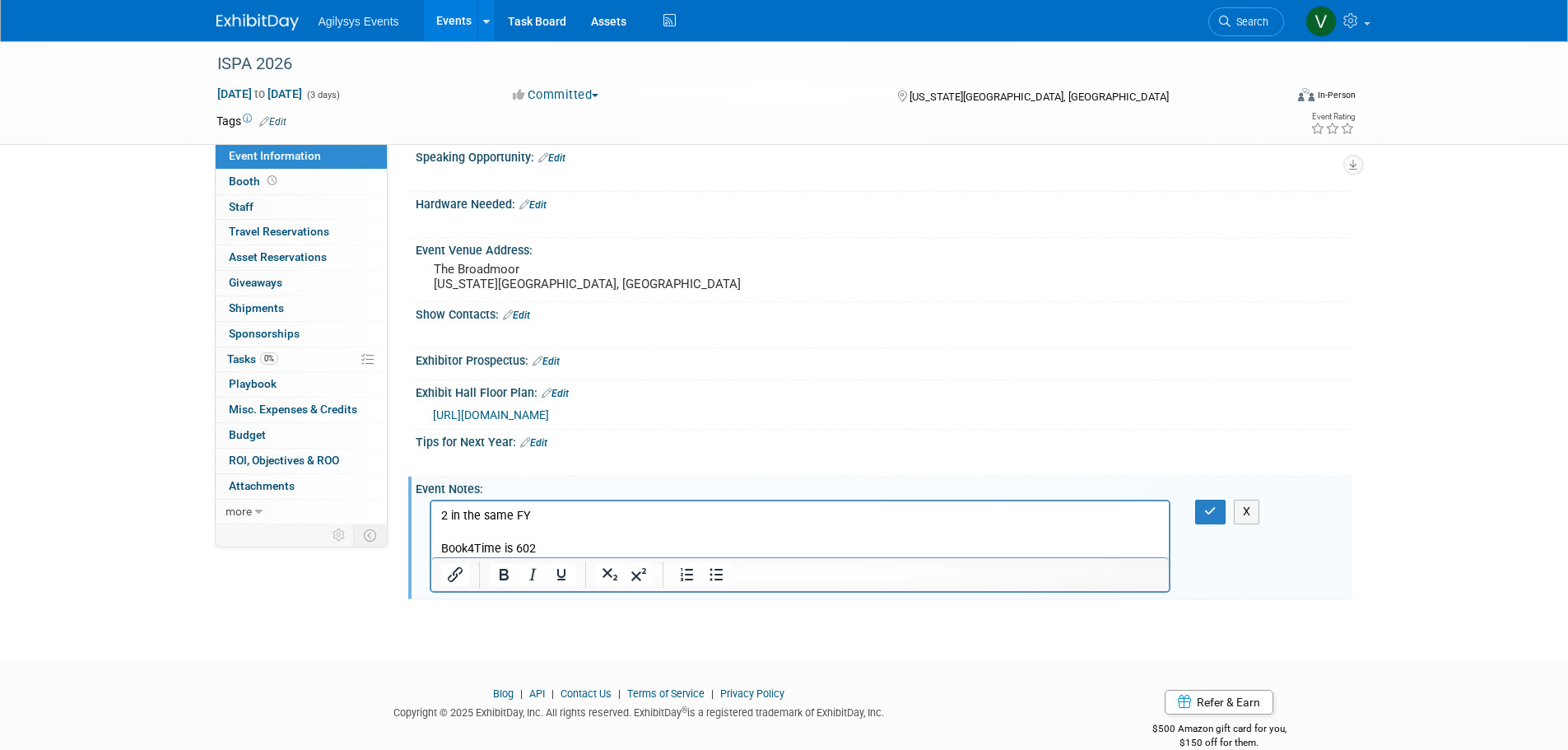
scroll to position [0, 0]
drag, startPoint x: 556, startPoint y: 547, endPoint x: 838, endPoint y: 1007, distance: 539.6
click at [430, 507] on html "2 in the same FY Book4Time is 602" at bounding box center [799, 529] width 738 height 56
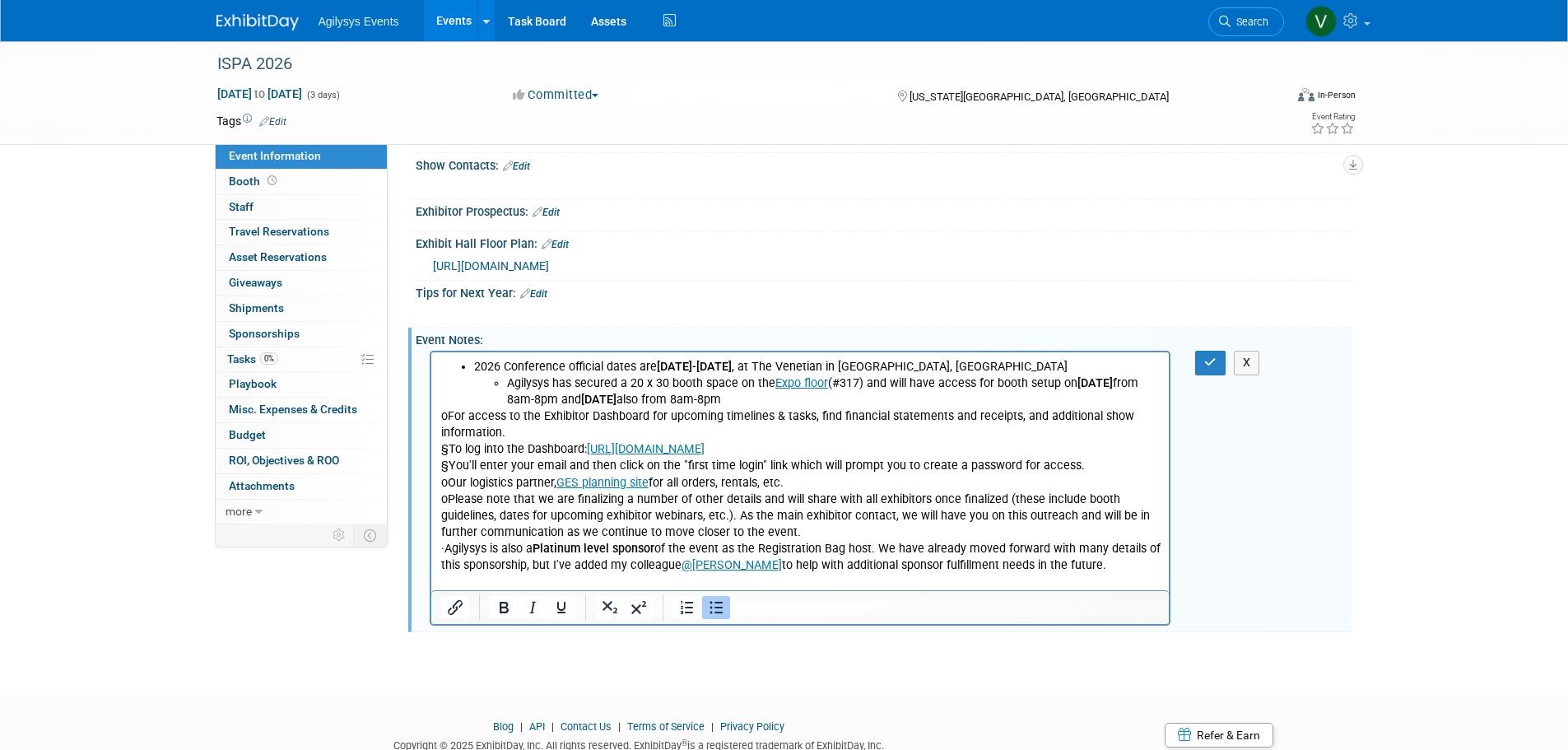
scroll to position [729, 0]
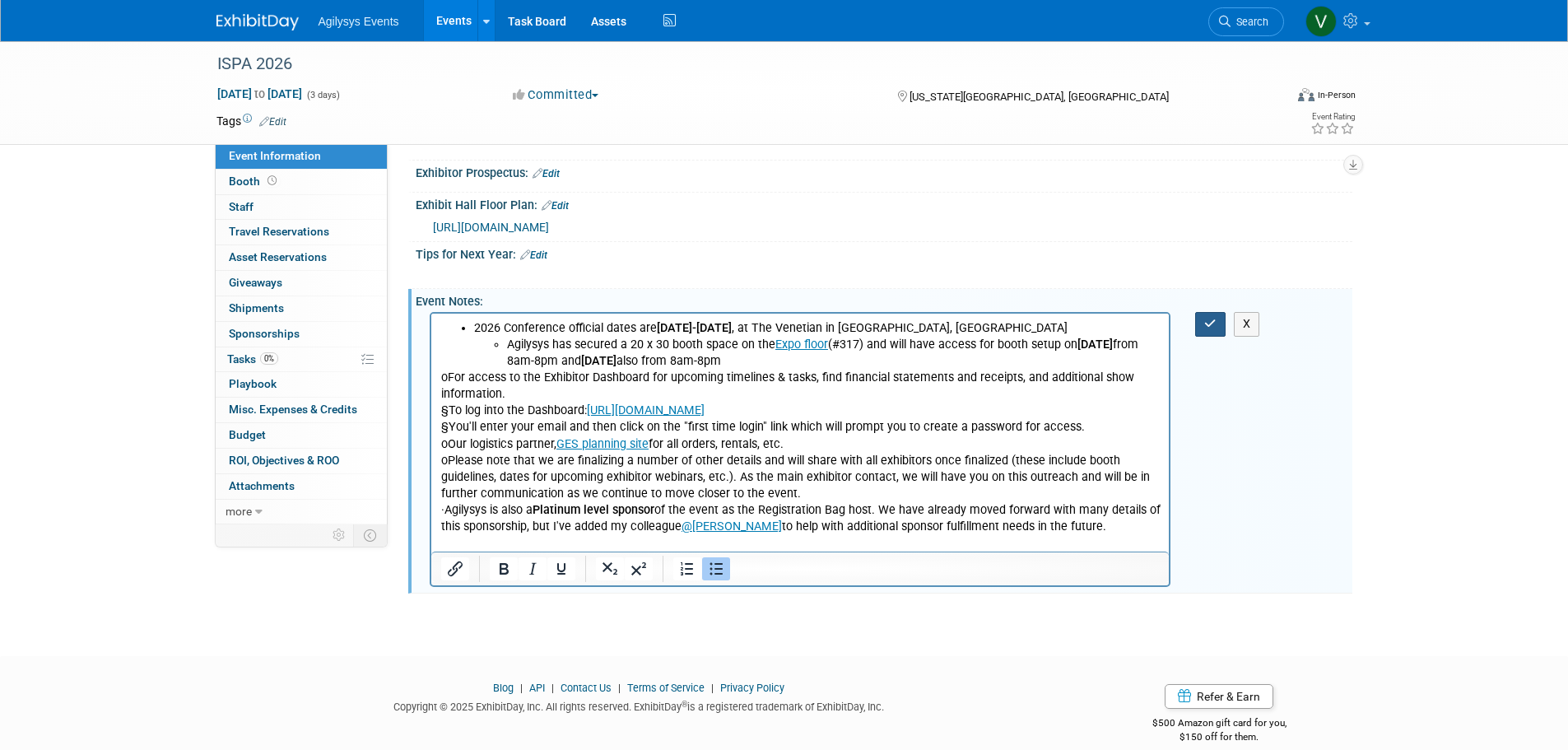
click at [1211, 325] on icon "button" at bounding box center [1211, 324] width 13 height 12
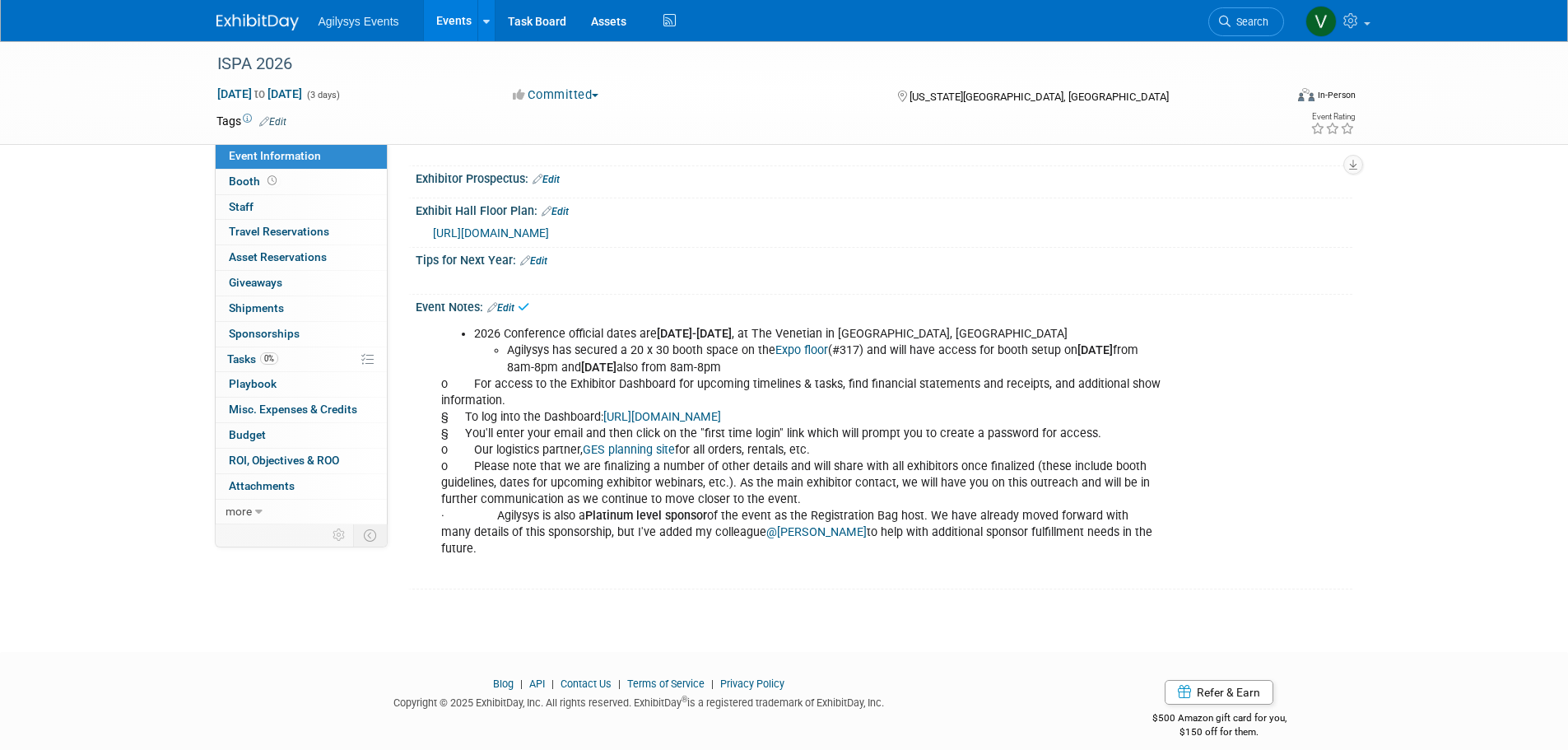
click at [933, 652] on footer "Blog | API | Contact Us | Terms of Service | Privacy Policy Copyright © 2025 Ex…" at bounding box center [784, 709] width 1568 height 115
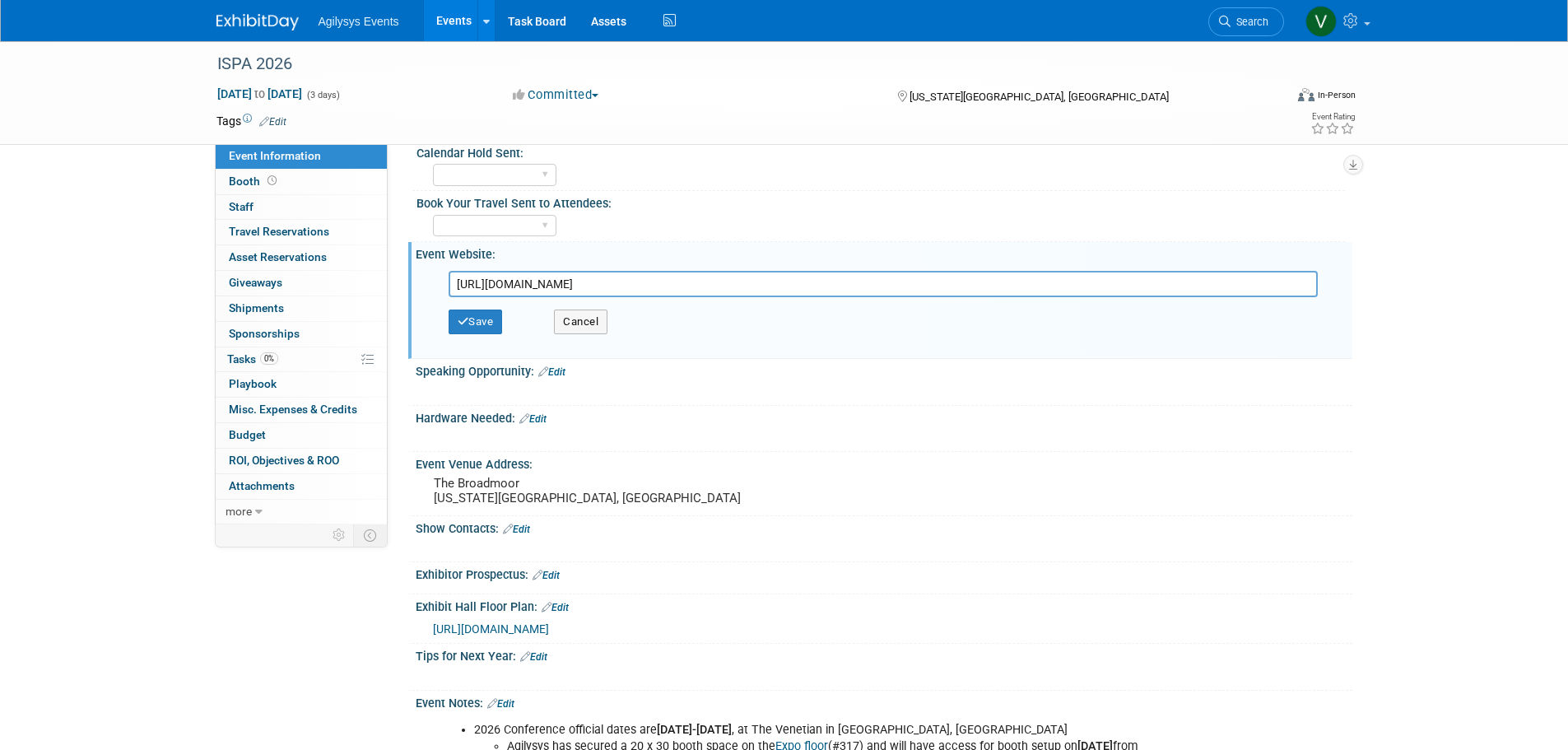
scroll to position [0, 0]
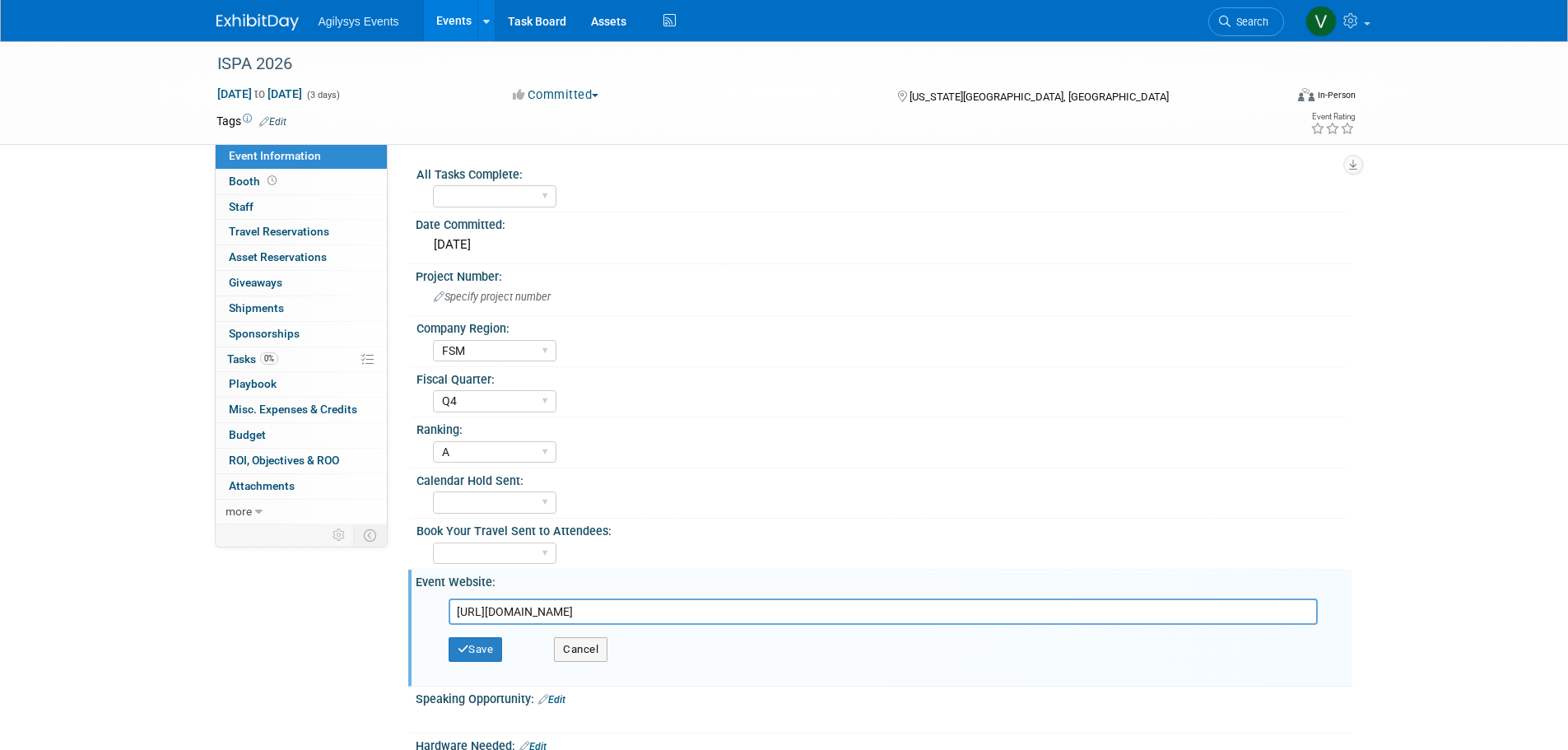
click at [272, 23] on img at bounding box center [257, 22] width 82 height 16
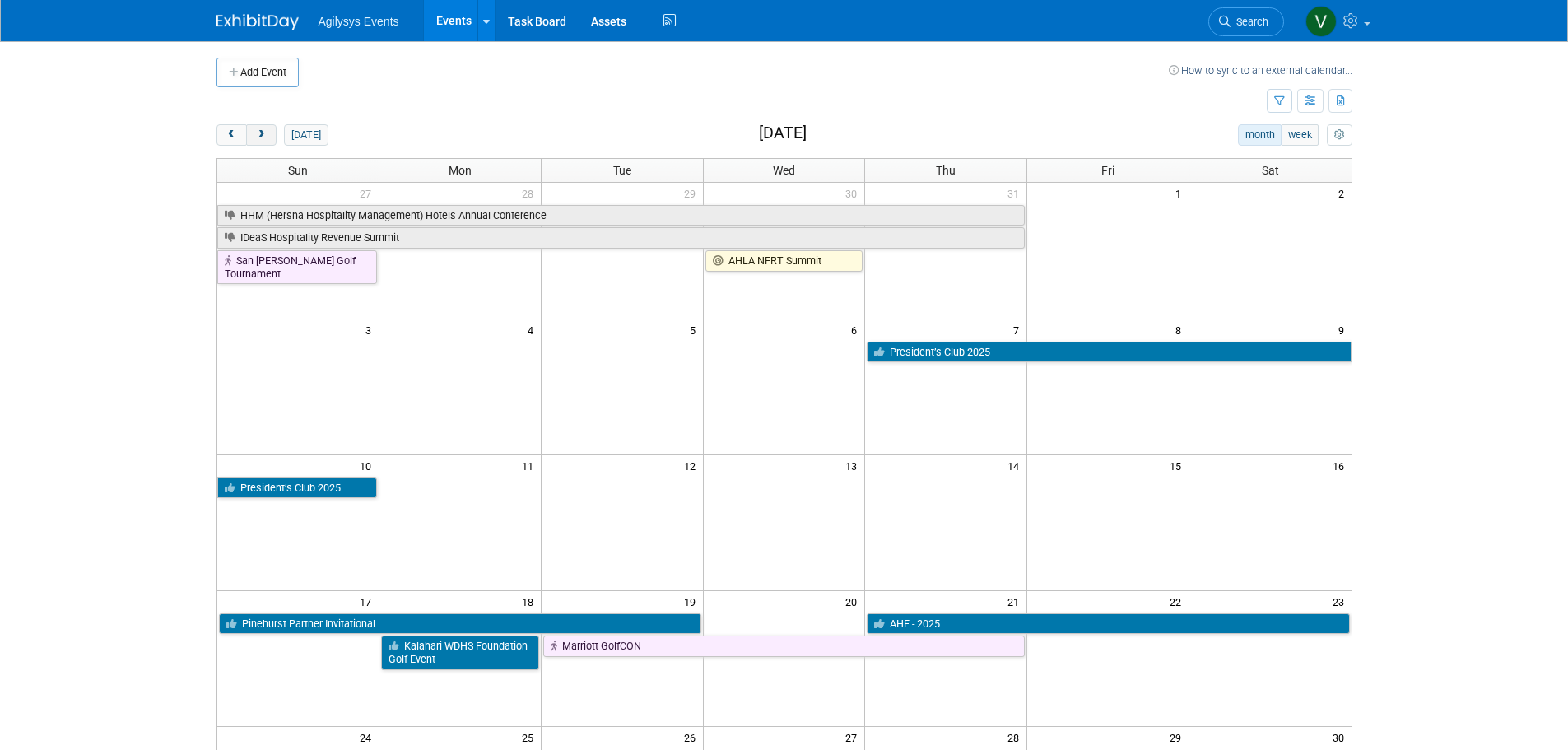
click at [268, 129] on button "next" at bounding box center [261, 134] width 30 height 21
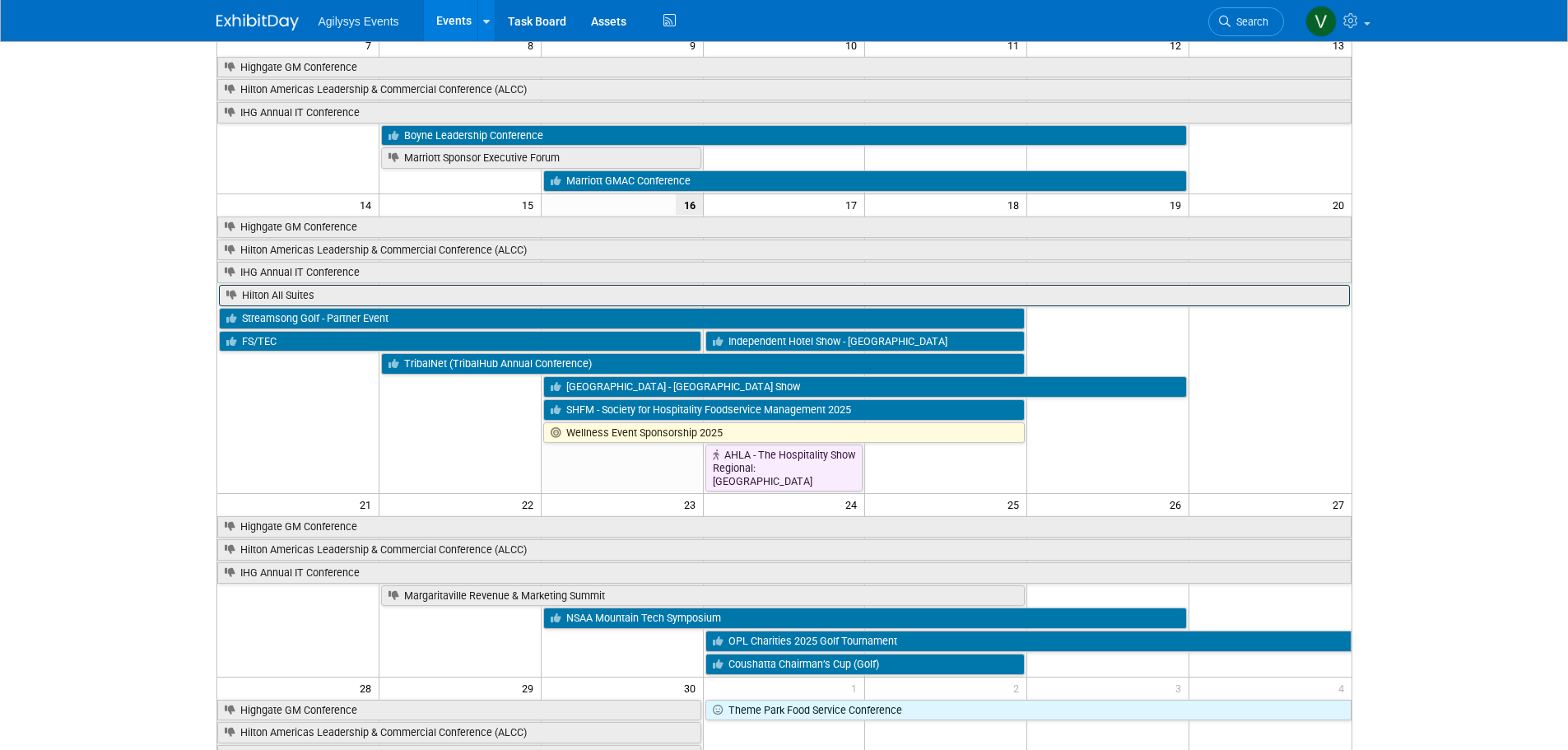
scroll to position [247, 0]
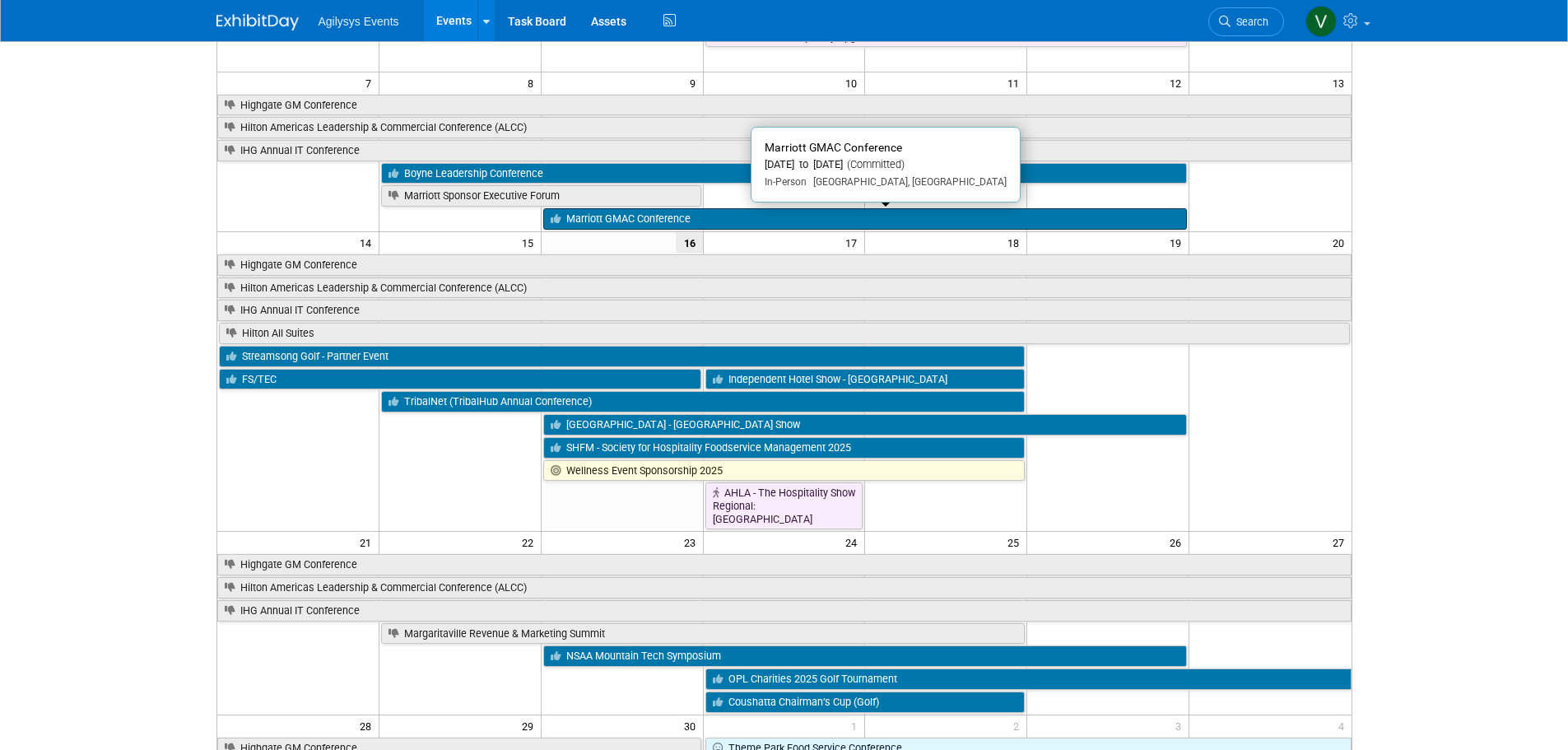
click at [656, 221] on link "Marriott GMAC Conference" at bounding box center [865, 218] width 644 height 21
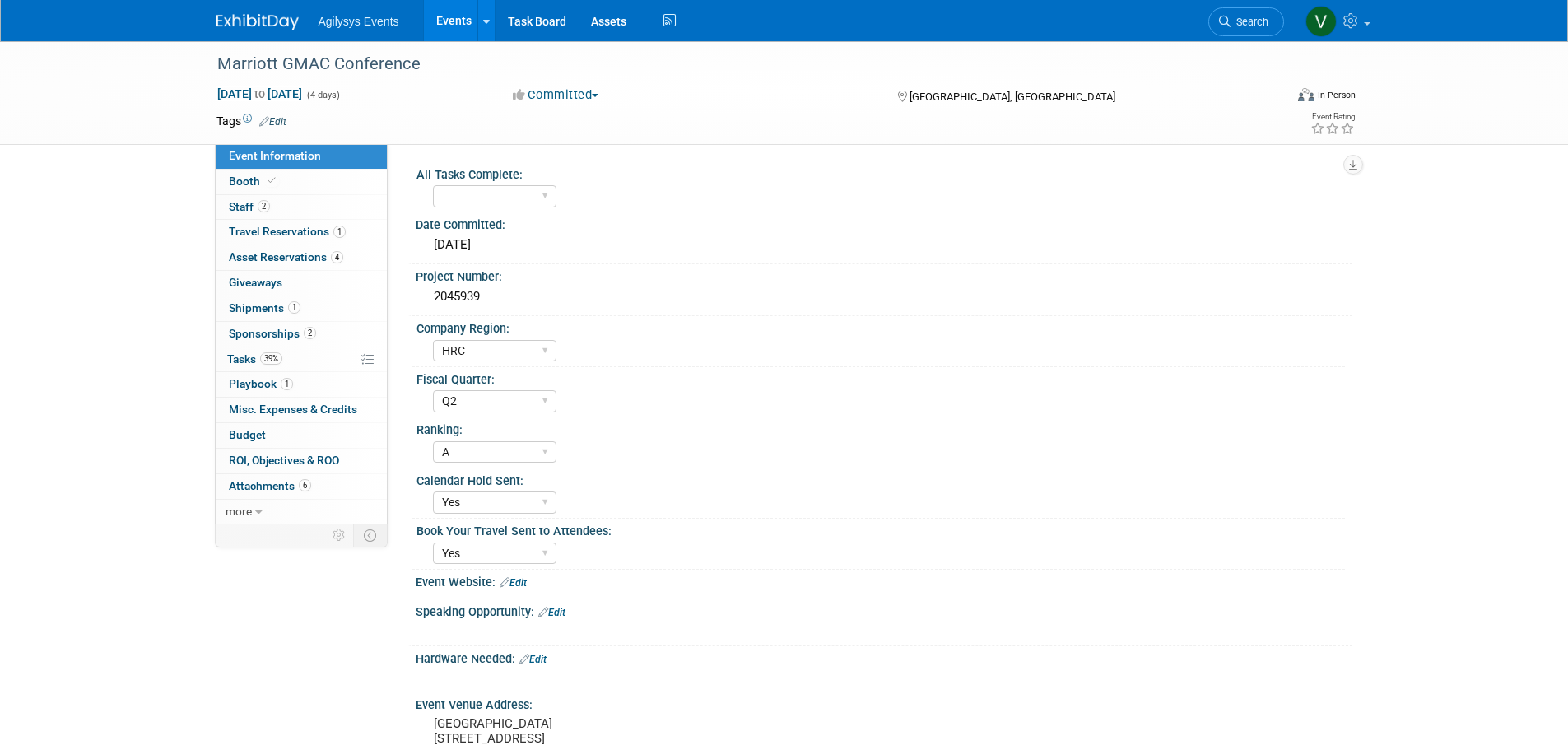
select select "HRC"
select select "Q2"
select select "A"
select select "Yes"
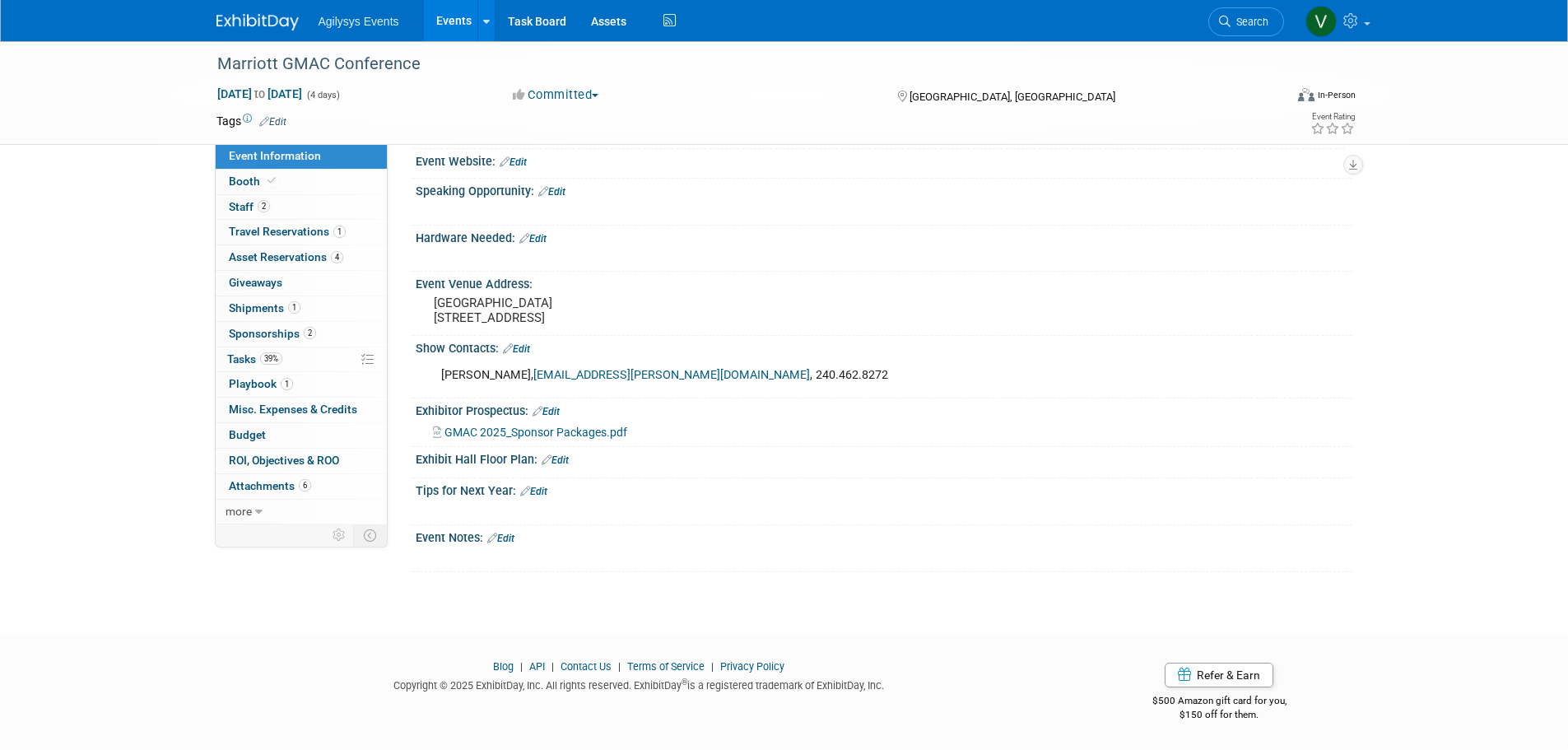
scroll to position [449, 0]
click at [542, 489] on link "Edit" at bounding box center [534, 491] width 27 height 12
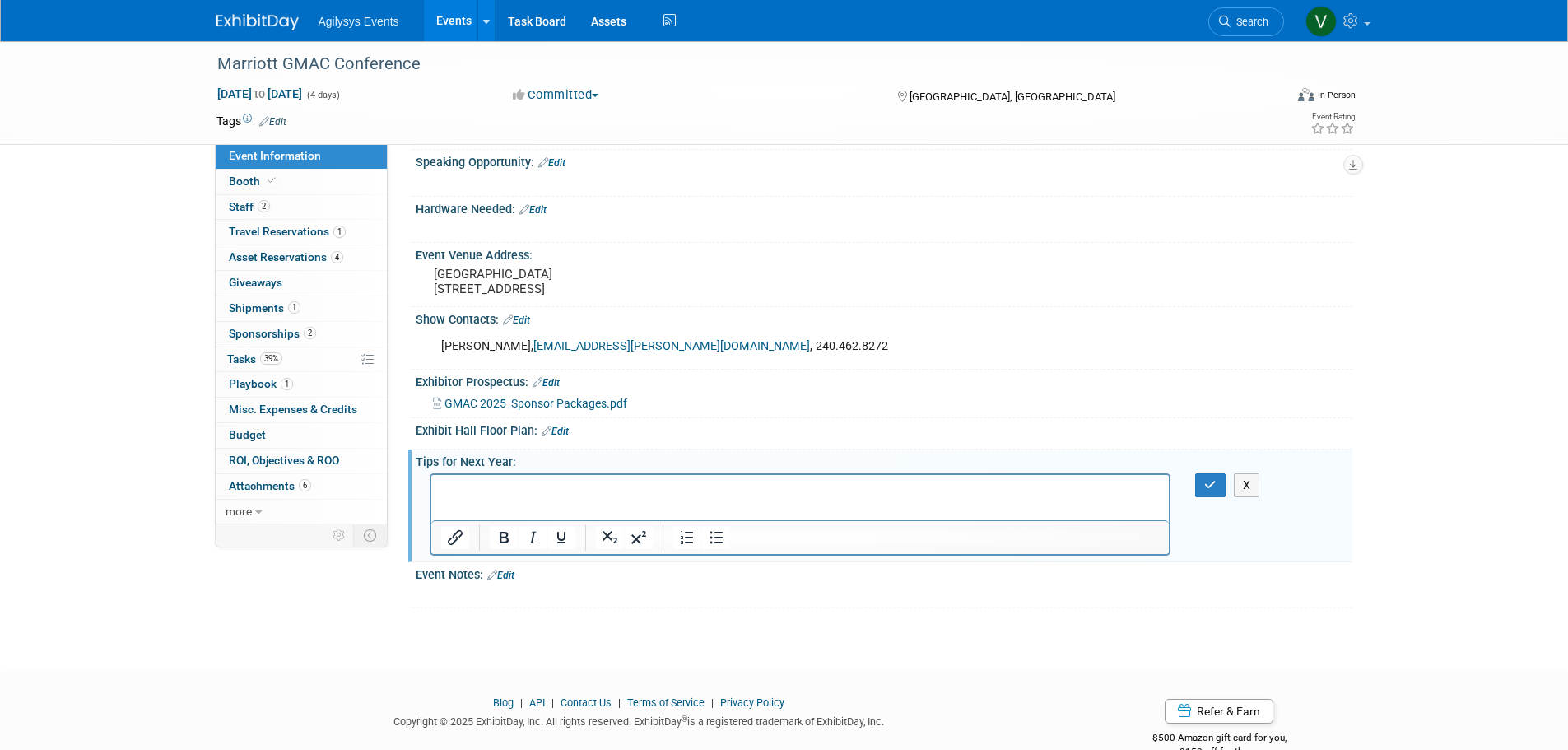
scroll to position [0, 0]
click at [497, 483] on p "Rich Text Area. Press ALT-0 for help." at bounding box center [799, 488] width 719 height 16
click at [778, 489] on p "bring a 3rd person dedicated to [PERSON_NAME] set up and dismantle" at bounding box center [799, 488] width 719 height 16
drag, startPoint x: 1201, startPoint y: 513, endPoint x: 737, endPoint y: 11, distance: 683.6
click at [1201, 497] on button "button" at bounding box center [1210, 485] width 30 height 24
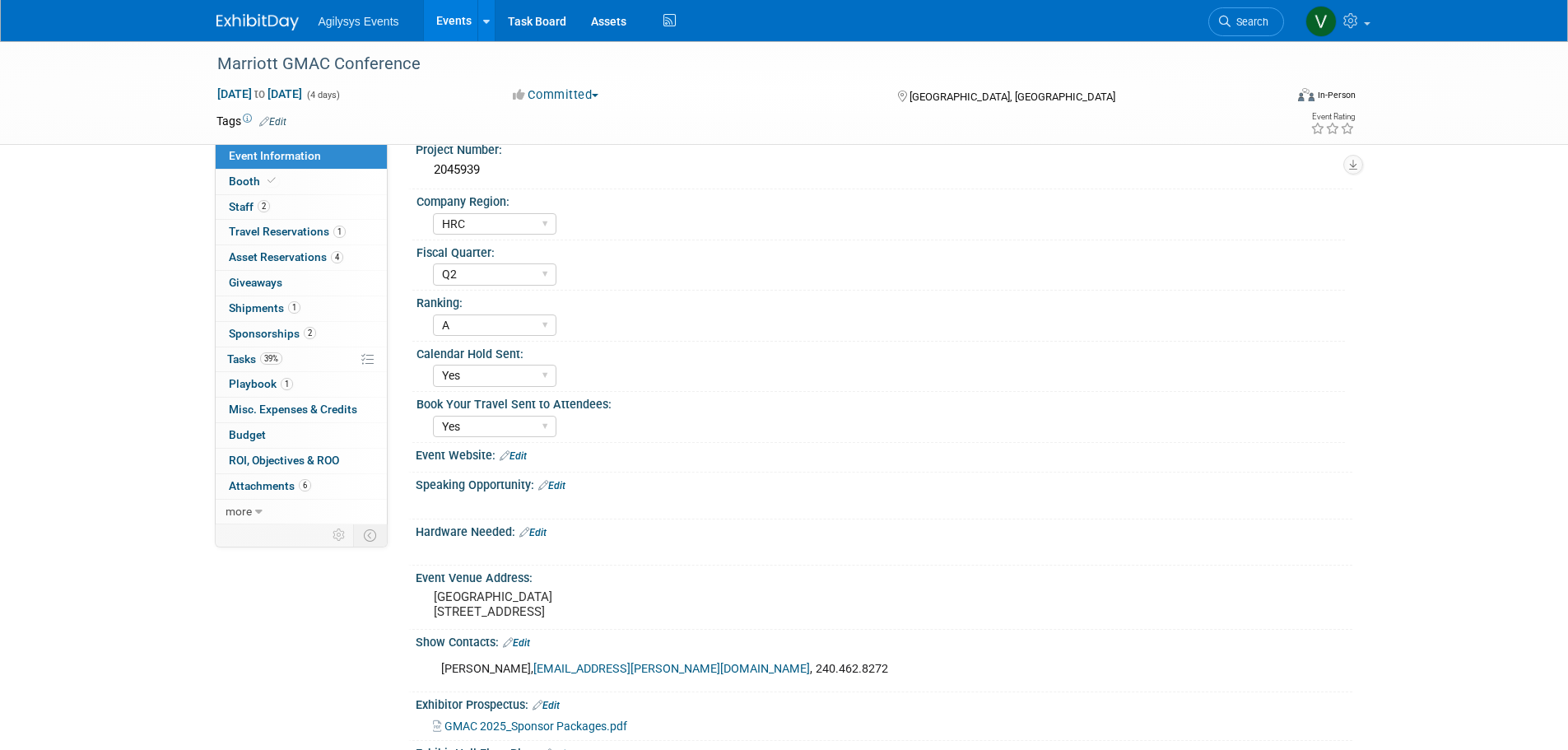
scroll to position [412, 0]
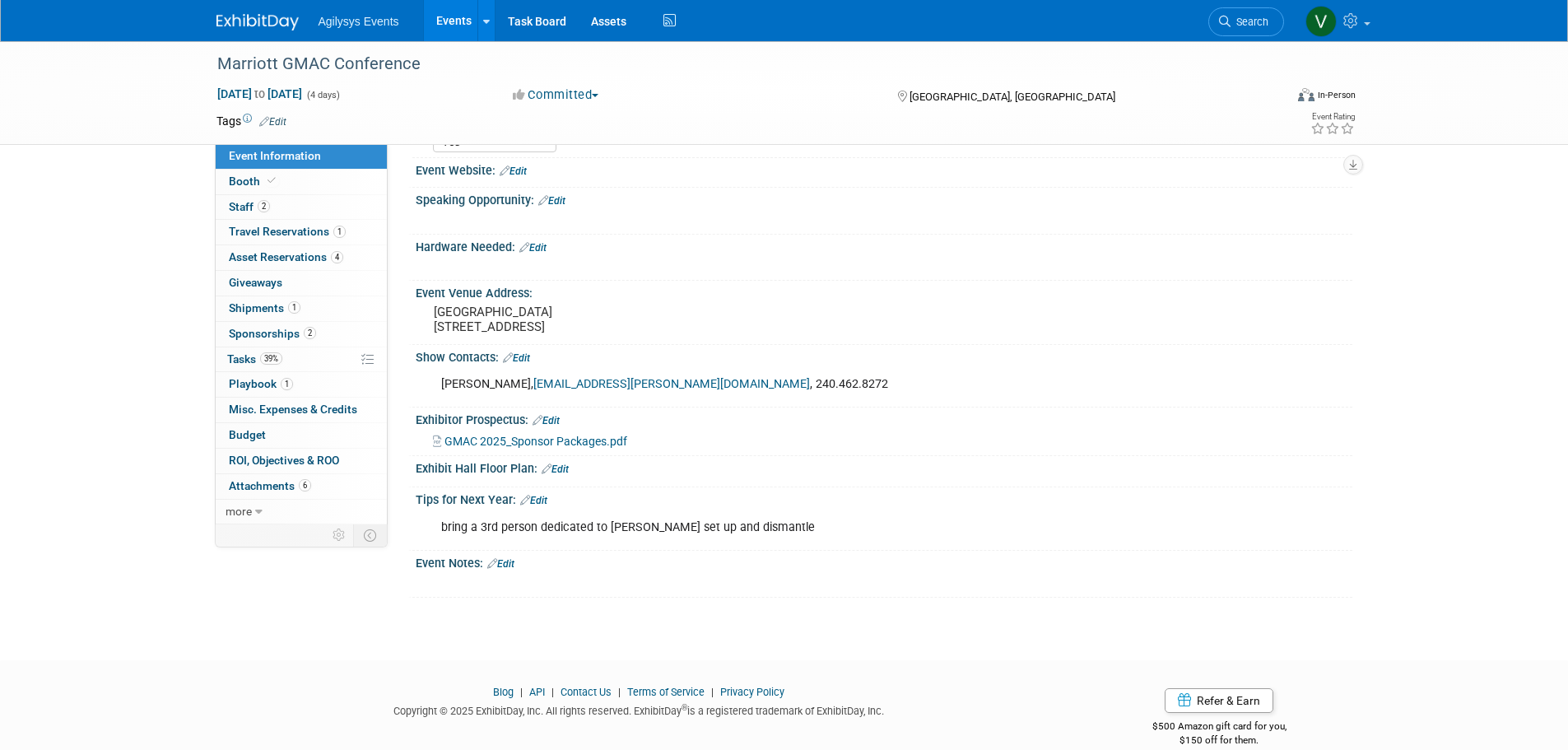
click at [259, 23] on img at bounding box center [257, 22] width 82 height 16
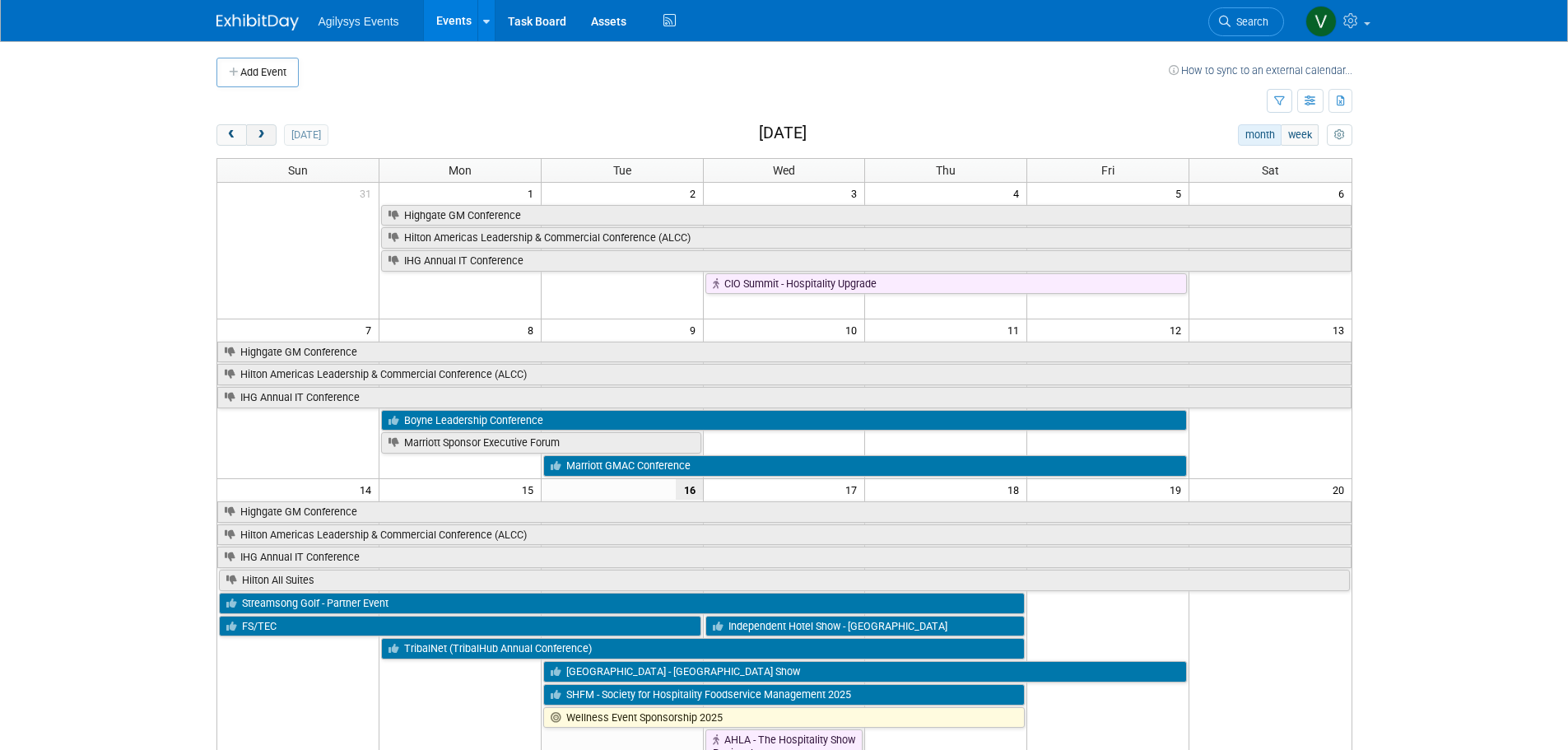
click at [250, 138] on button "next" at bounding box center [261, 134] width 30 height 21
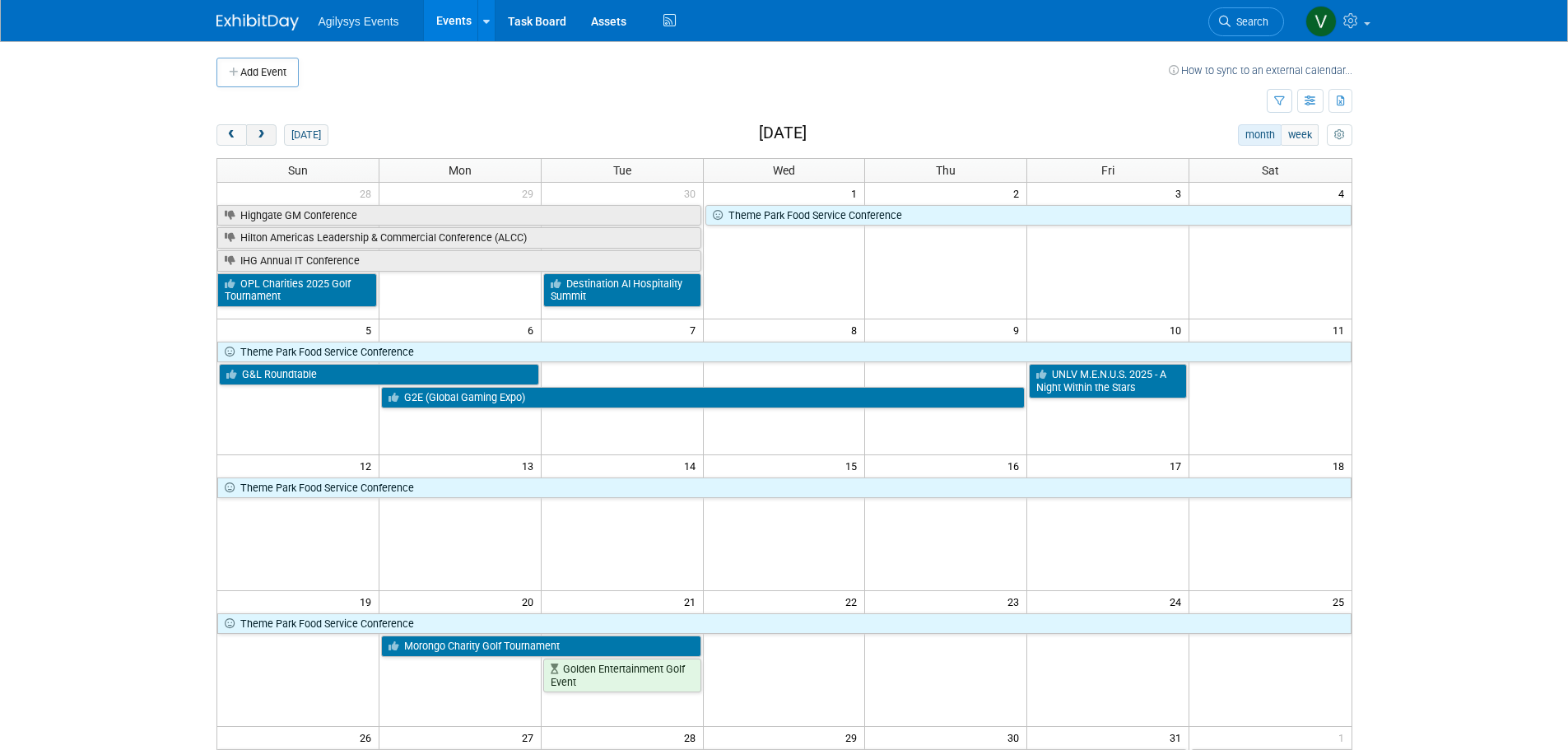
click at [252, 137] on button "next" at bounding box center [261, 134] width 30 height 21
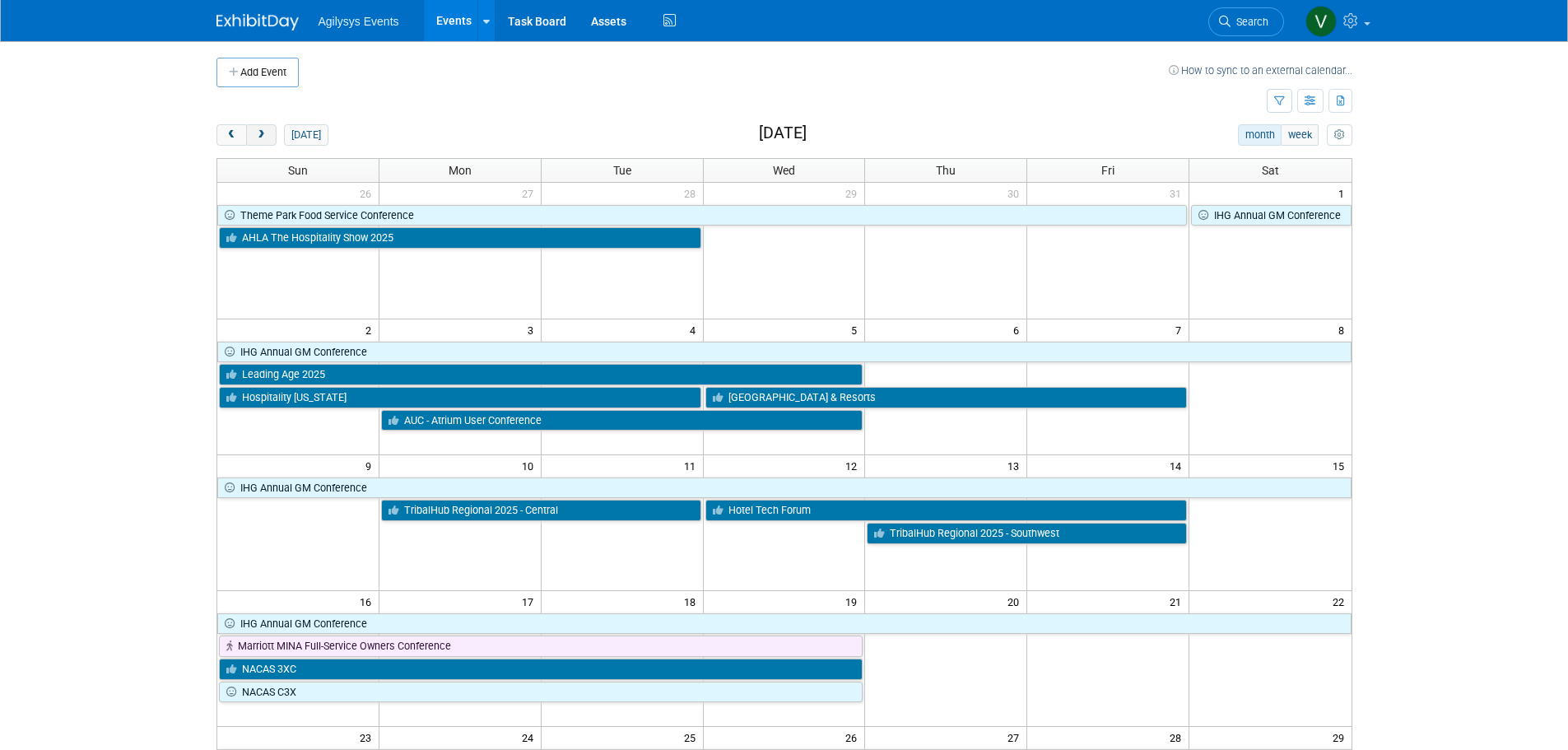
click at [252, 137] on button "next" at bounding box center [261, 134] width 30 height 21
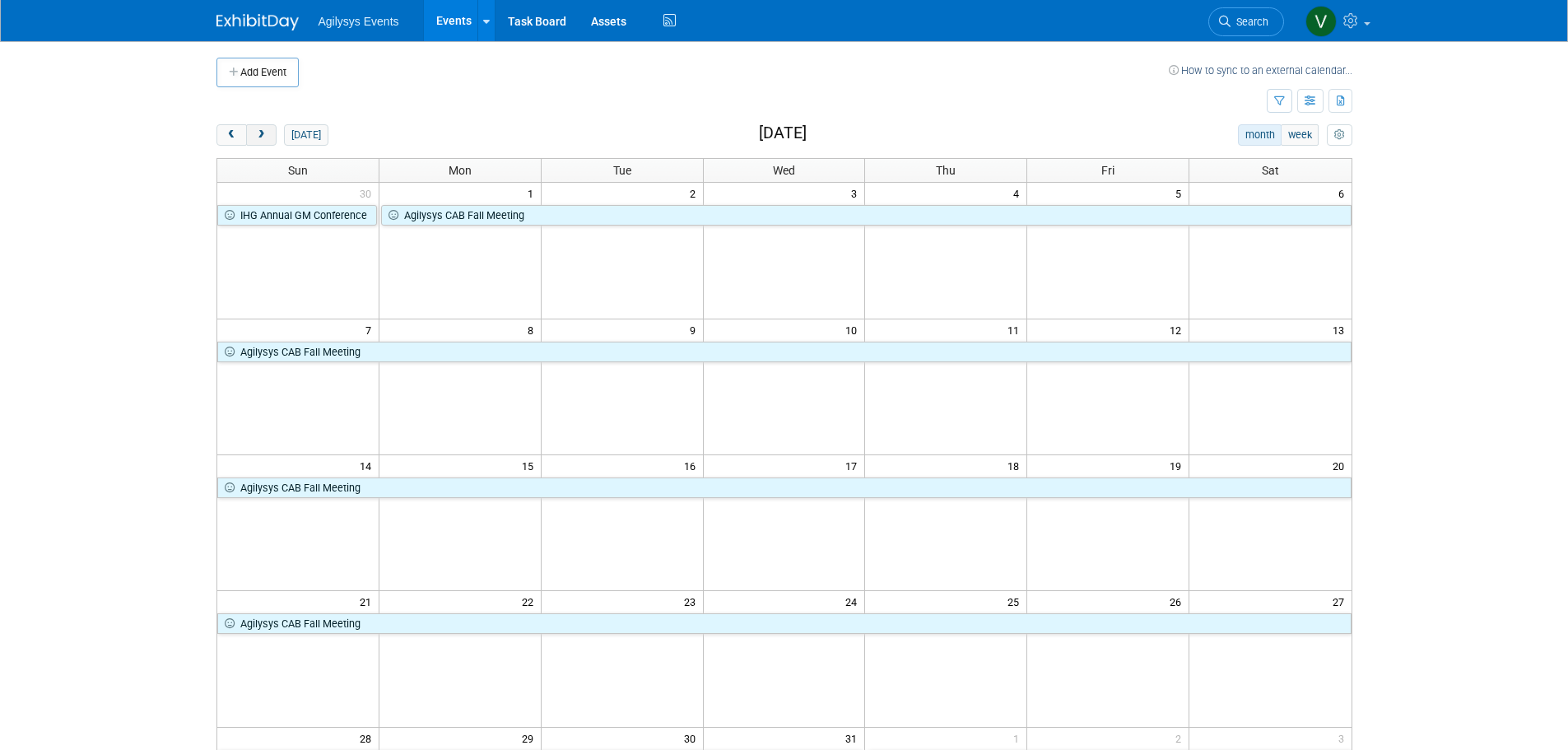
click at [252, 137] on button "next" at bounding box center [261, 134] width 30 height 21
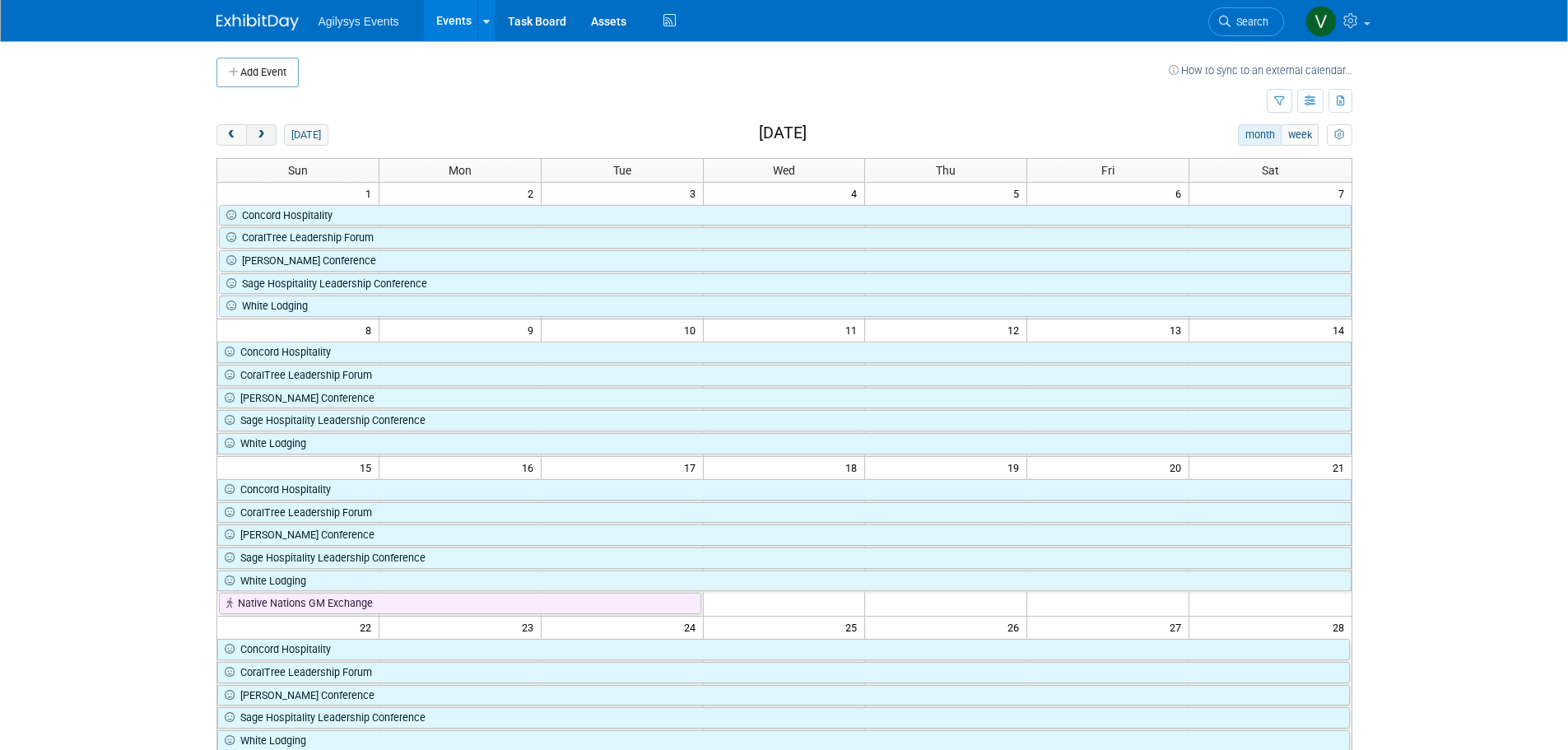
click at [252, 137] on button "next" at bounding box center [261, 134] width 30 height 21
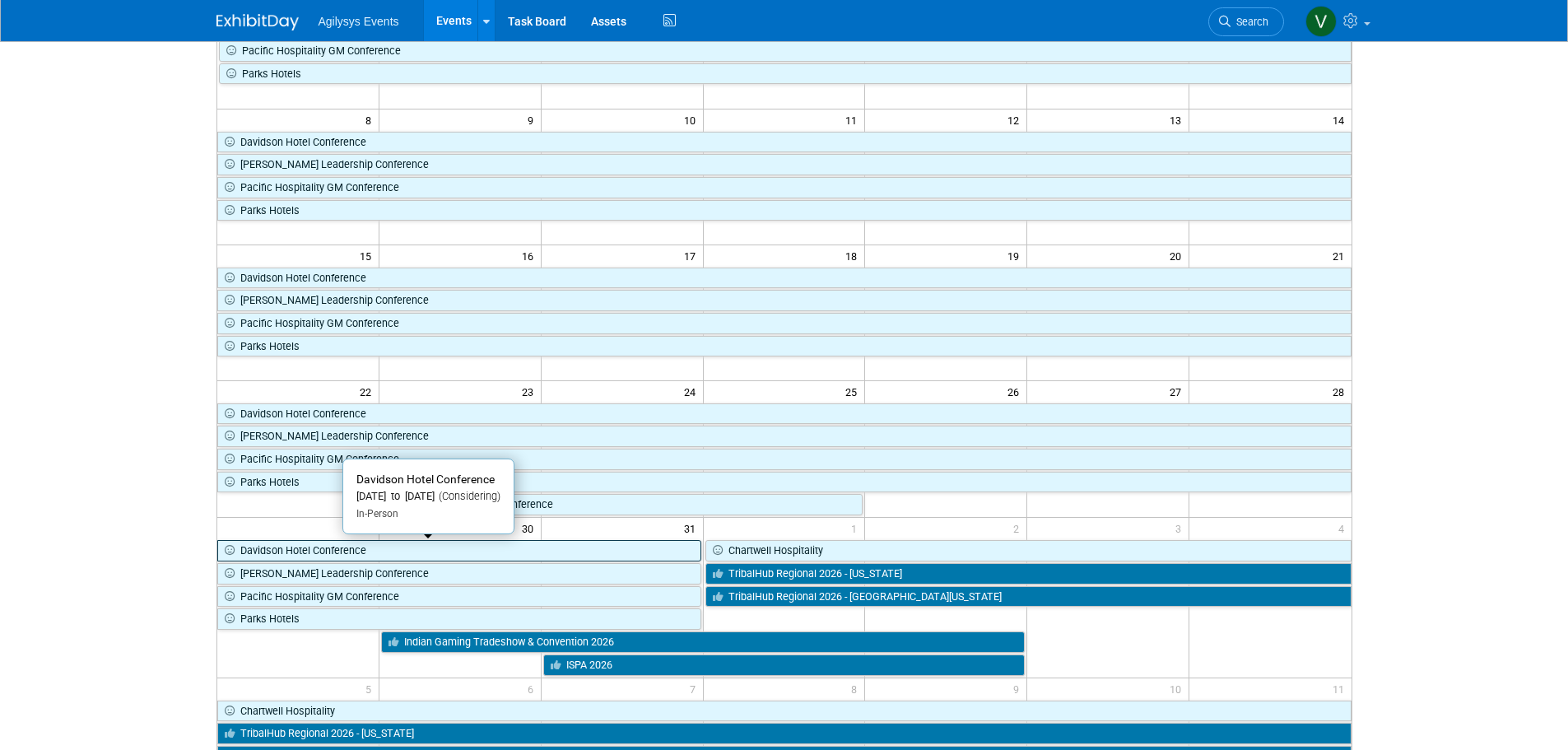
scroll to position [412, 0]
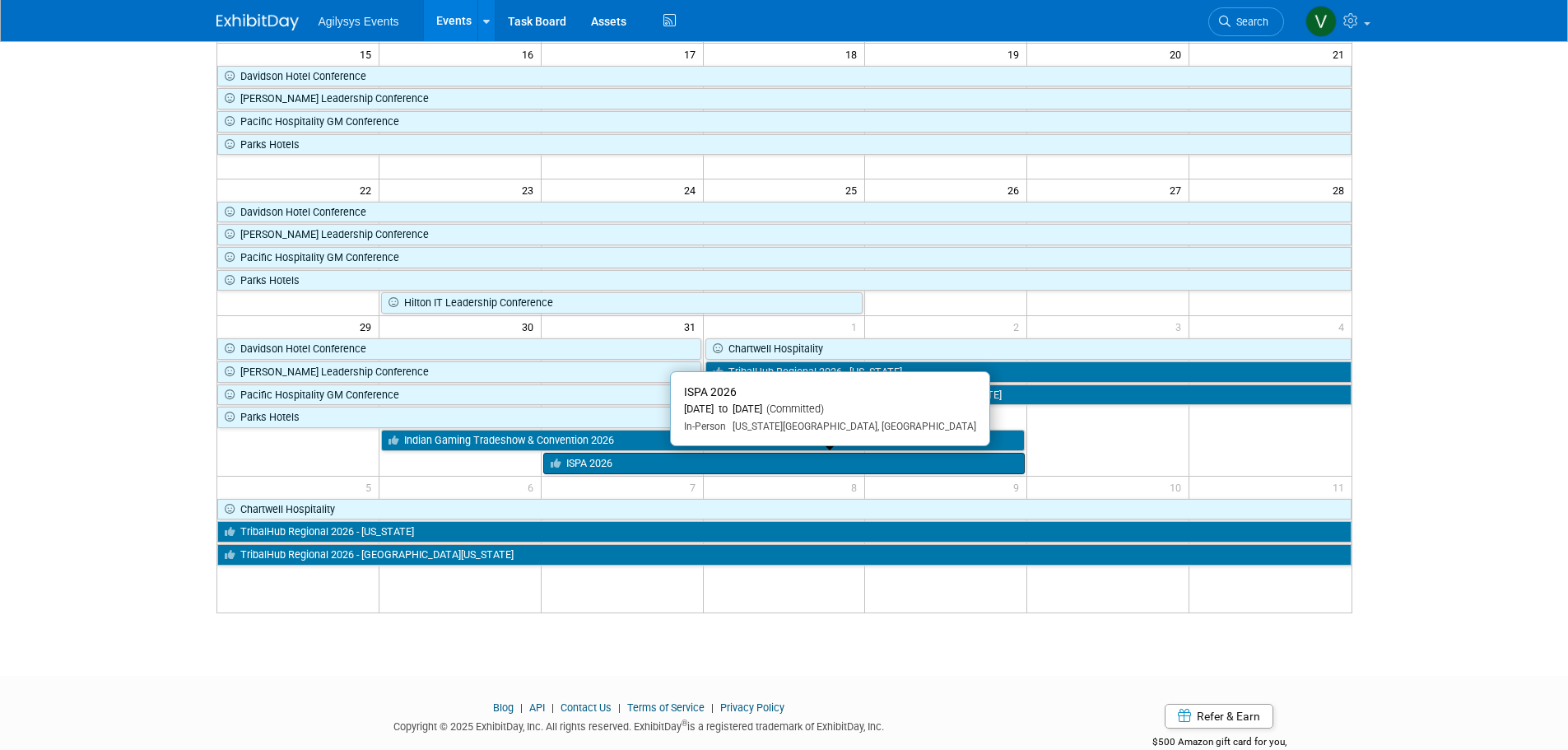
click at [601, 464] on link "ISPA 2026" at bounding box center [784, 463] width 482 height 21
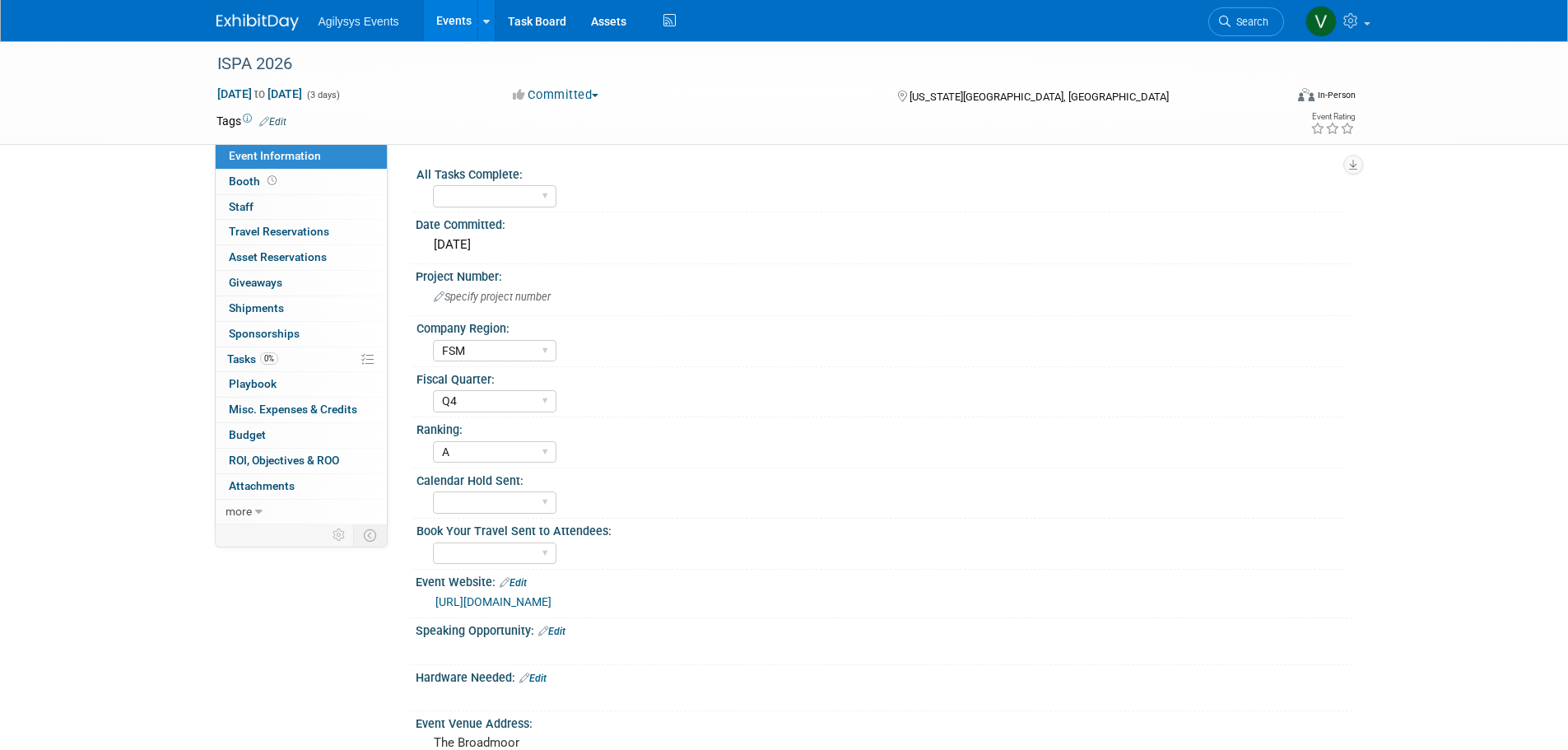
select select "FSM"
select select "Q4"
select select "A"
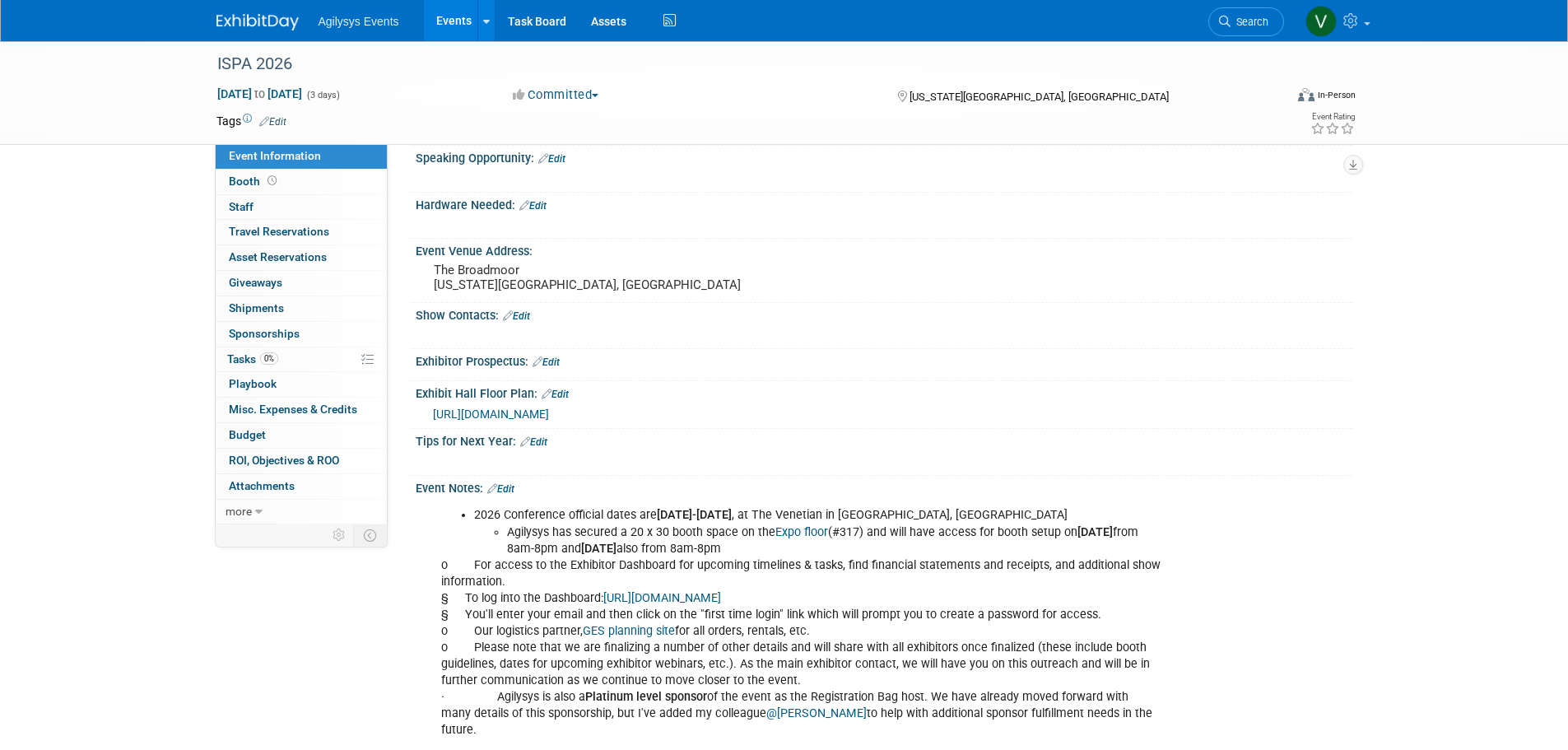
scroll to position [494, 0]
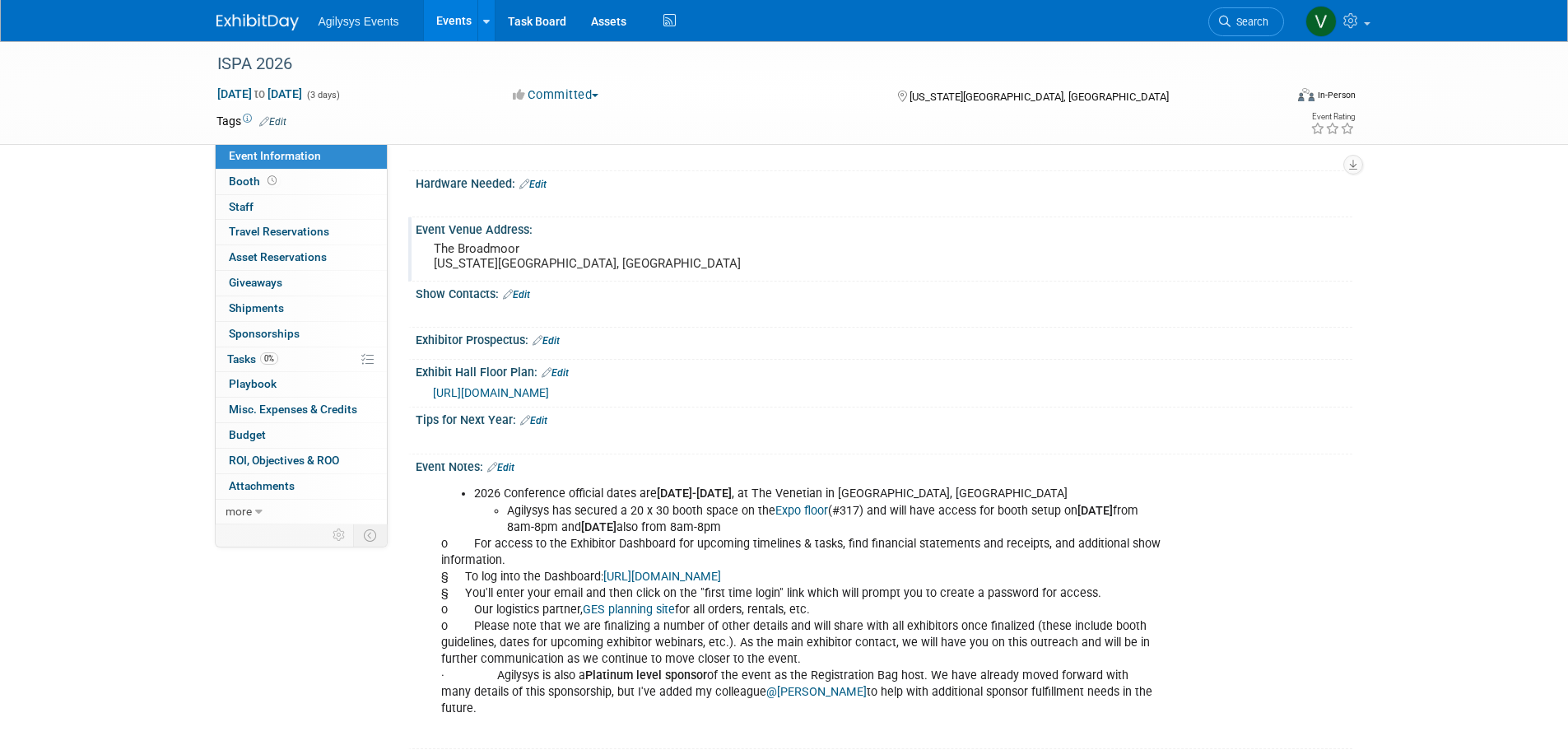
click at [547, 234] on div "Event Venue Address:" at bounding box center [884, 227] width 937 height 21
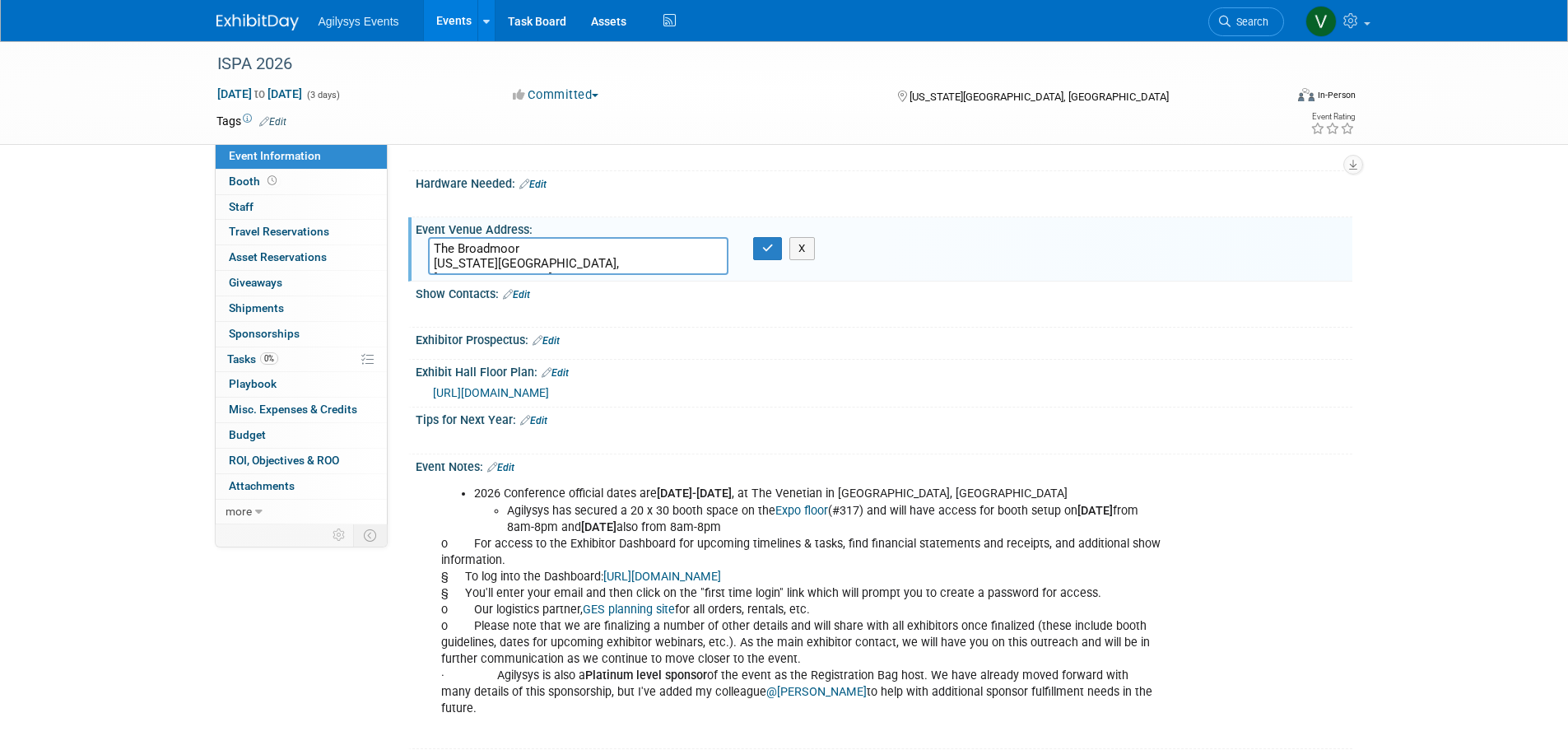
drag, startPoint x: 584, startPoint y: 265, endPoint x: 418, endPoint y: 246, distance: 167.1
click at [418, 247] on div "The Broadmoor Colorado Springs, CO" at bounding box center [578, 256] width 325 height 38
paste textarea "Venetian in Las Vegas, NV"
type textarea "The Venetian in Las Vegas, NV"
click at [771, 250] on icon "button" at bounding box center [768, 248] width 12 height 11
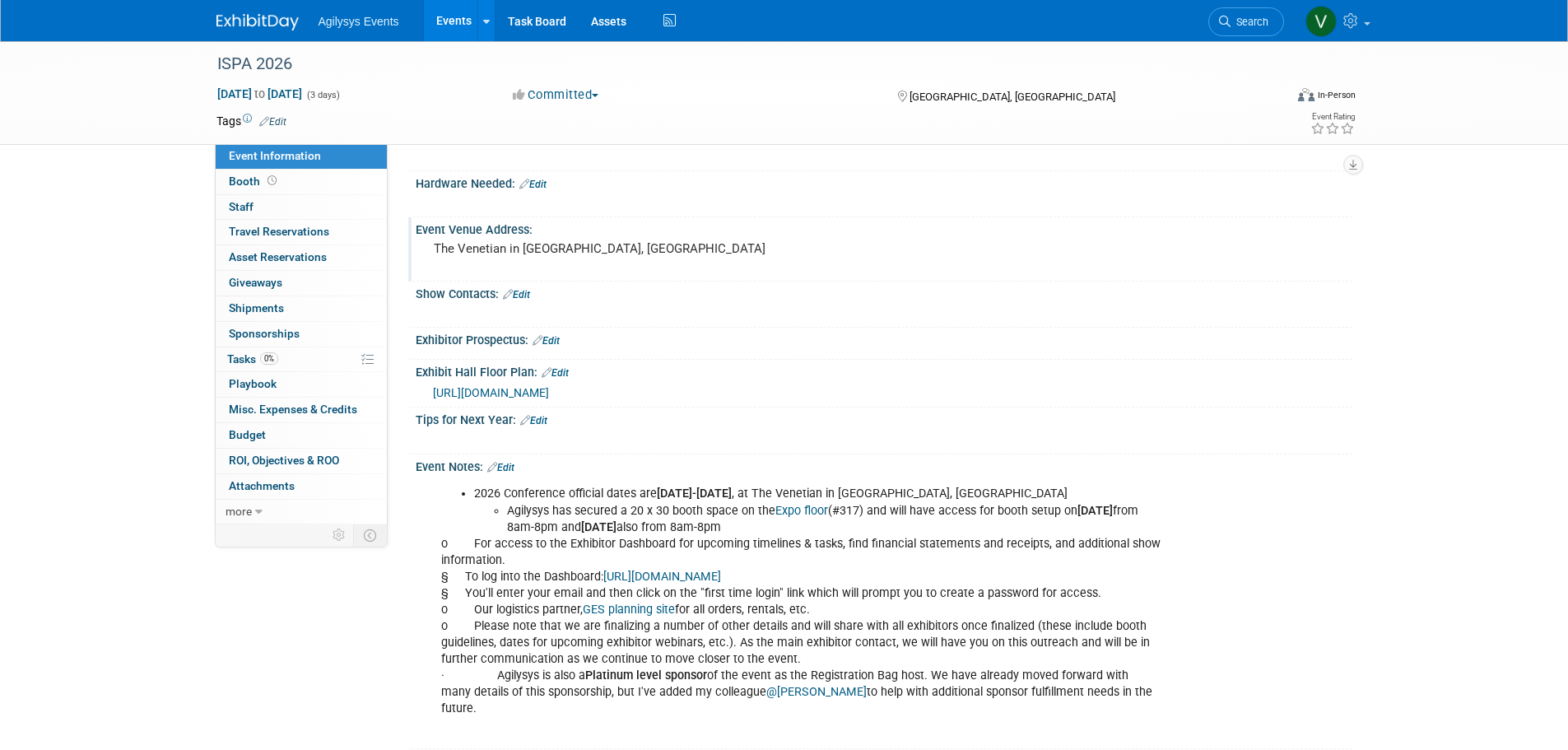
click at [519, 294] on link "Edit" at bounding box center [517, 294] width 27 height 12
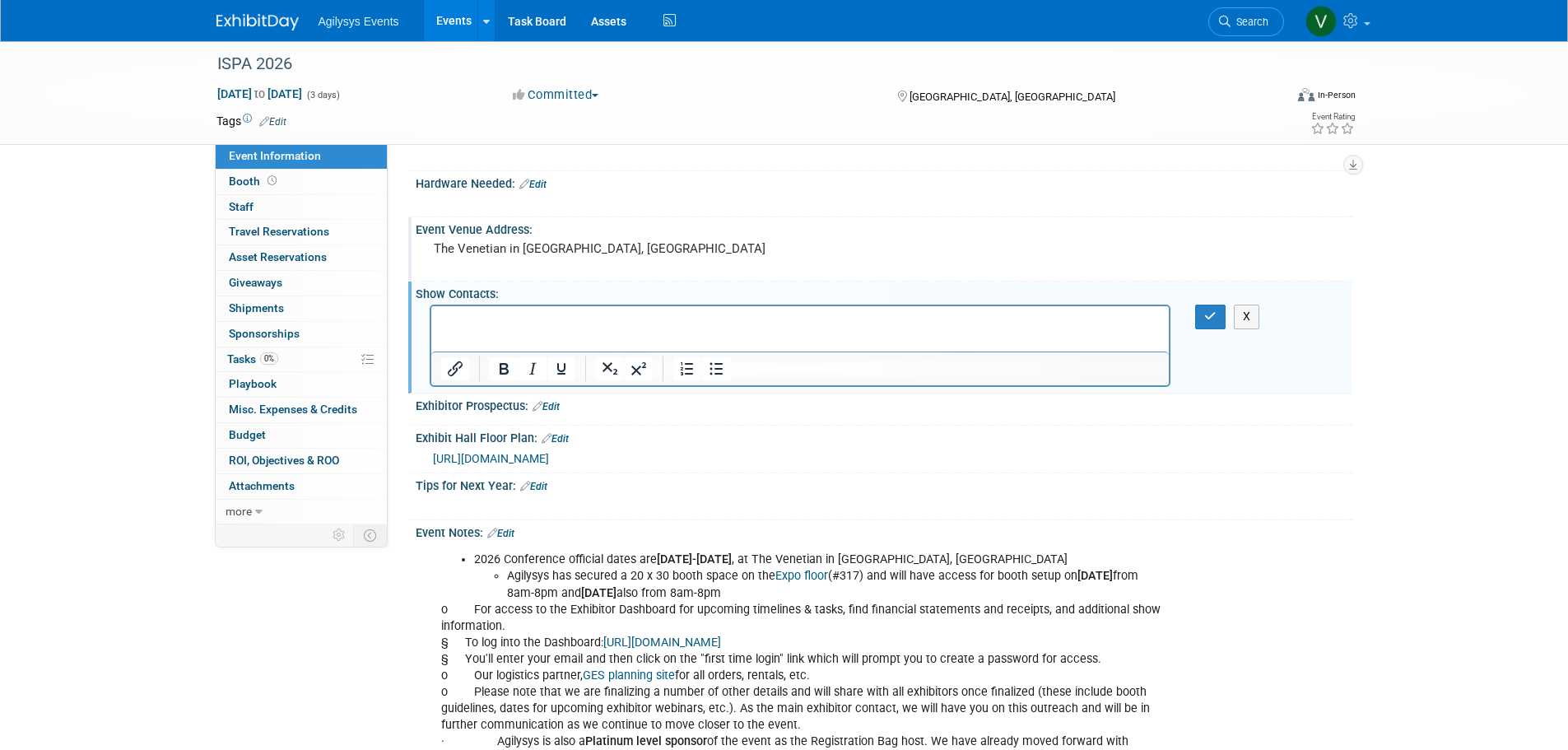
scroll to position [0, 0]
click at [484, 318] on p "Rich Text Area. Press ALT-0 for help." at bounding box center [799, 321] width 719 height 16
paste body "Rich Text Area. Press ALT-0 for help."
click at [696, 316] on p "Sydney Doctor <sydney.doctor@ispastaff.com>" at bounding box center [799, 321] width 719 height 16
click at [526, 323] on p "Sydney Doctor <sydney.doctor@ispastaff.com" at bounding box center [799, 321] width 719 height 16
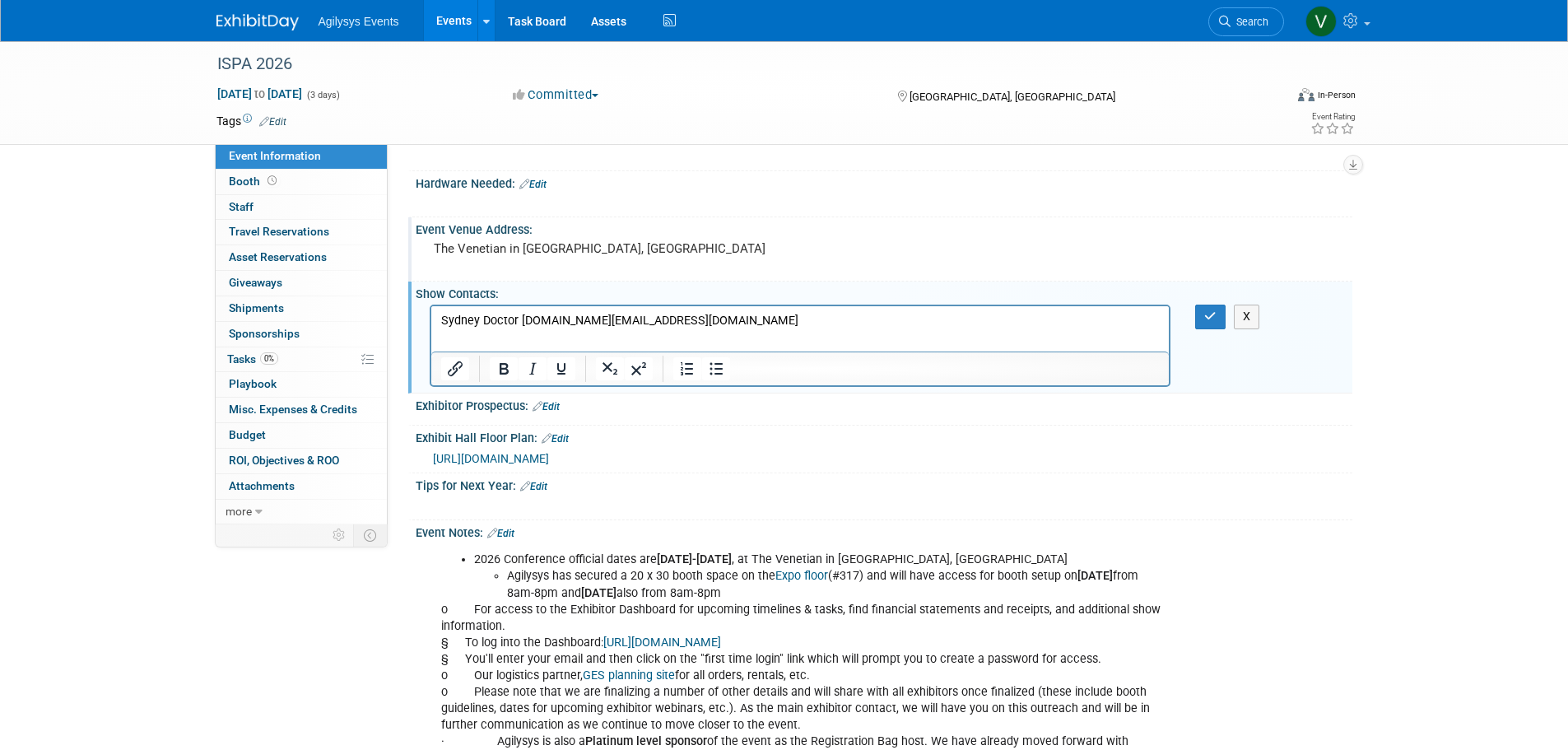
click at [685, 313] on p "Sydney Doctor sydney.doctor@ispastaff.com" at bounding box center [799, 321] width 719 height 16
click at [1202, 322] on button "button" at bounding box center [1210, 316] width 30 height 24
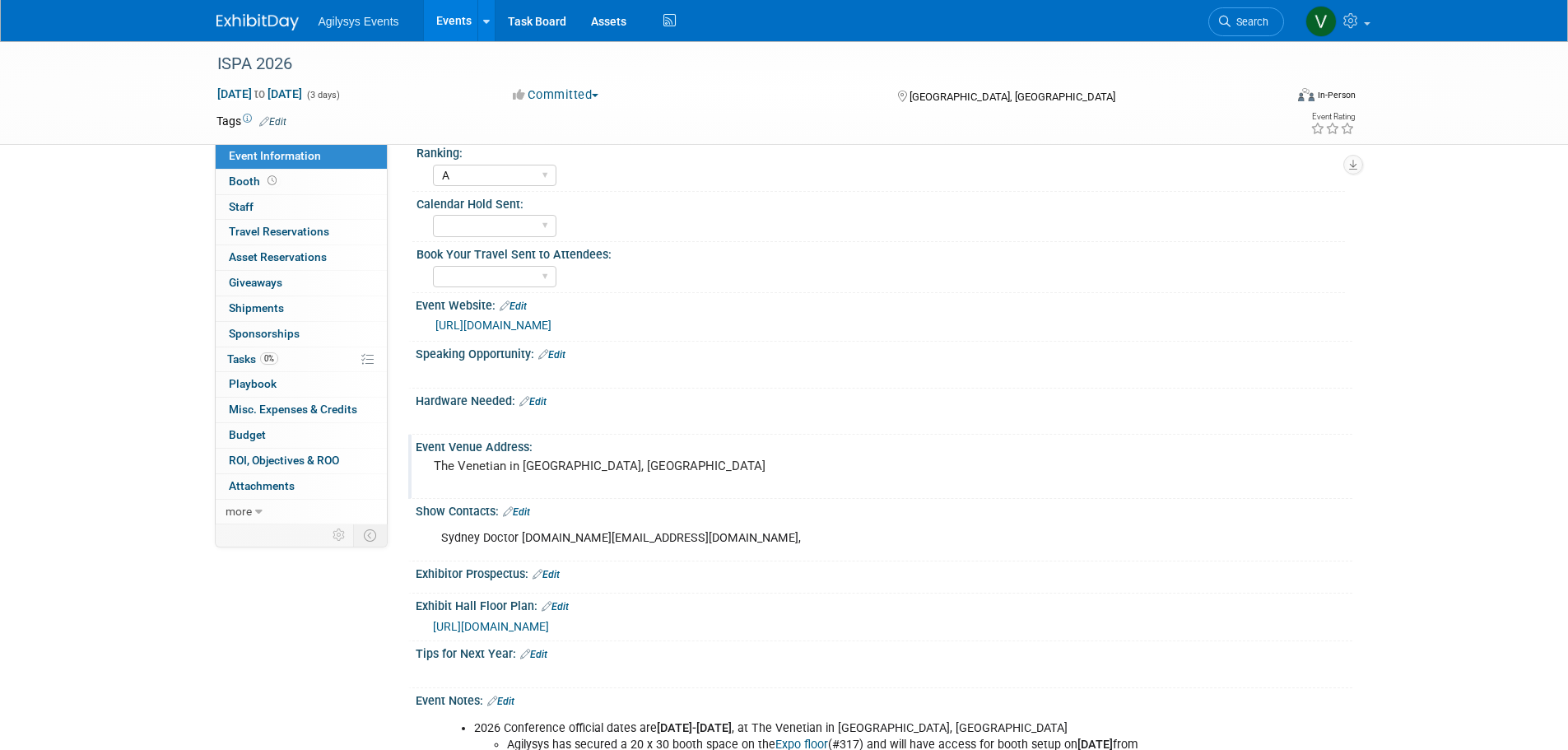
scroll to position [247, 0]
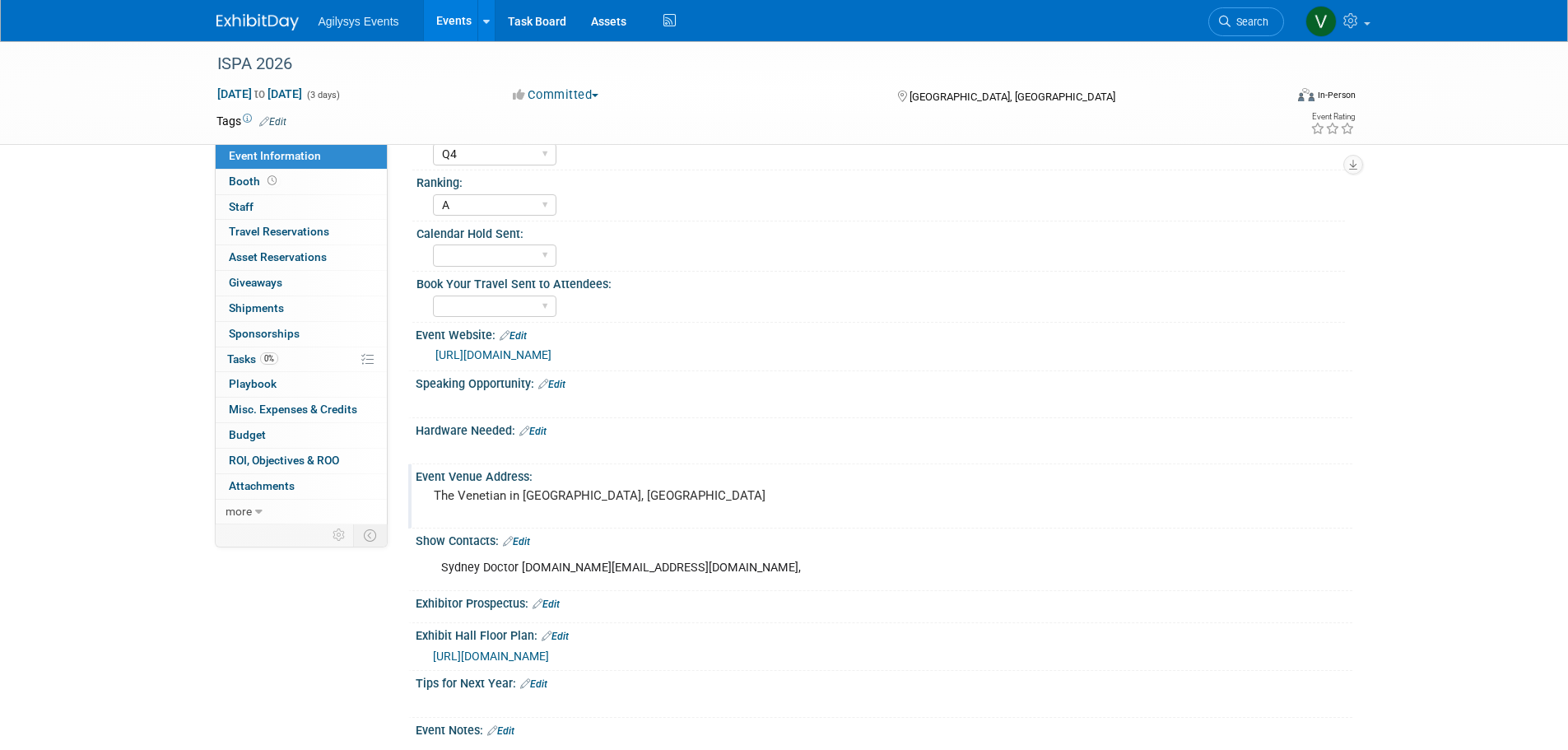
click at [519, 334] on link "Edit" at bounding box center [513, 335] width 27 height 12
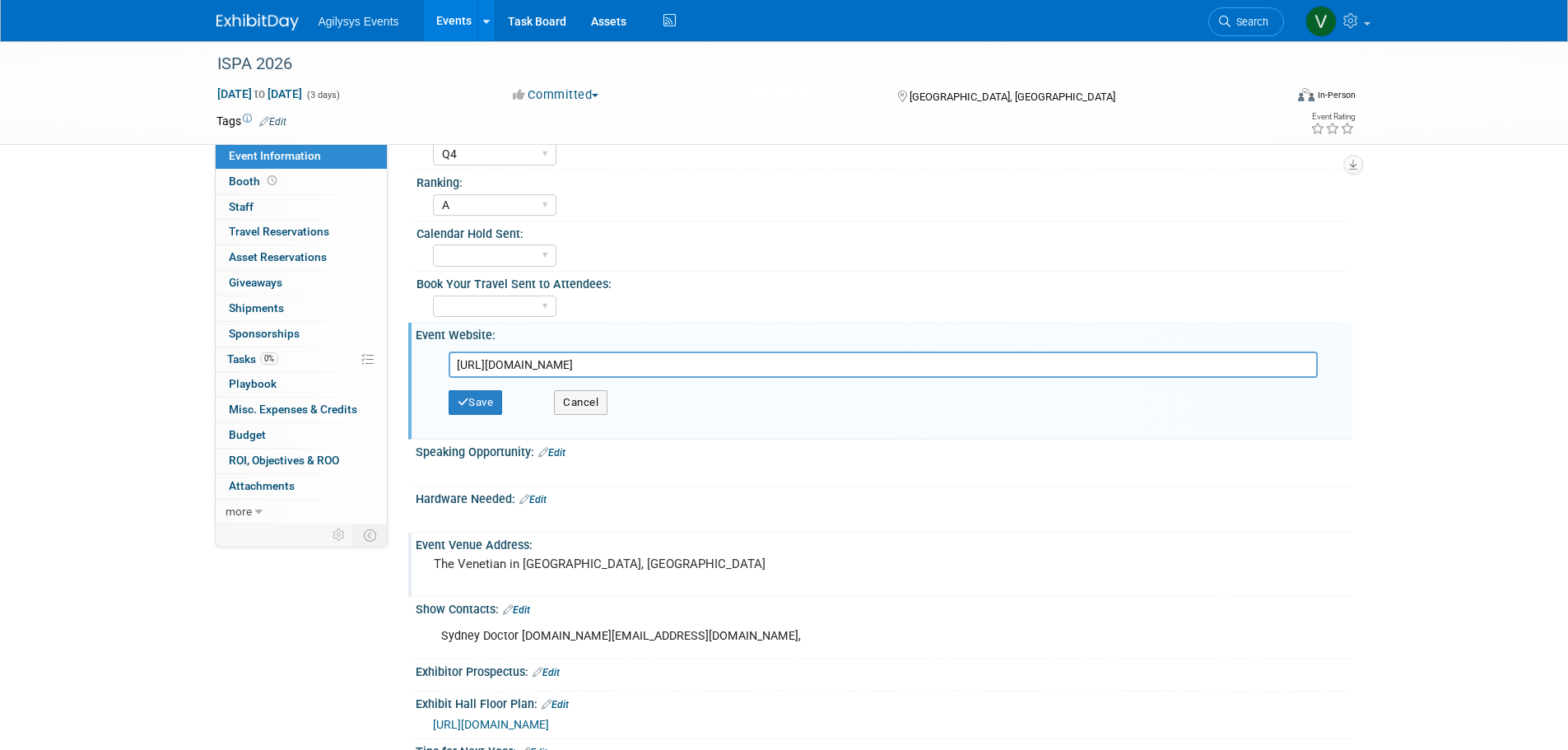
drag, startPoint x: 747, startPoint y: 374, endPoint x: 423, endPoint y: 356, distance: 324.5
click at [425, 356] on div "https://experienceispa.com/2025-conference/ https://experienceispa.com/2025-con…" at bounding box center [884, 388] width 937 height 93
type input "https://experienceispa.com/conference/"
click at [493, 395] on button "Save" at bounding box center [476, 402] width 55 height 25
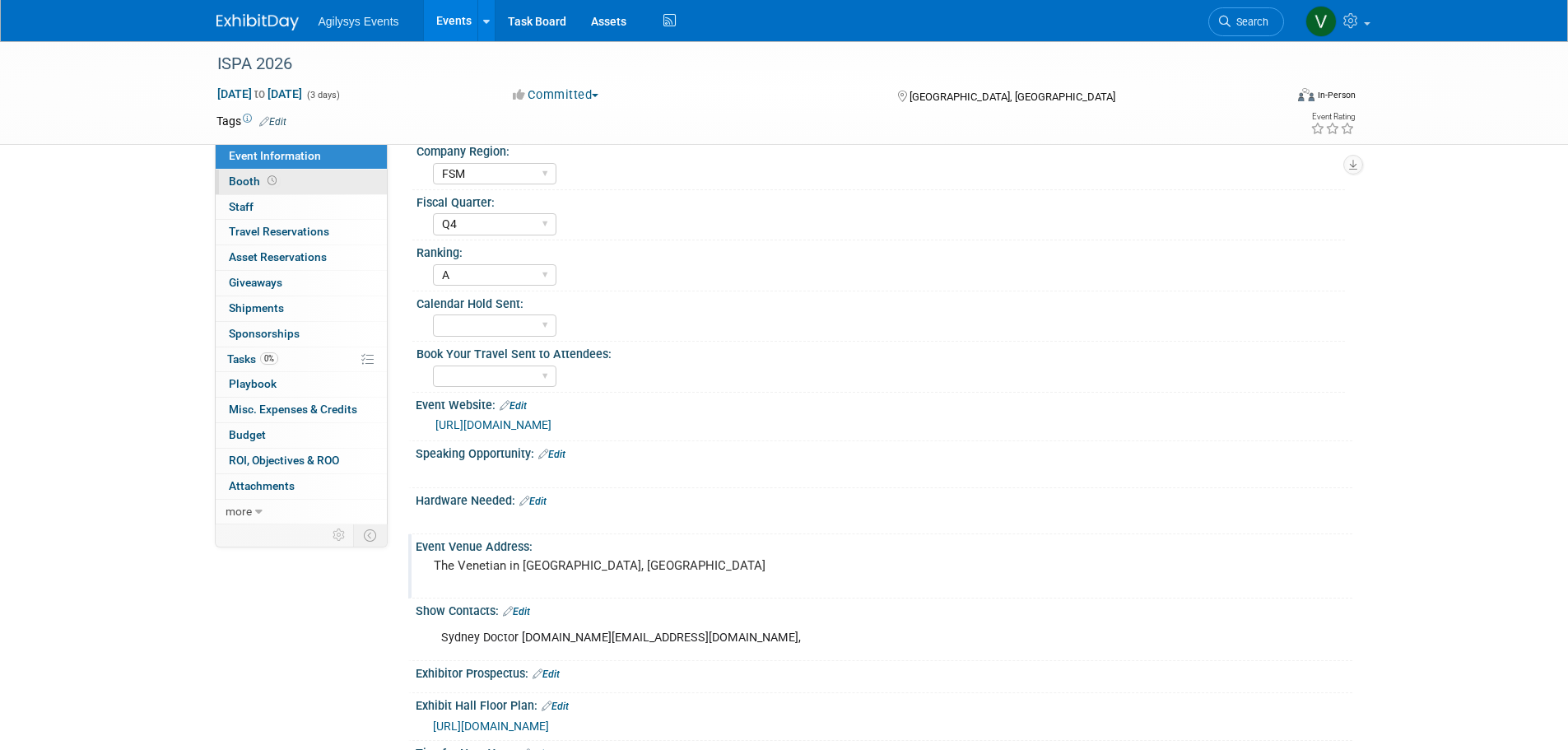
scroll to position [176, 0]
click at [254, 180] on span "Booth" at bounding box center [254, 180] width 51 height 13
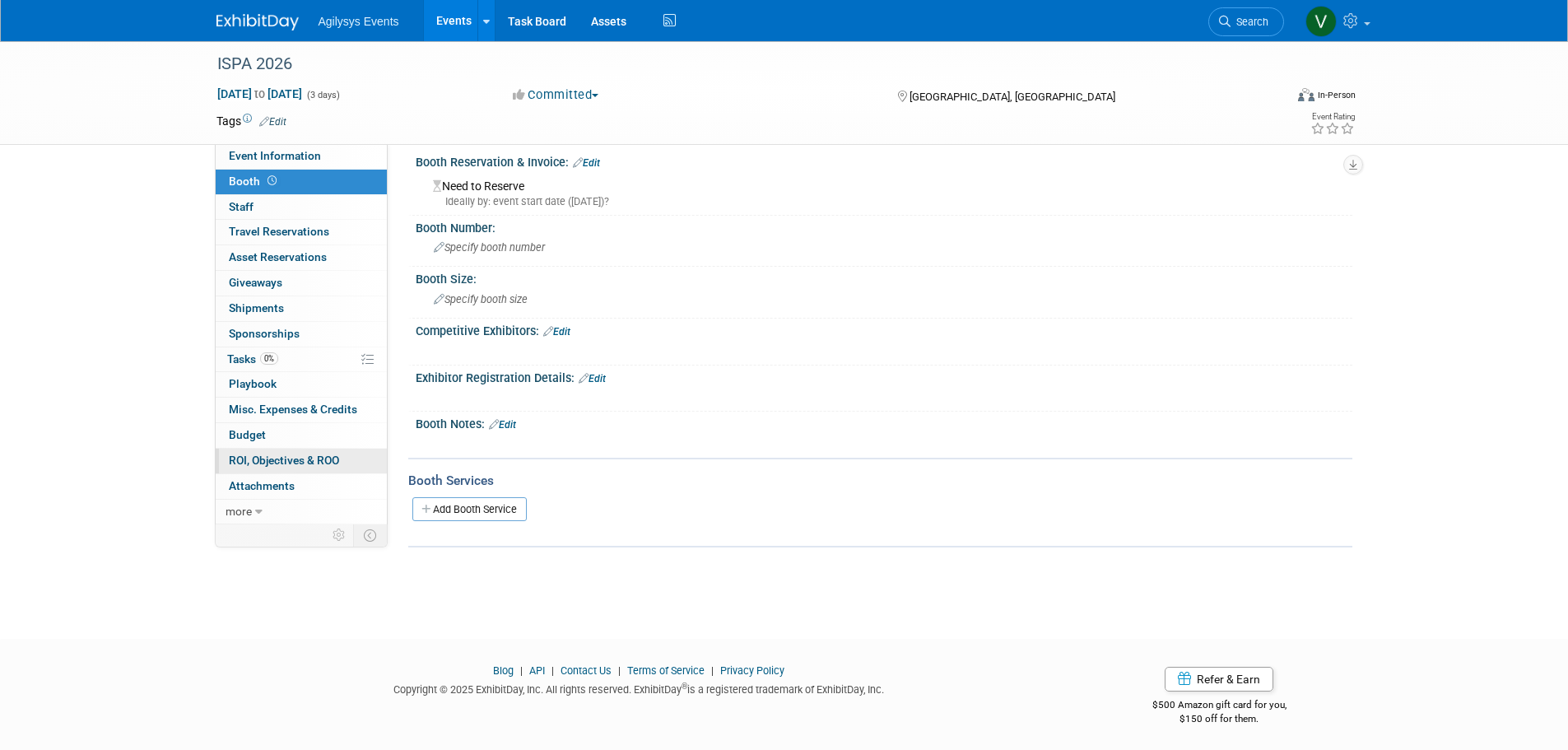
scroll to position [0, 0]
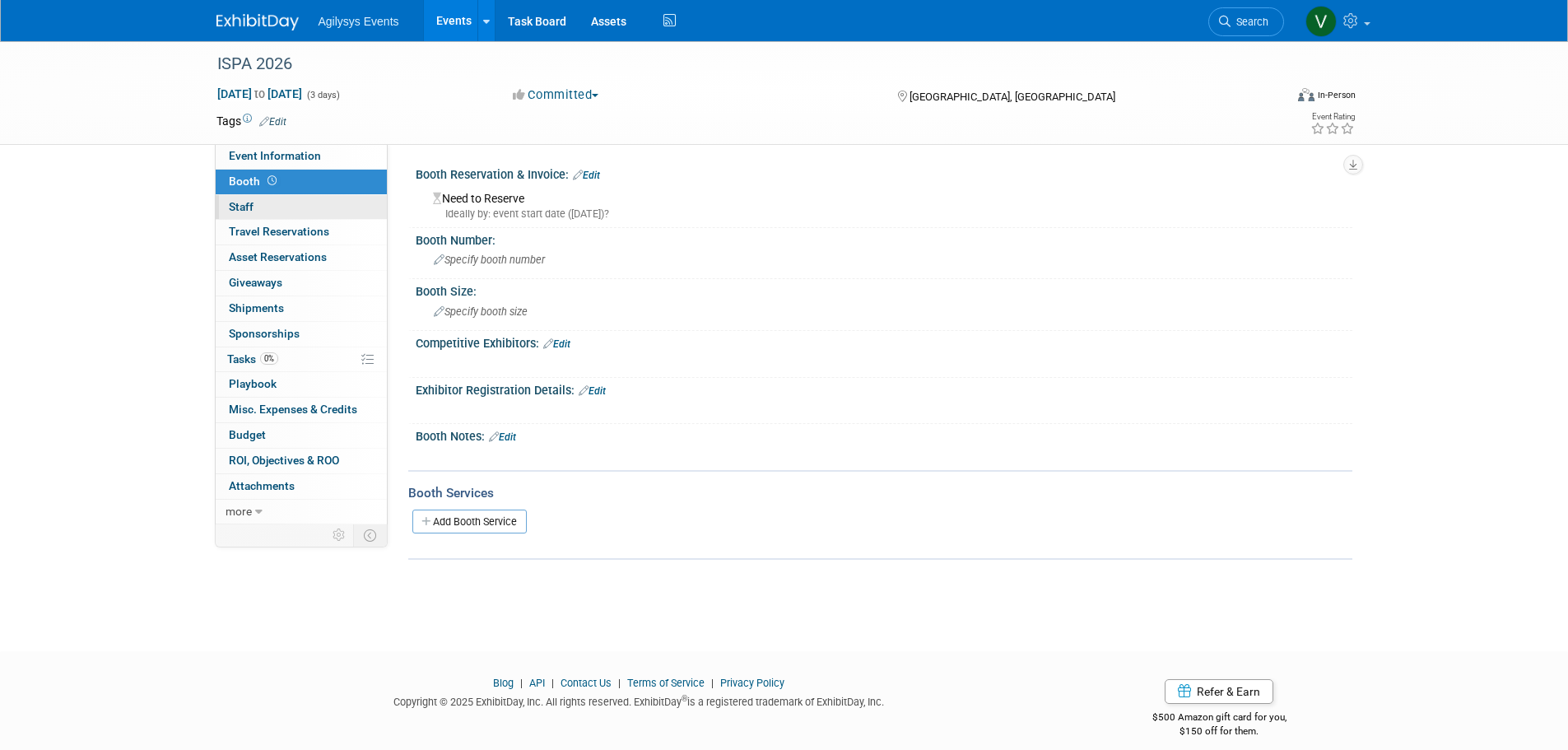
click at [252, 211] on span "Staff 0" at bounding box center [241, 206] width 25 height 13
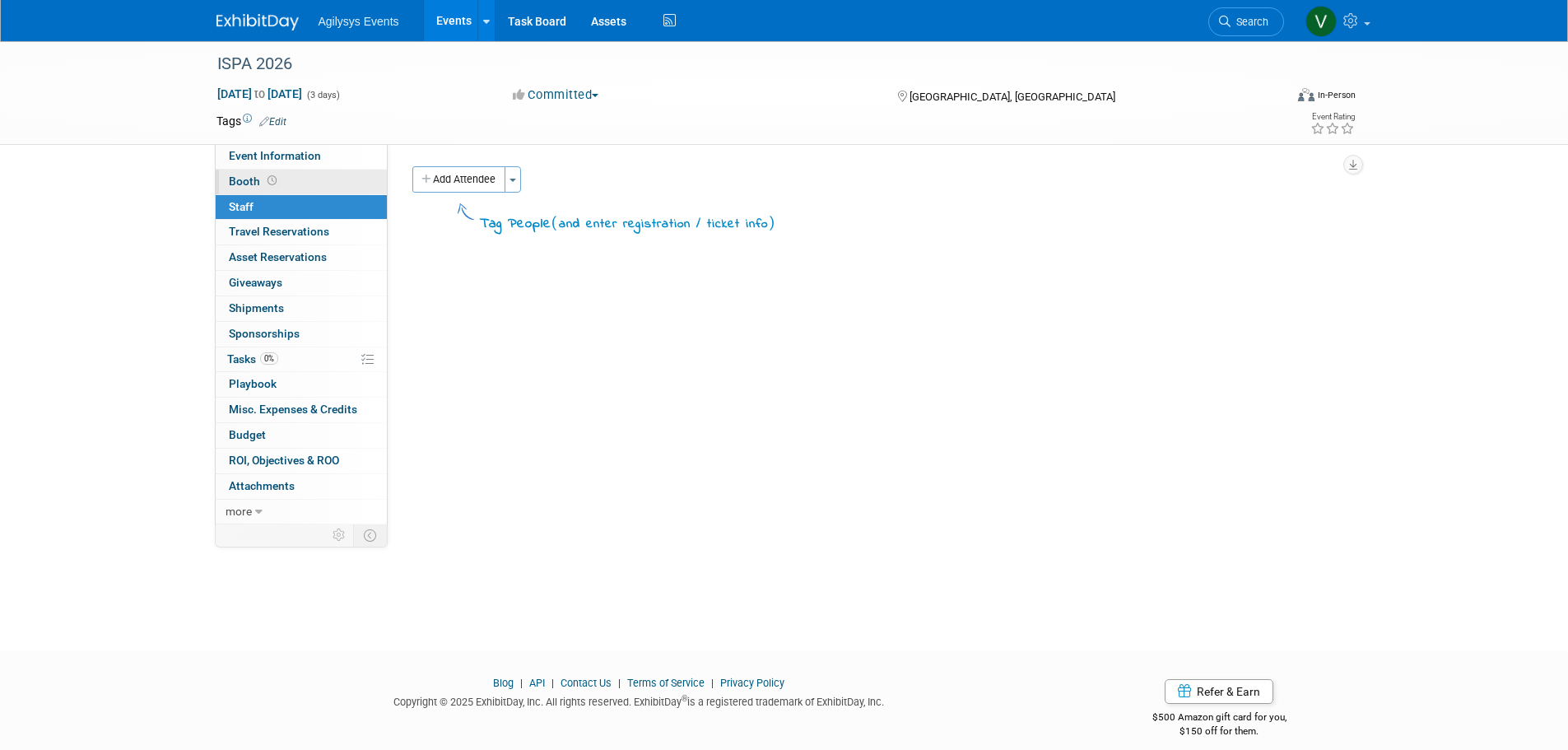
click at [249, 177] on span "Booth" at bounding box center [254, 180] width 51 height 13
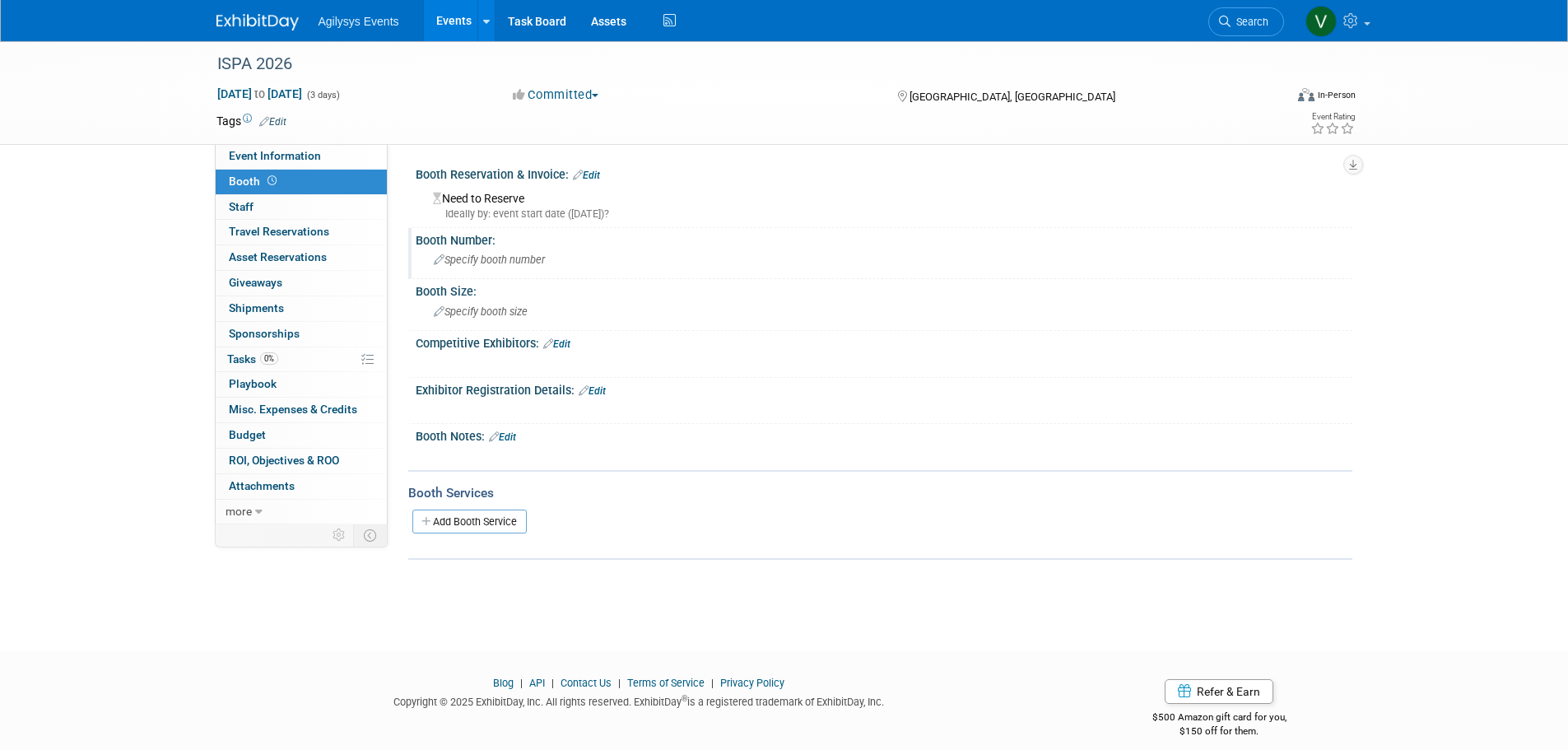
click at [477, 262] on span "Specify booth number" at bounding box center [490, 260] width 111 height 13
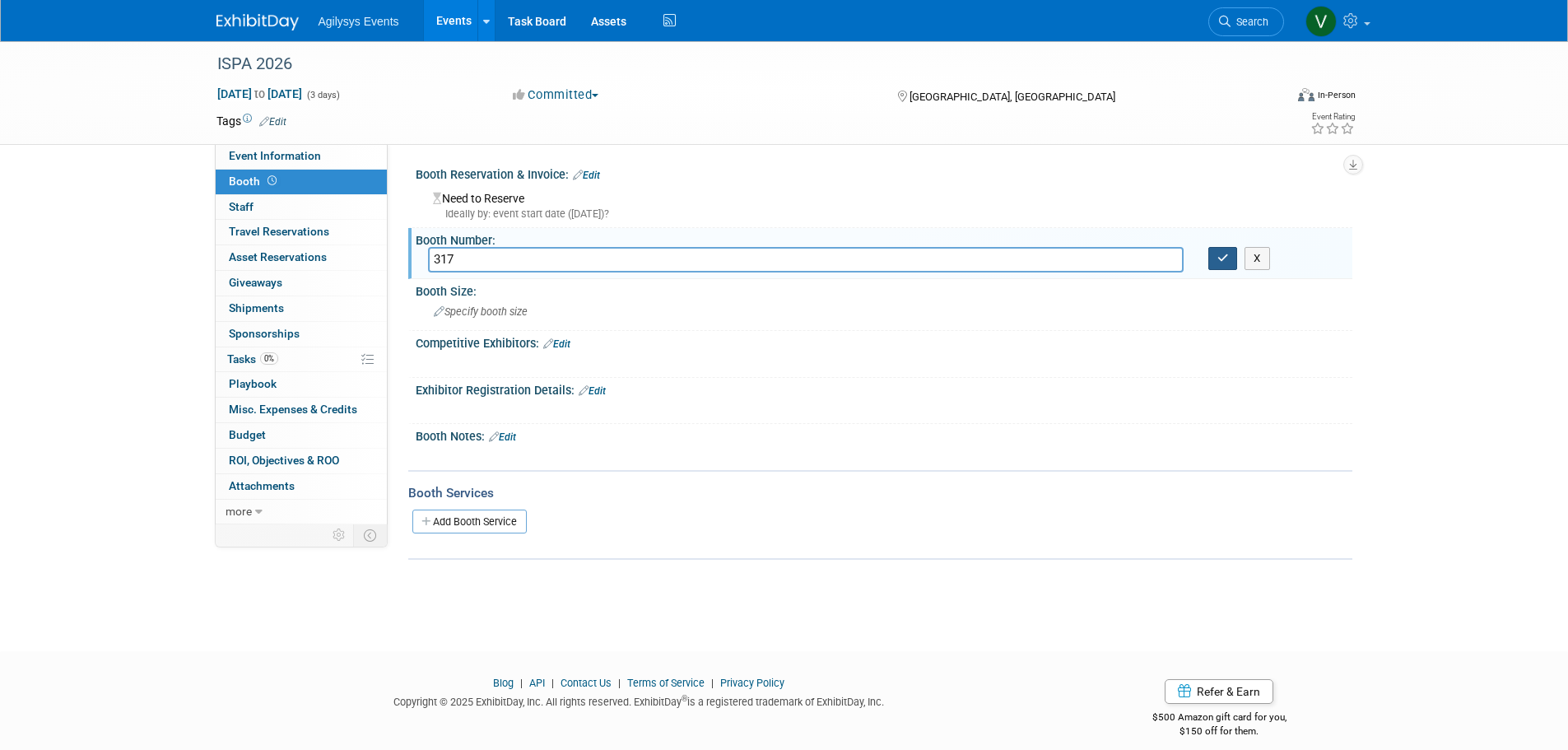
type input "317"
click at [1229, 261] on button "button" at bounding box center [1223, 258] width 30 height 23
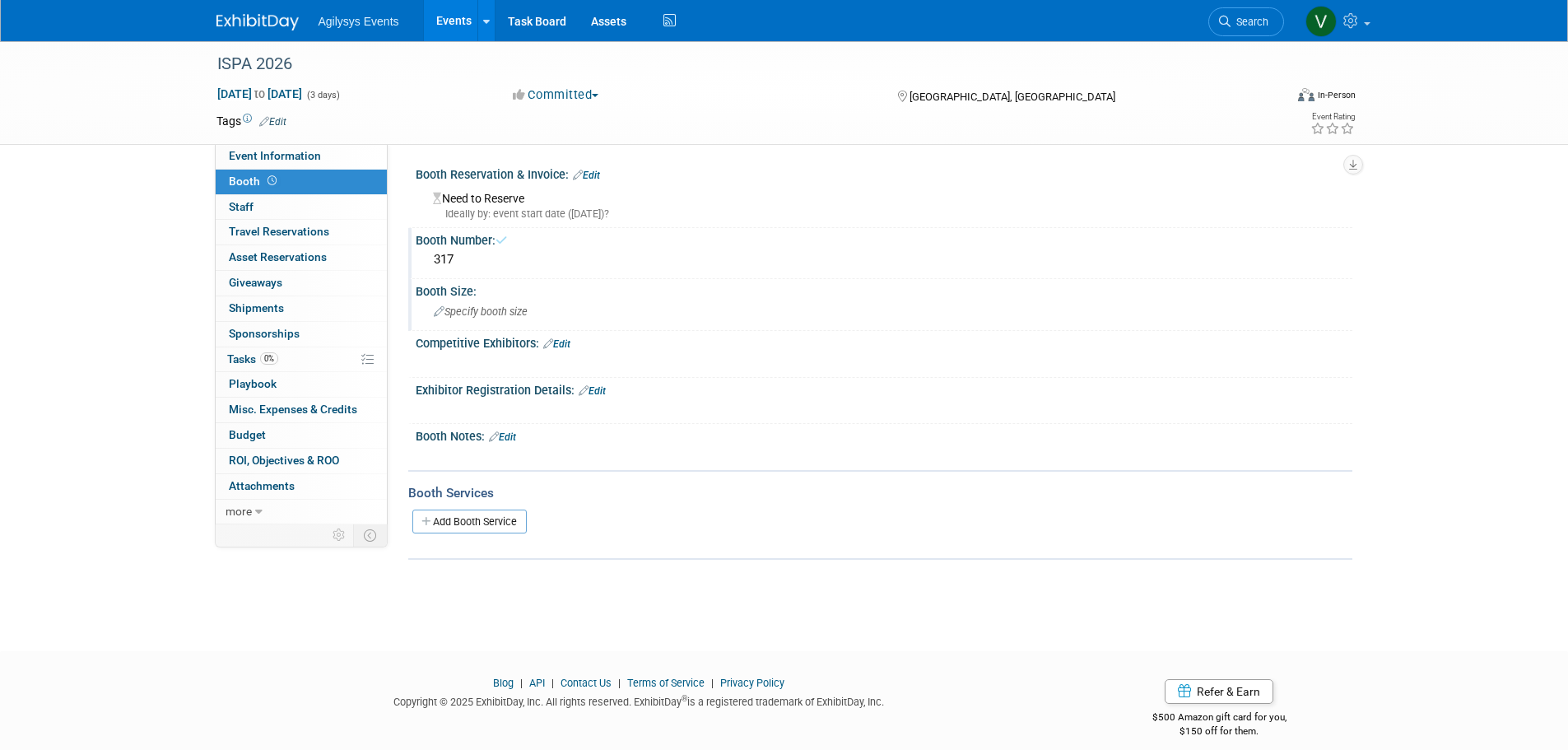
click at [462, 310] on span "Specify booth size" at bounding box center [480, 312] width 94 height 13
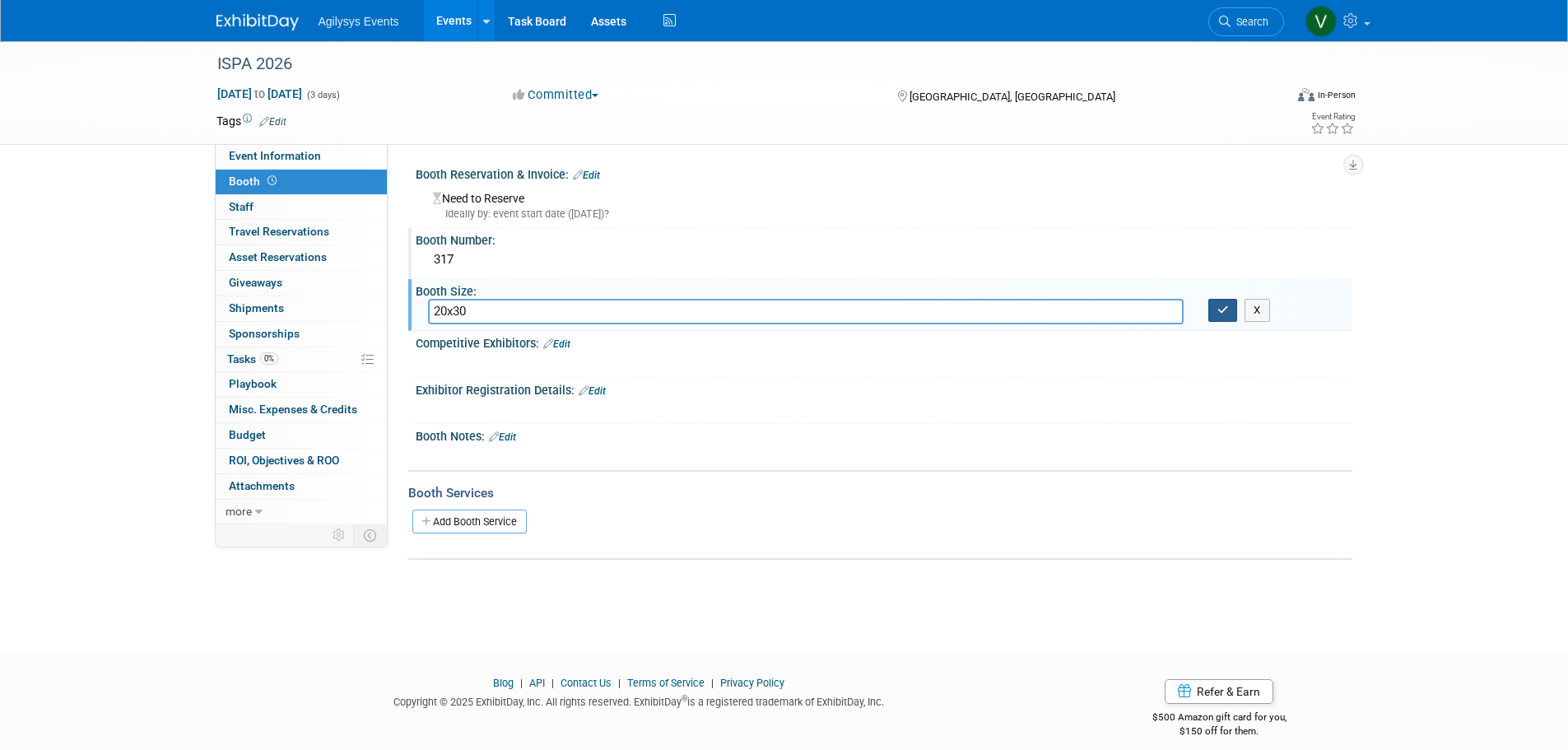
type input "20x30"
click at [1224, 310] on icon "button" at bounding box center [1223, 310] width 12 height 11
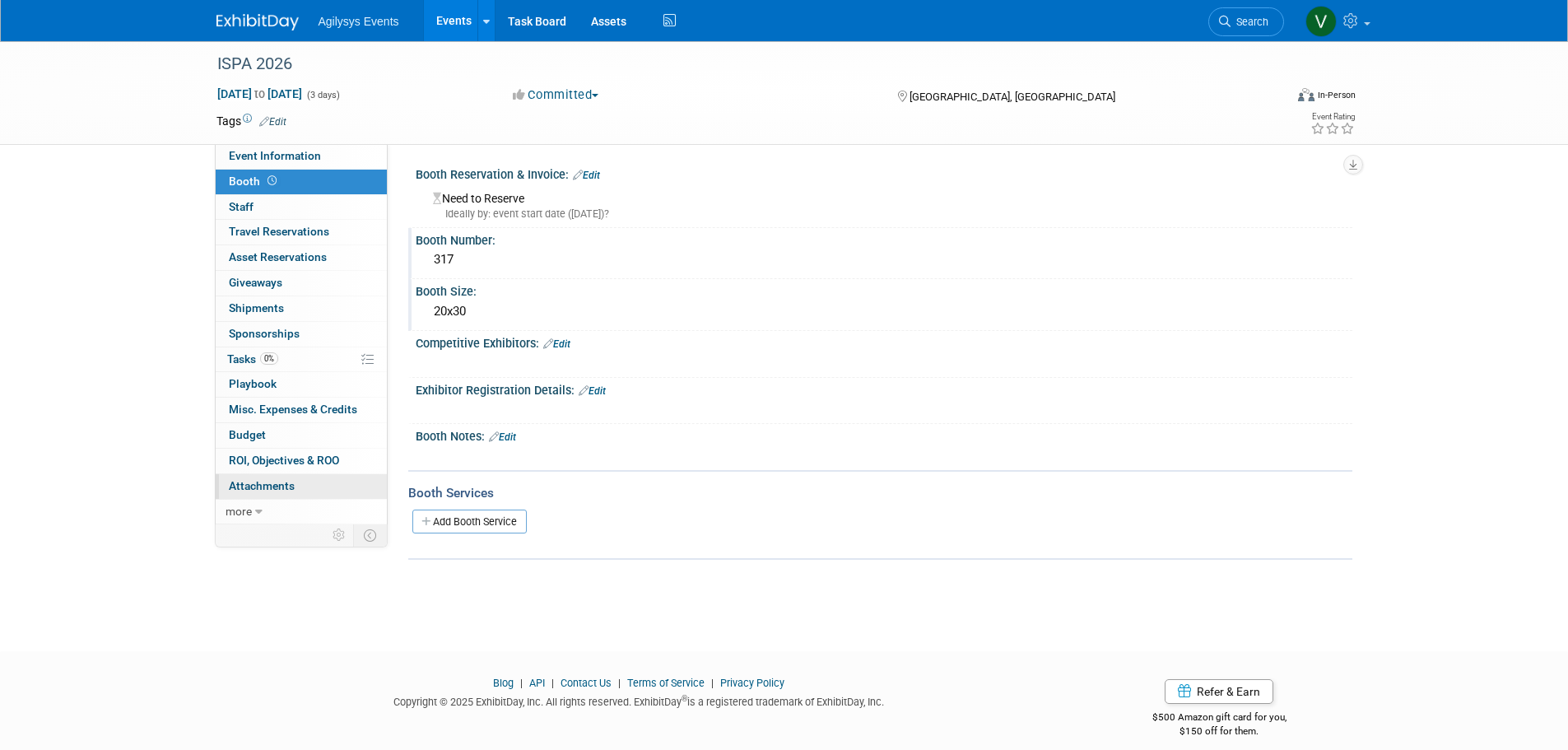
click at [276, 485] on span "Attachments 0" at bounding box center [262, 486] width 66 height 13
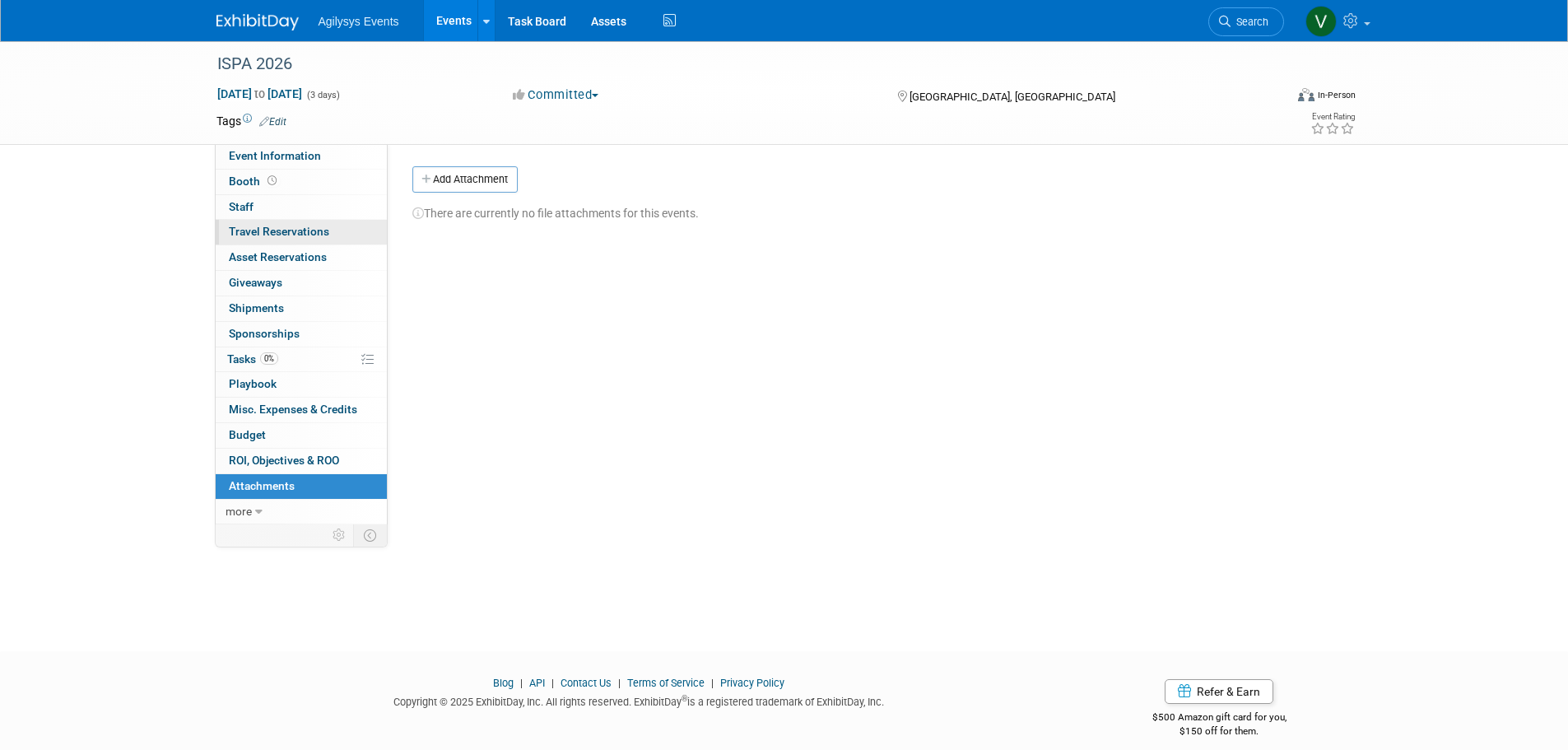
click at [273, 232] on span "Travel Reservations 0" at bounding box center [279, 231] width 100 height 13
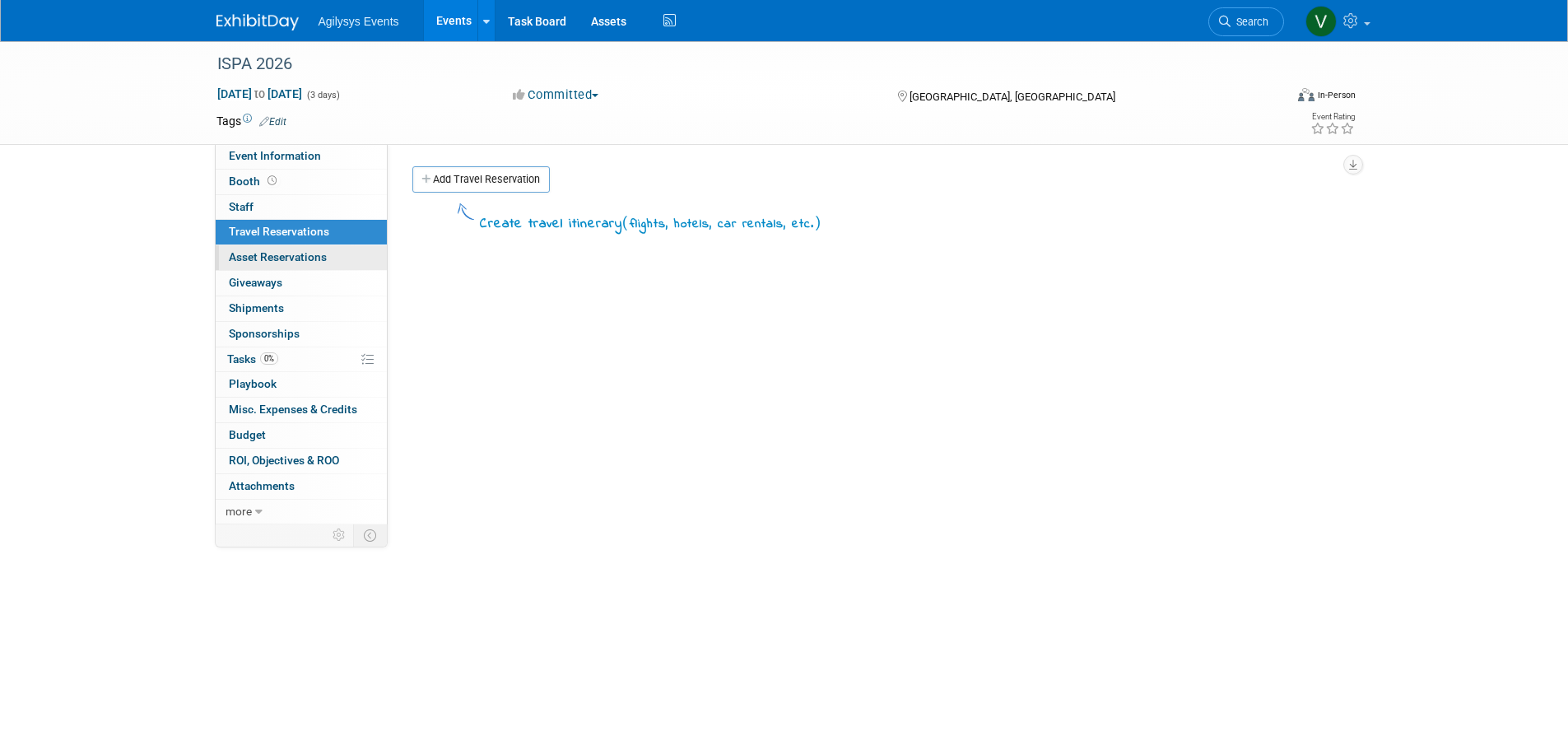
click at [280, 256] on span "Asset Reservations 0" at bounding box center [277, 257] width 98 height 13
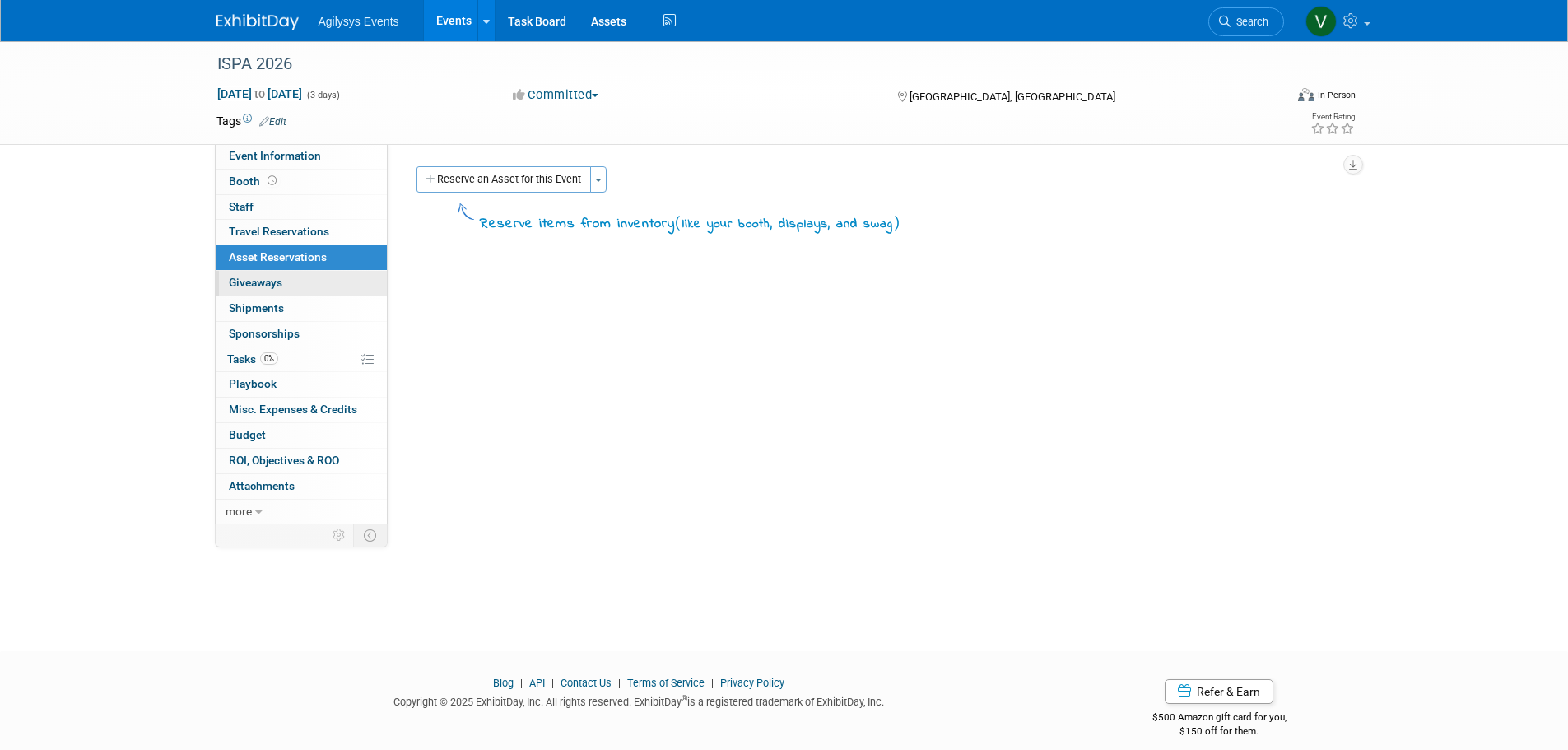
click at [273, 278] on span "Giveaways 0" at bounding box center [255, 283] width 54 height 13
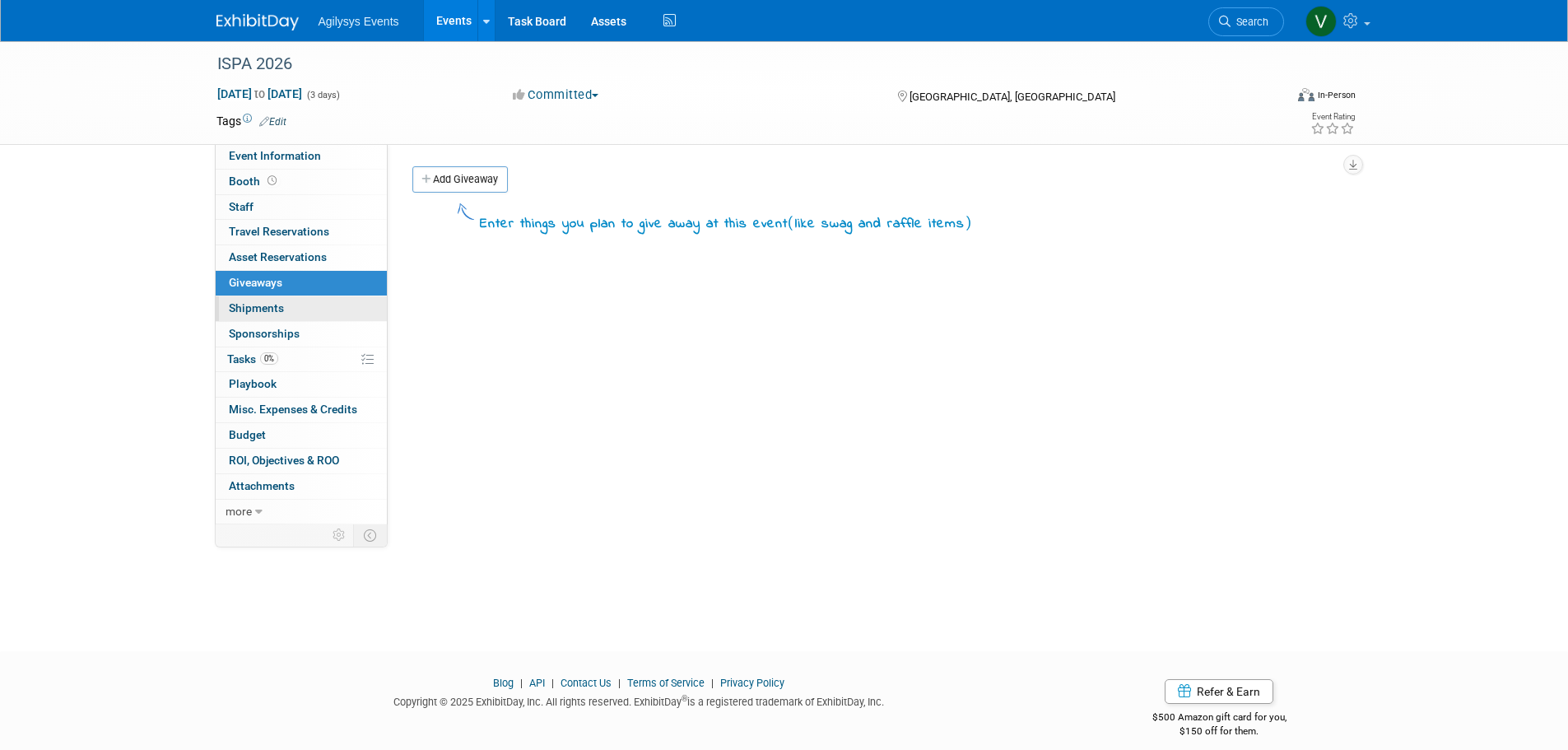
click at [267, 302] on span "Shipments 0" at bounding box center [256, 307] width 56 height 13
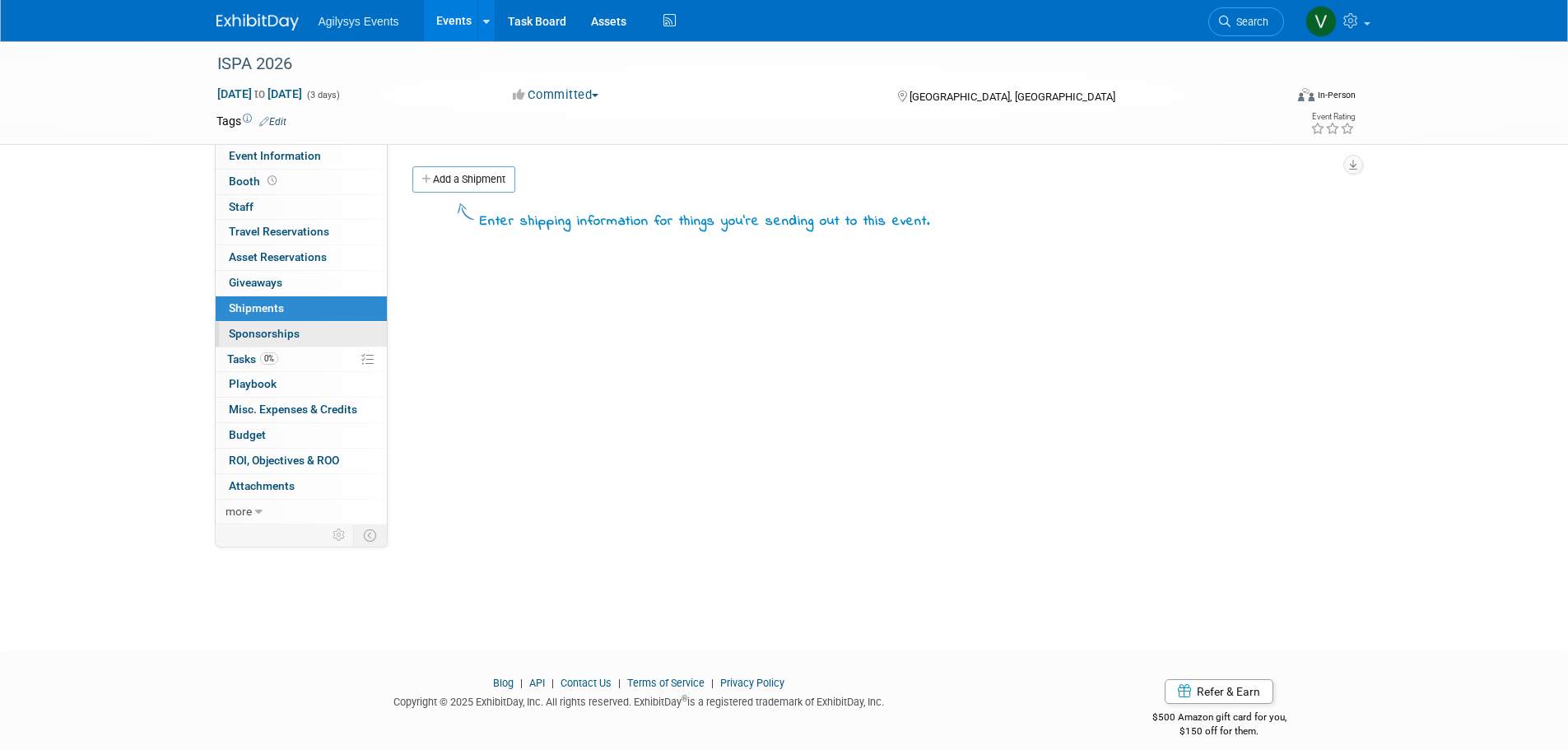
click at [268, 340] on link "0 Sponsorships 0" at bounding box center [302, 334] width 171 height 25
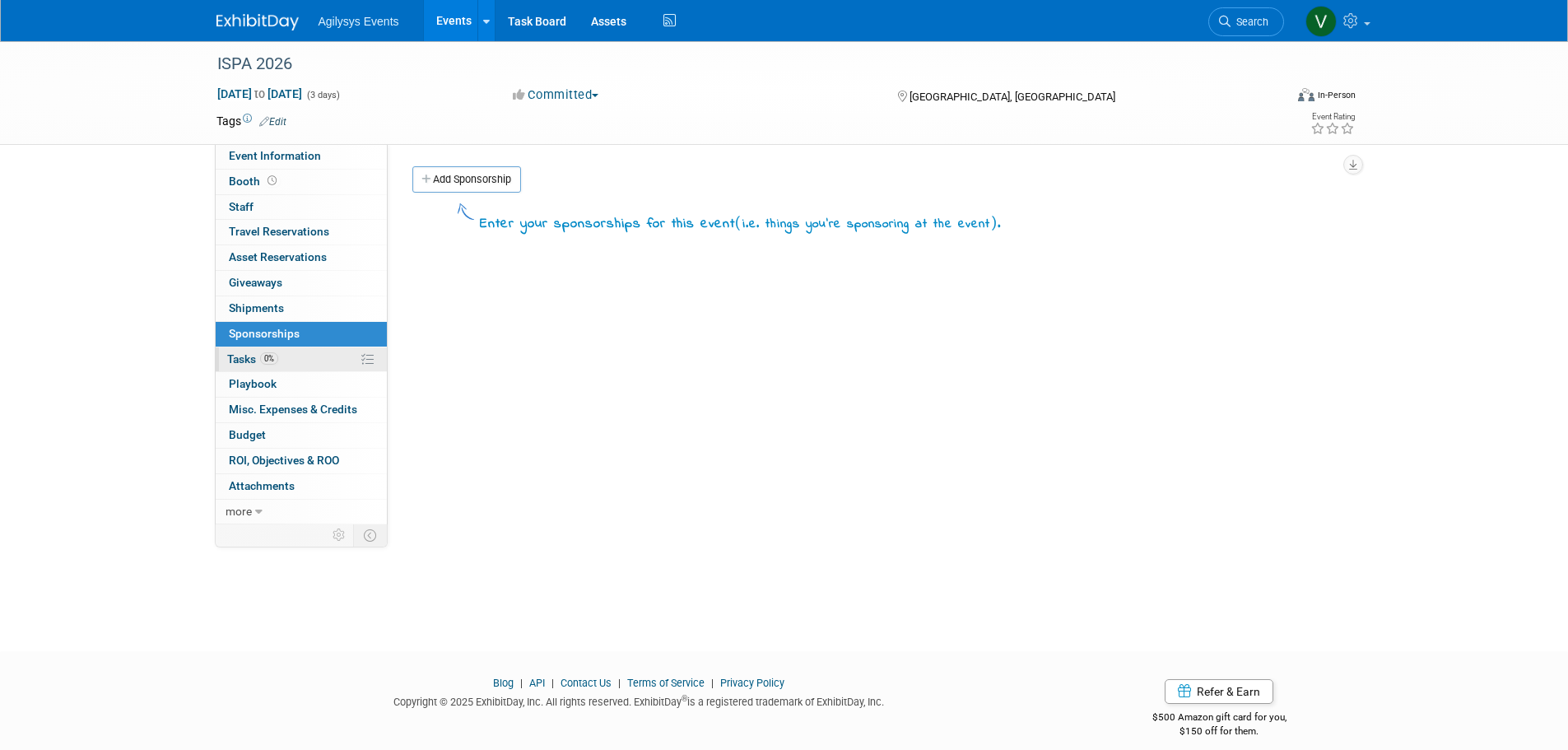
click at [268, 353] on span "0%" at bounding box center [269, 358] width 18 height 13
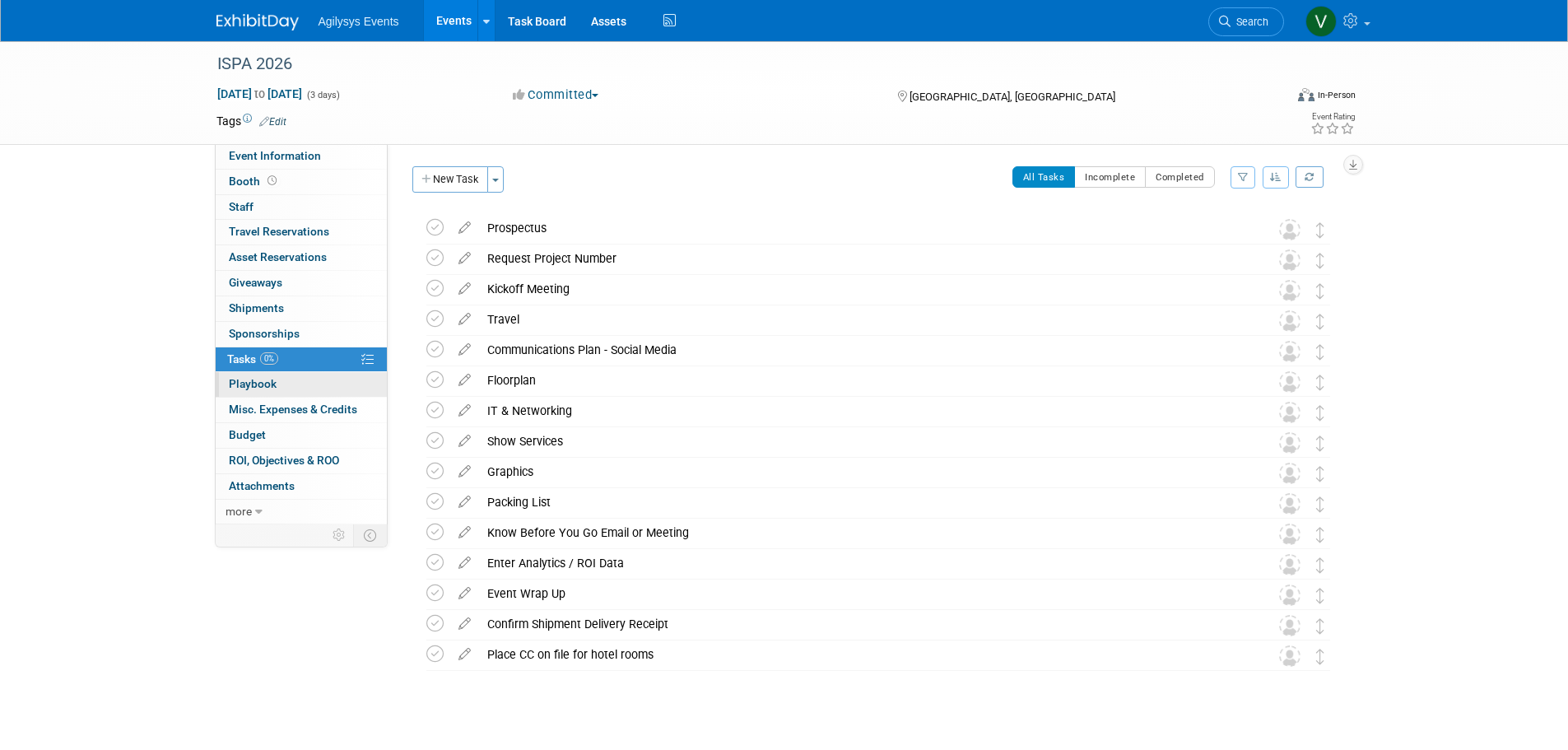
click at [270, 382] on span "Playbook 0" at bounding box center [253, 384] width 47 height 13
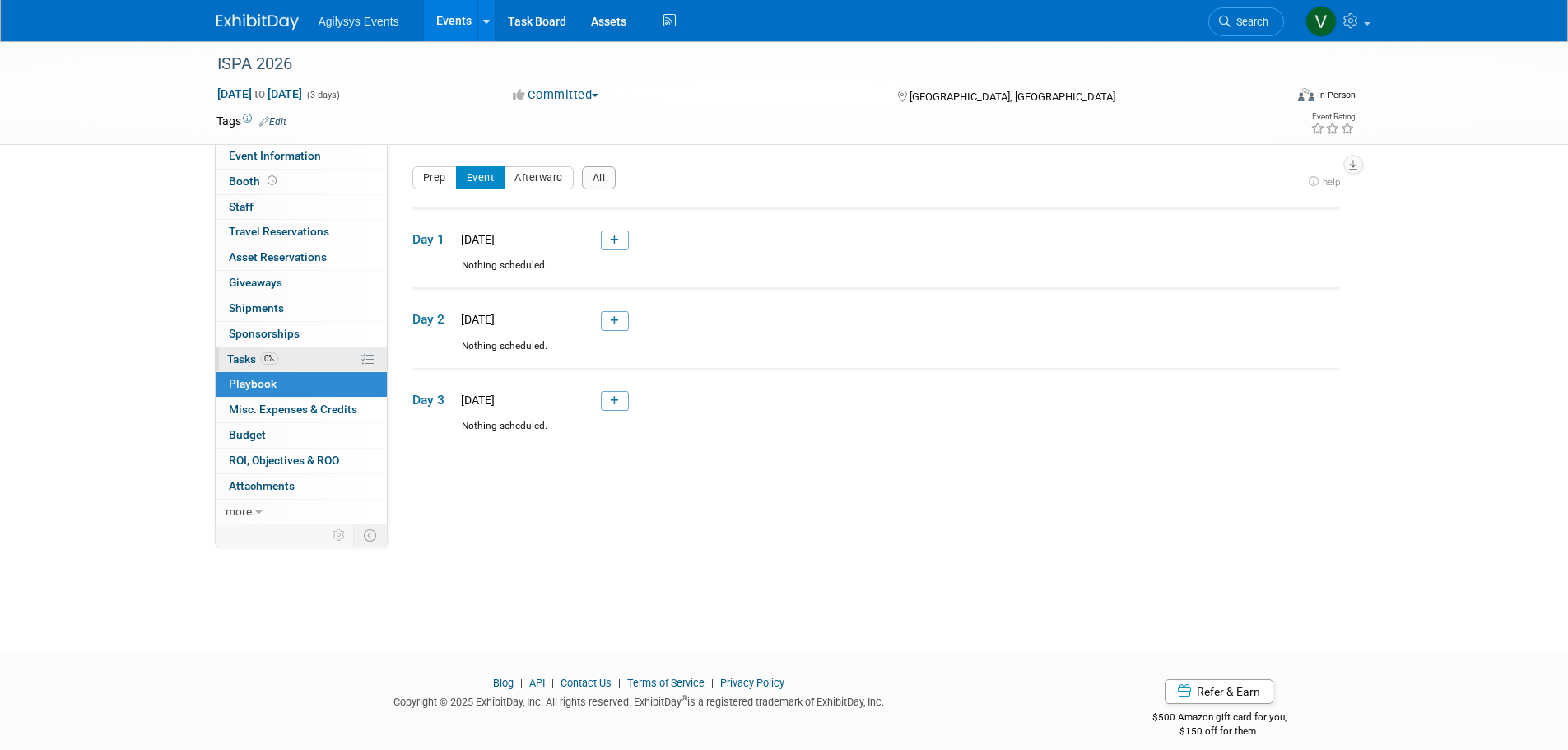
click at [272, 351] on link "0% Tasks 0%" at bounding box center [302, 359] width 171 height 25
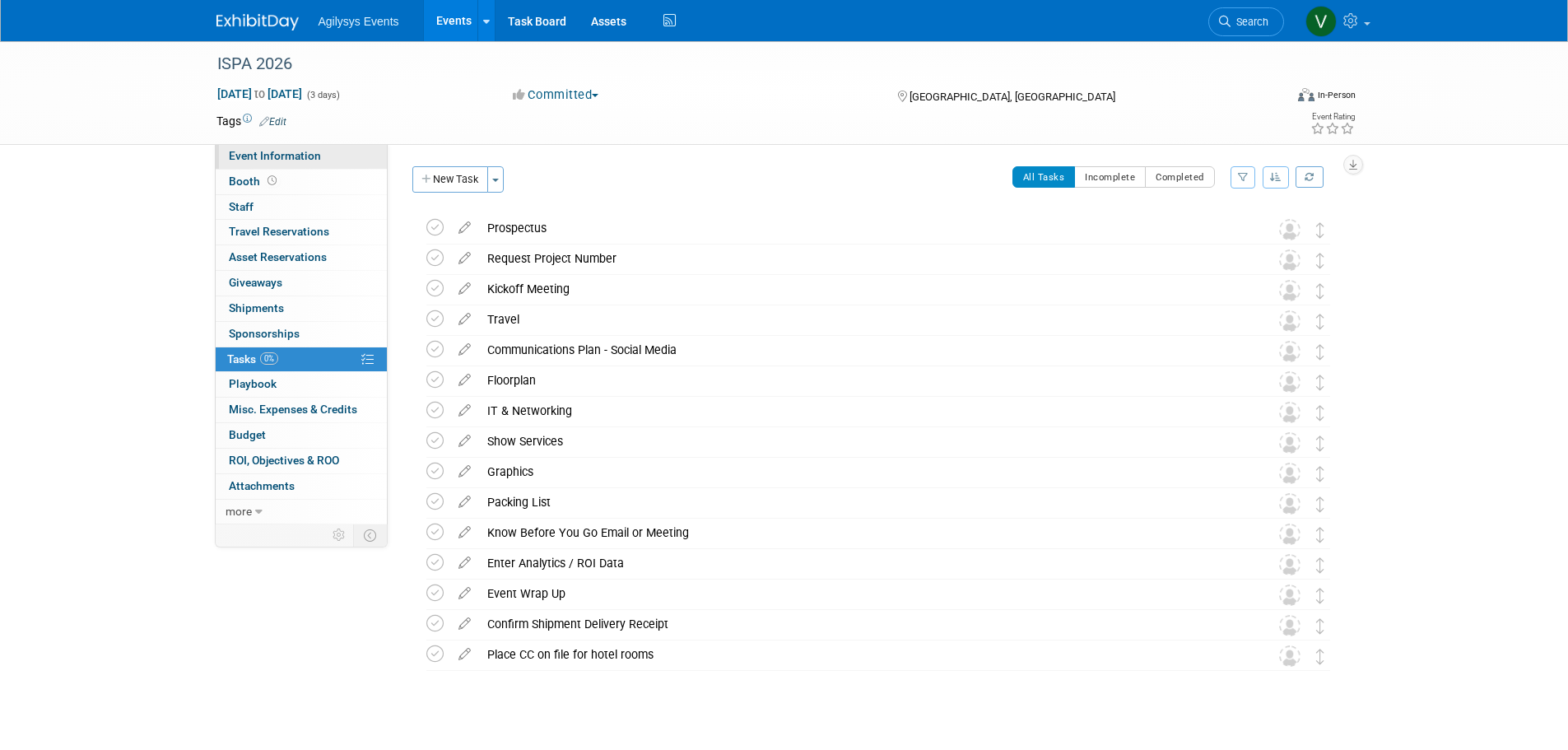
click at [299, 166] on link "Event Information" at bounding box center [302, 156] width 171 height 25
select select "FSM"
select select "Q4"
select select "A"
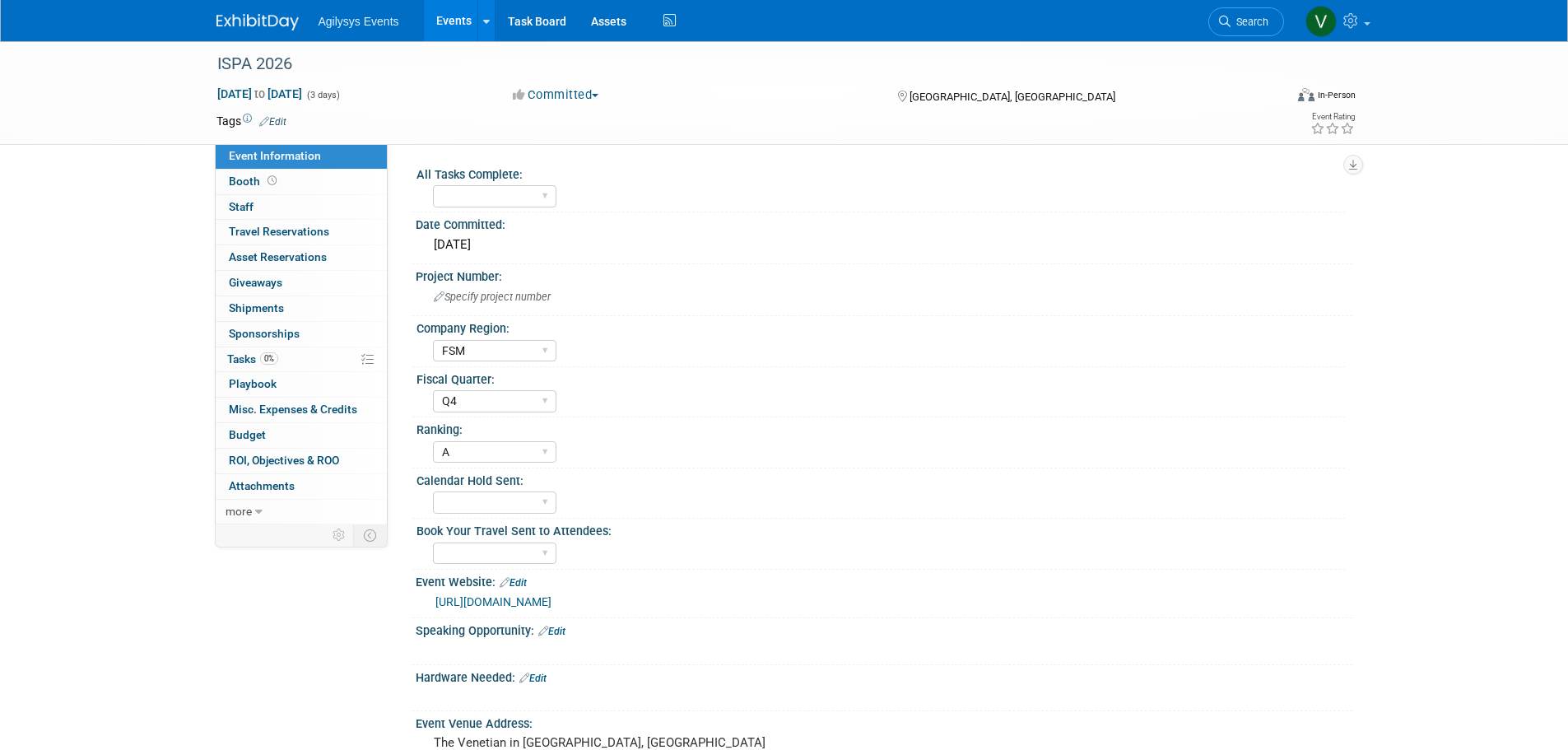
click at [272, 31] on div "Agilysys Events Events Add Event Bulk Upload Events Shareable Event Boards Rece…" at bounding box center [784, 20] width 1136 height 41
click at [285, 27] on img at bounding box center [257, 22] width 82 height 16
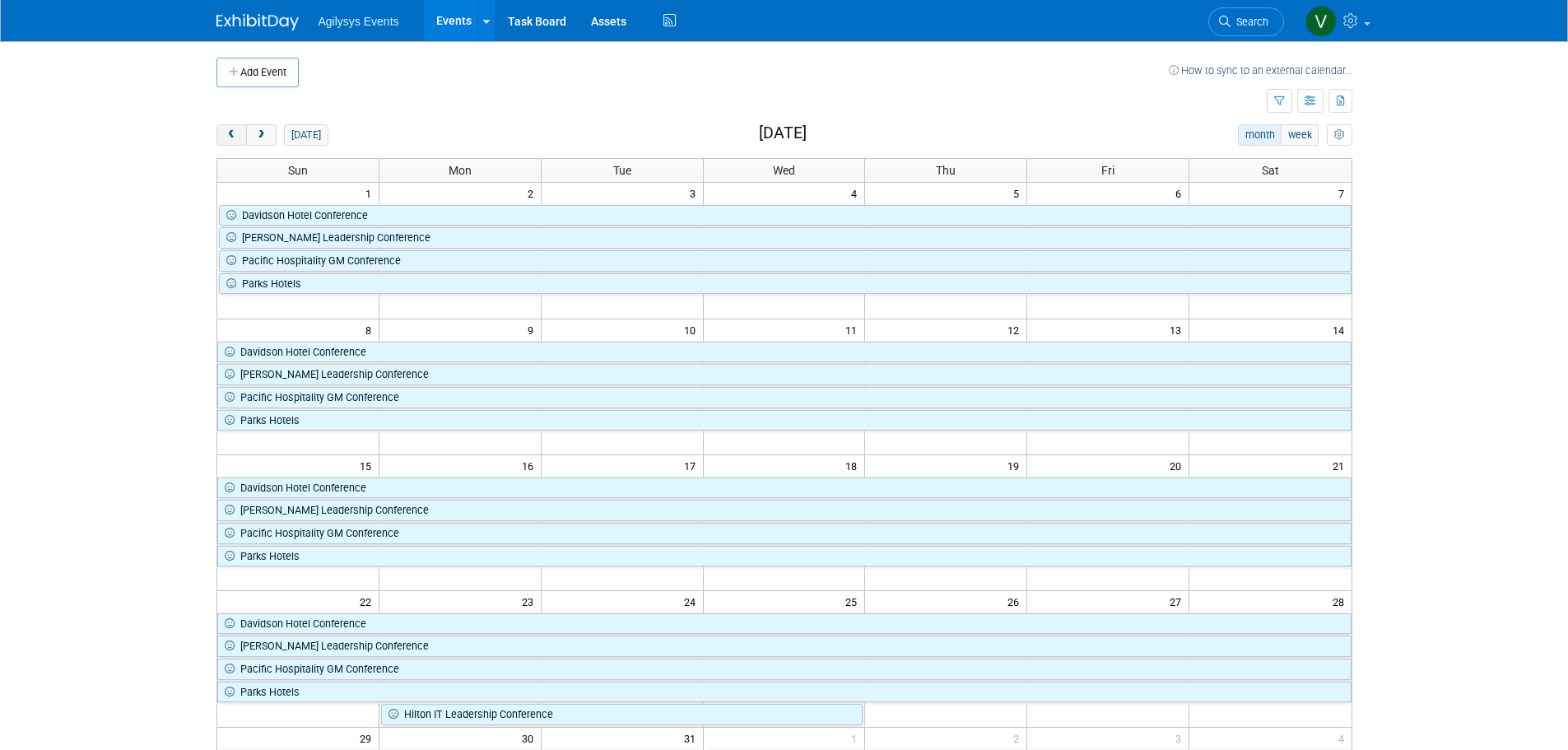
click at [242, 139] on button "prev" at bounding box center [231, 134] width 30 height 21
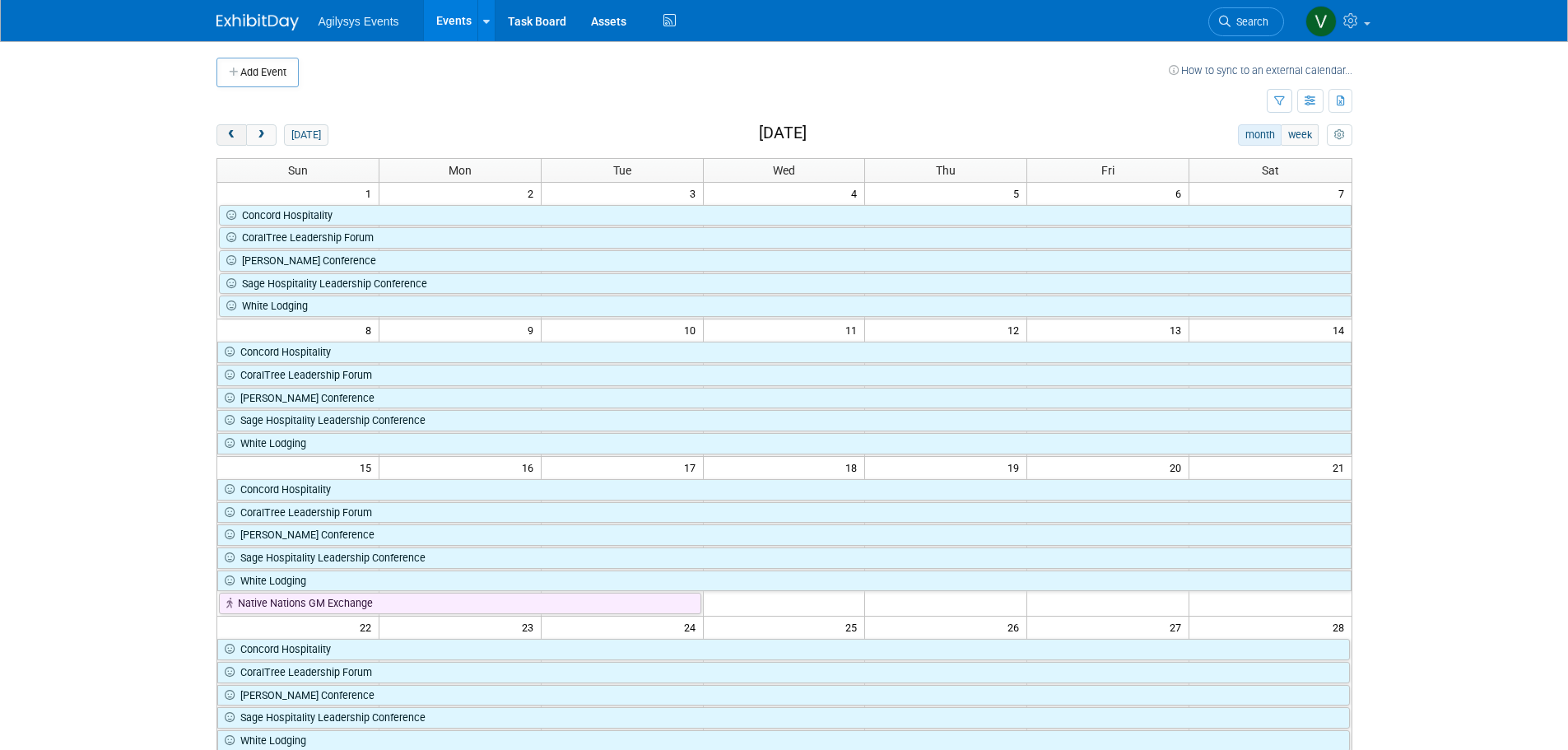
click at [237, 138] on span "prev" at bounding box center [232, 136] width 13 height 11
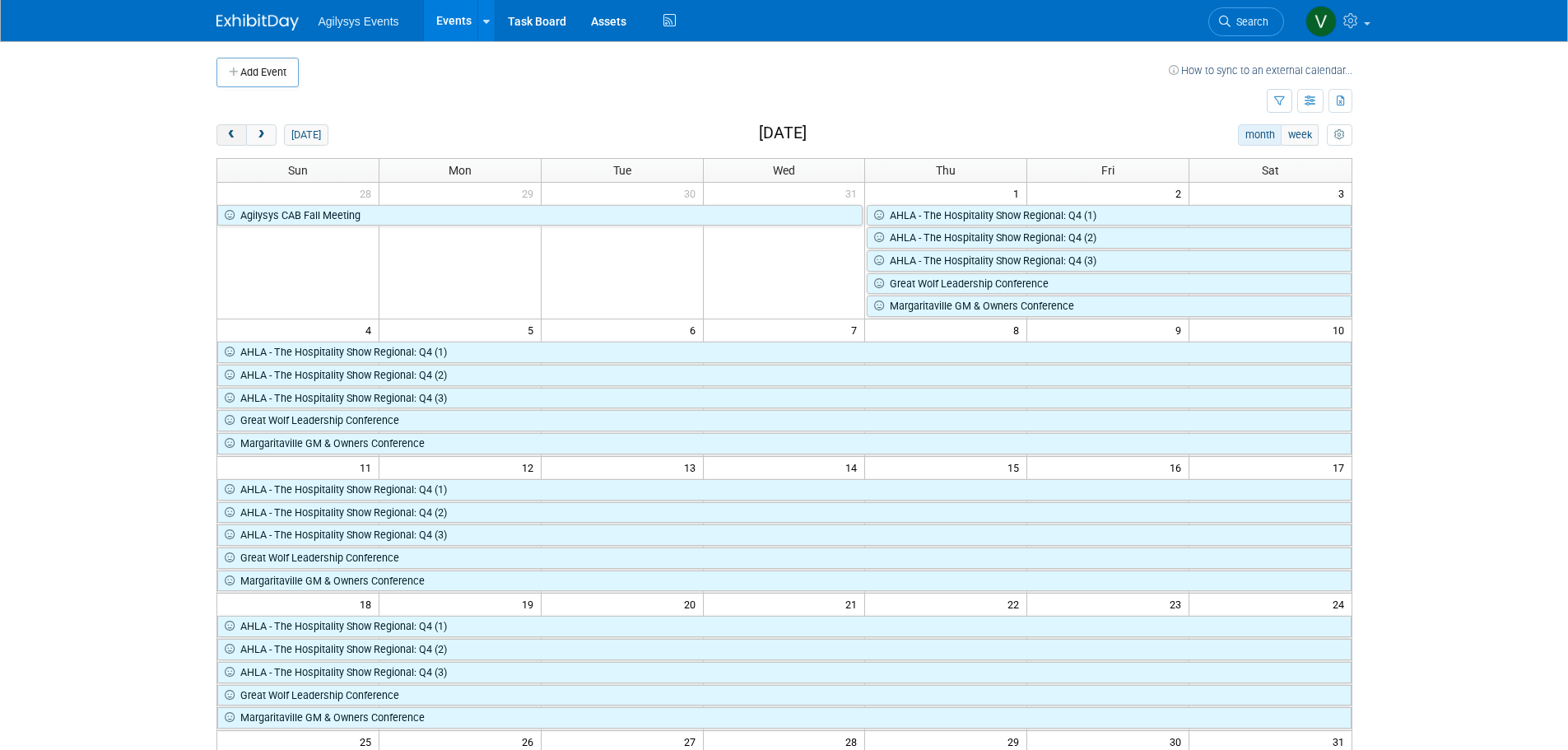
click at [237, 138] on span "prev" at bounding box center [232, 136] width 13 height 11
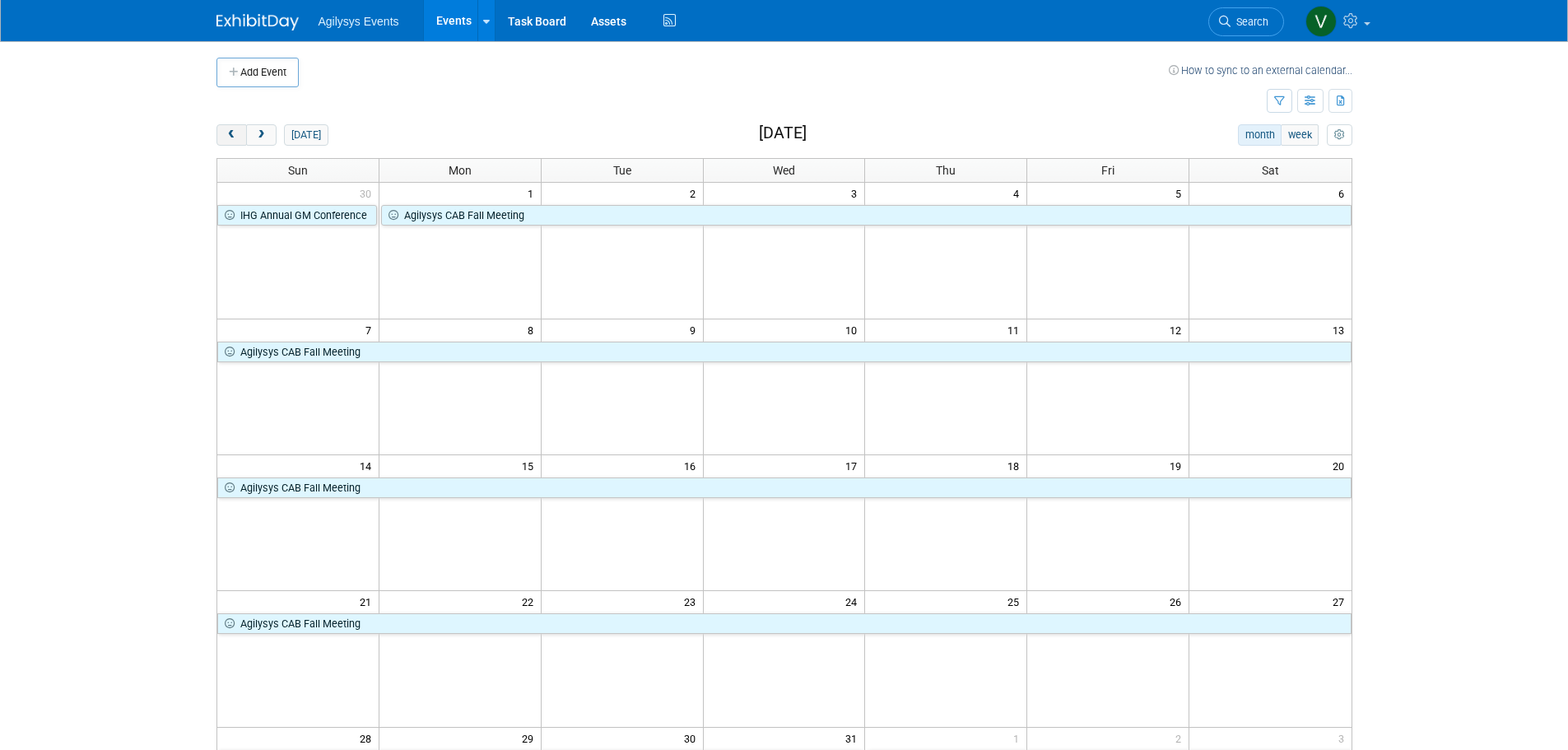
click at [237, 138] on span "prev" at bounding box center [232, 136] width 13 height 11
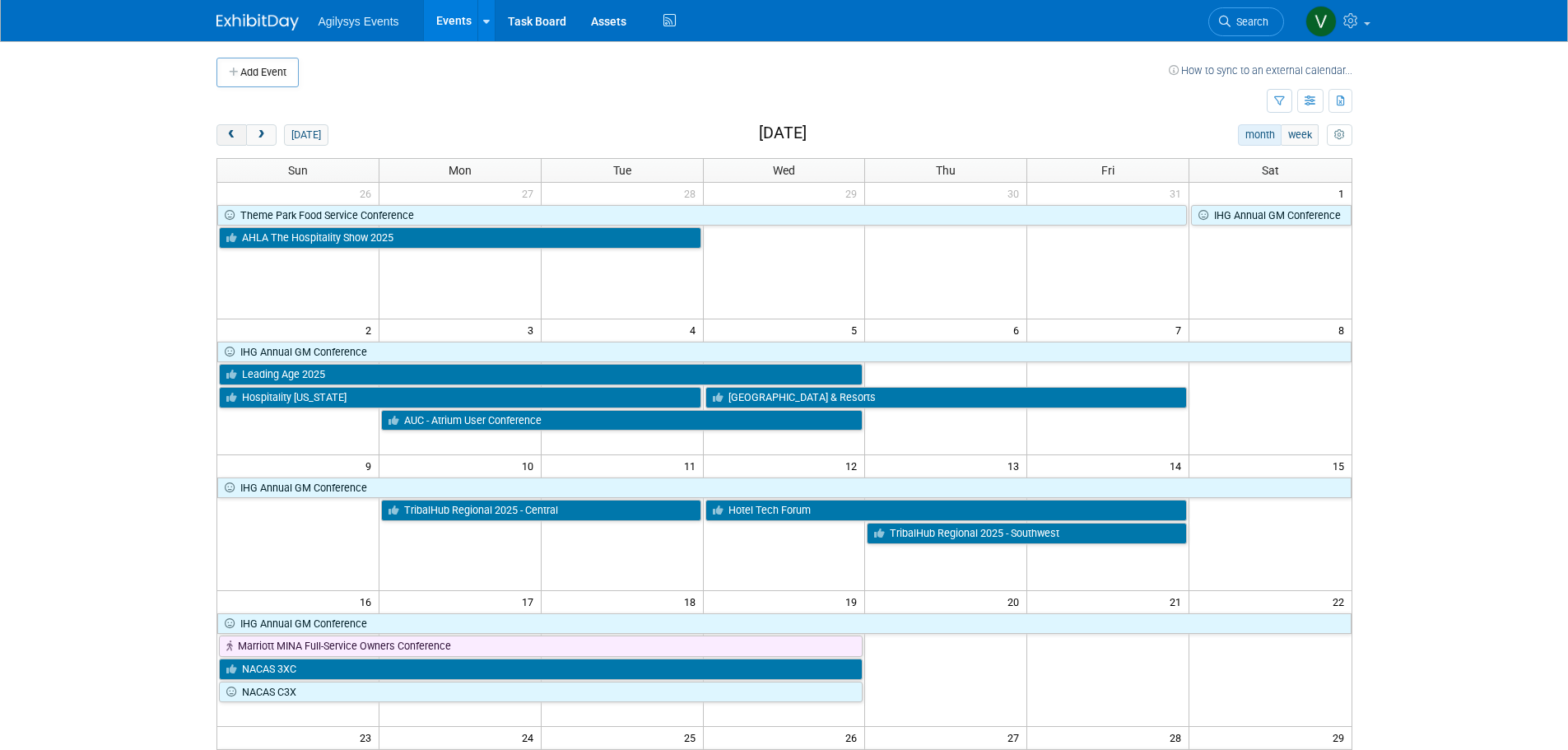
click at [237, 138] on span "prev" at bounding box center [232, 136] width 13 height 11
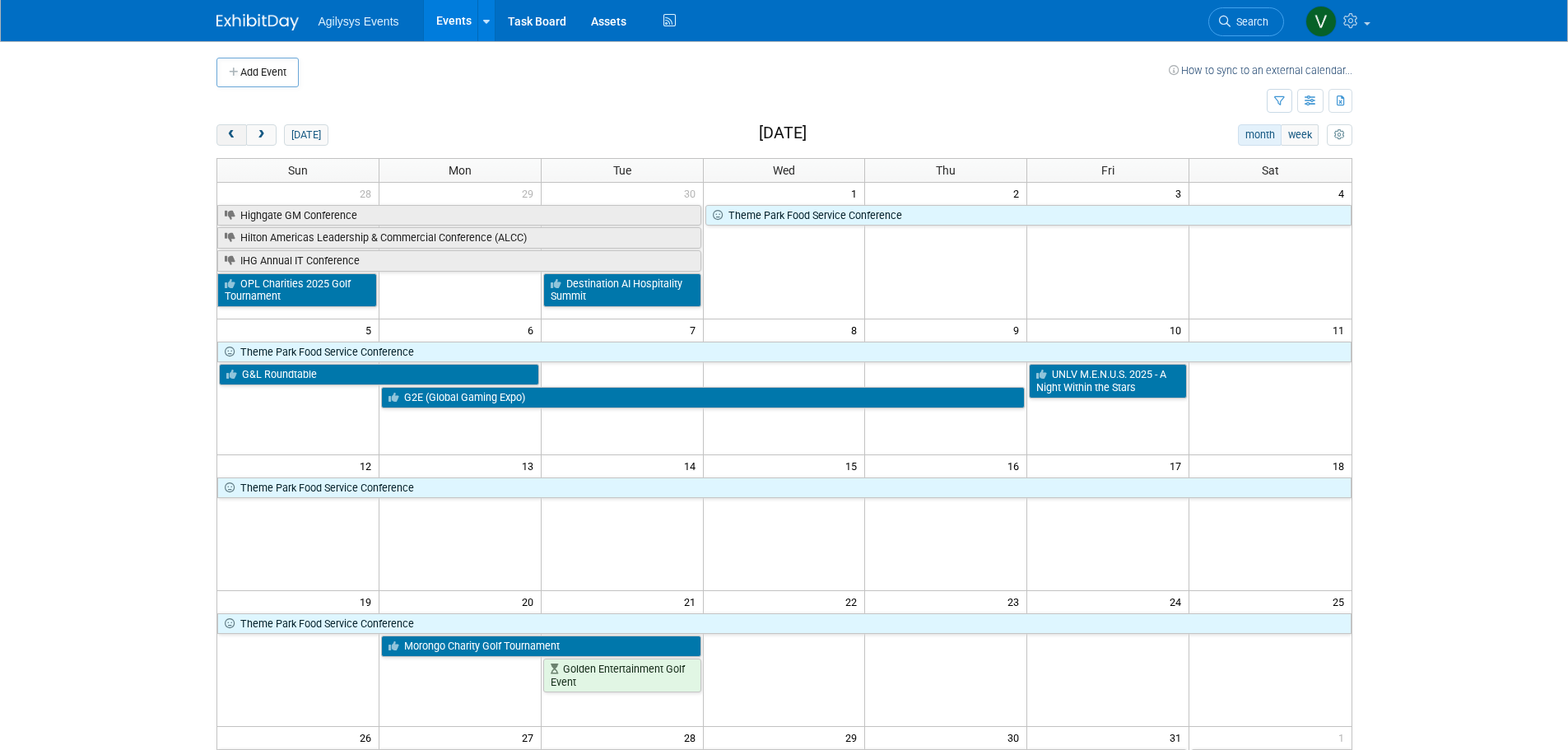
click at [242, 136] on button "prev" at bounding box center [231, 134] width 30 height 21
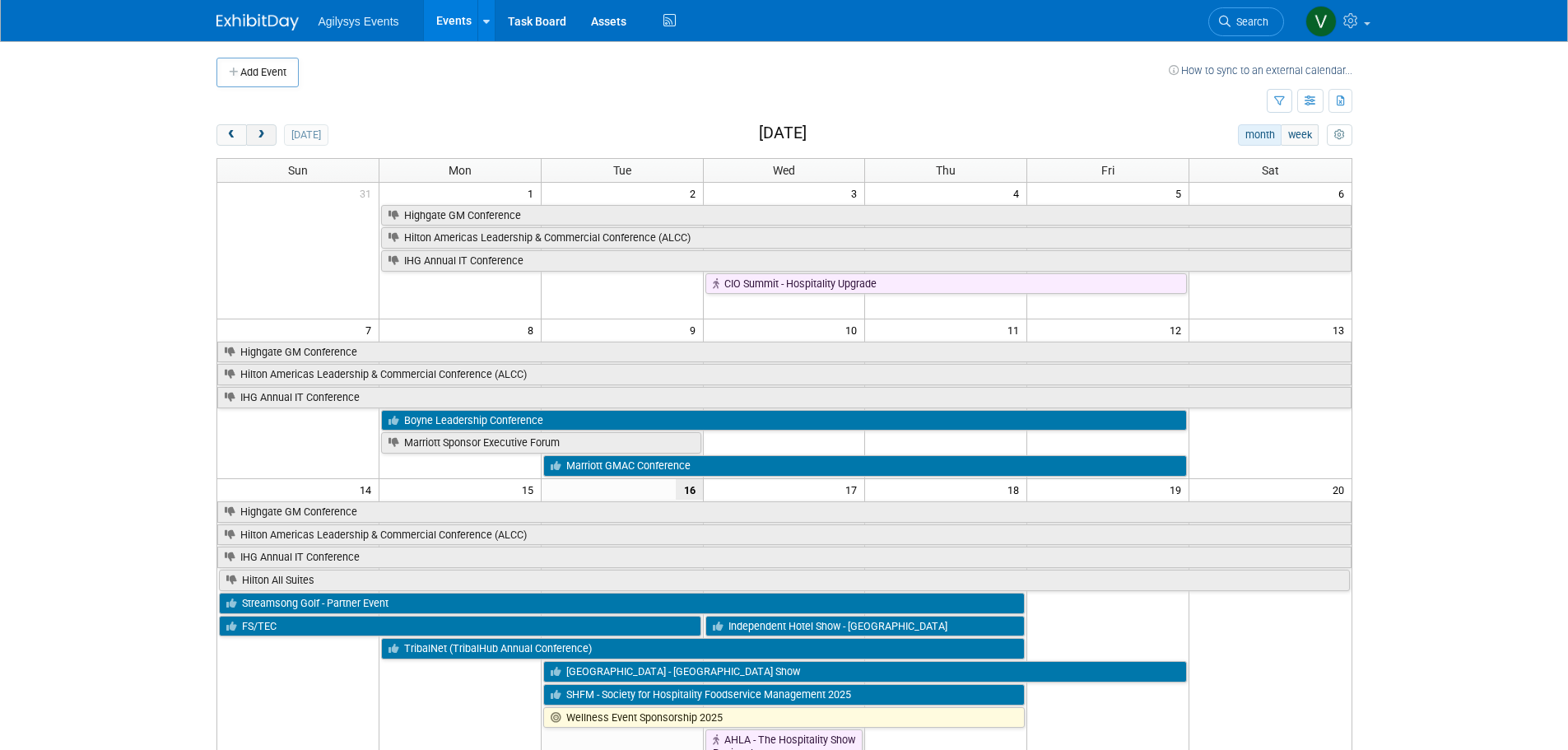
click at [267, 140] on span "next" at bounding box center [262, 136] width 13 height 11
